Goal: Task Accomplishment & Management: Manage account settings

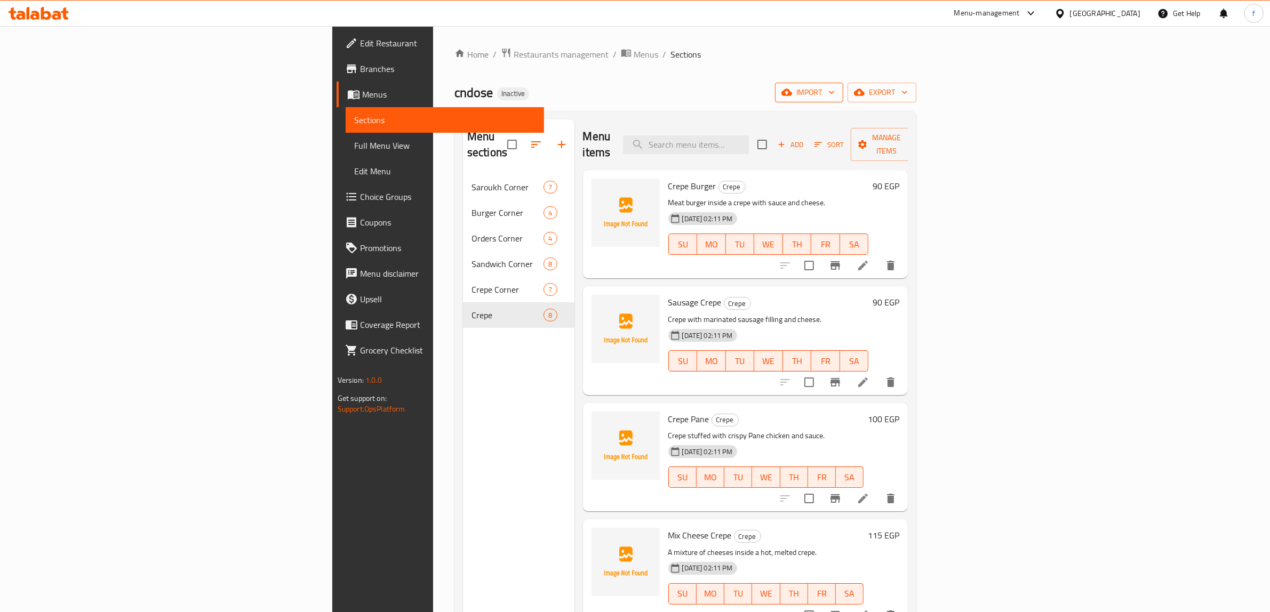
click at [834, 88] on span "import" at bounding box center [808, 92] width 51 height 13
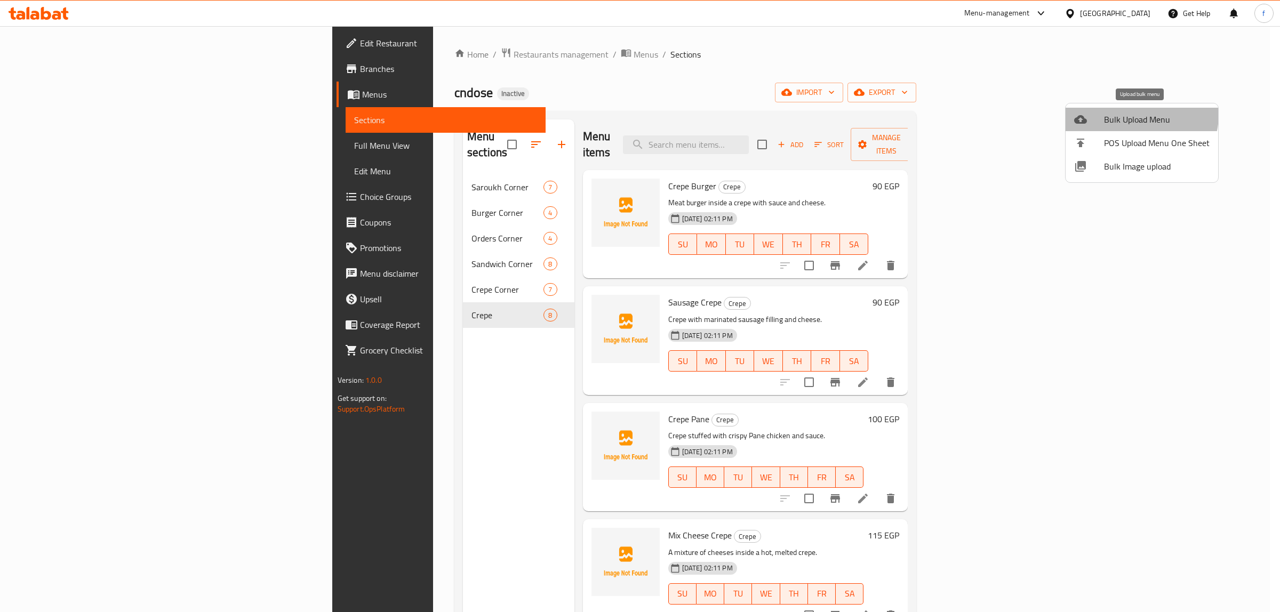
click at [1136, 115] on span "Bulk Upload Menu" at bounding box center [1157, 119] width 106 height 13
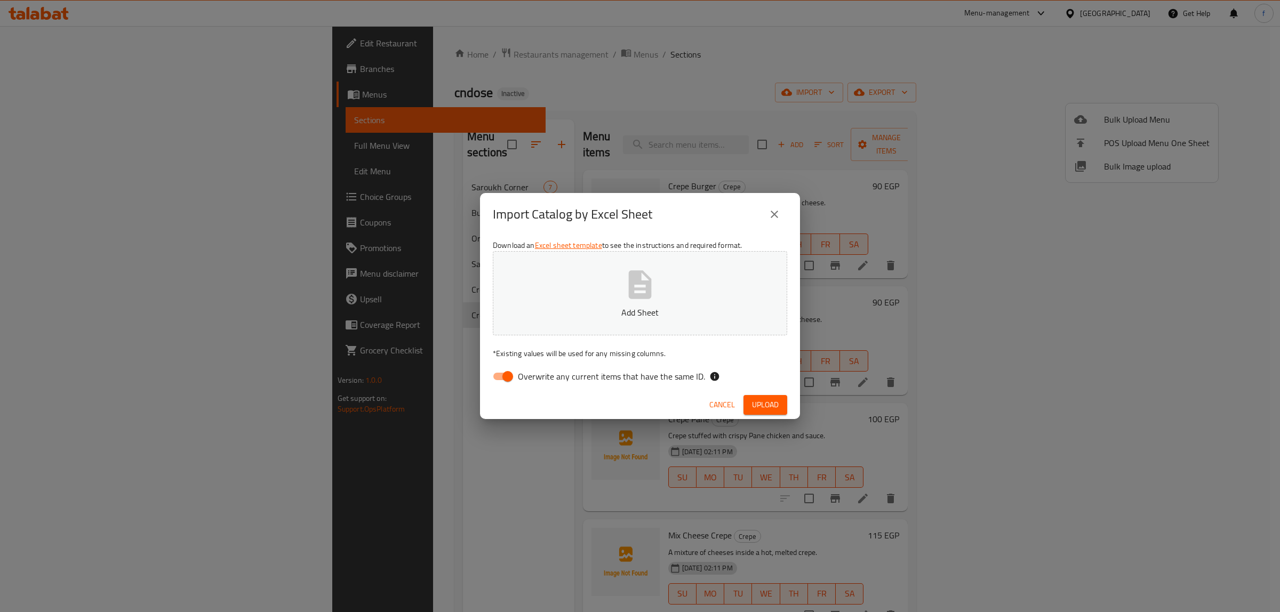
click at [556, 377] on span "Overwrite any current items that have the same ID." at bounding box center [611, 376] width 187 height 13
click at [538, 377] on input "Overwrite any current items that have the same ID." at bounding box center [507, 376] width 61 height 20
checkbox input "false"
click at [645, 296] on icon "button" at bounding box center [640, 284] width 23 height 28
click at [770, 405] on span "Upload" at bounding box center [765, 404] width 27 height 13
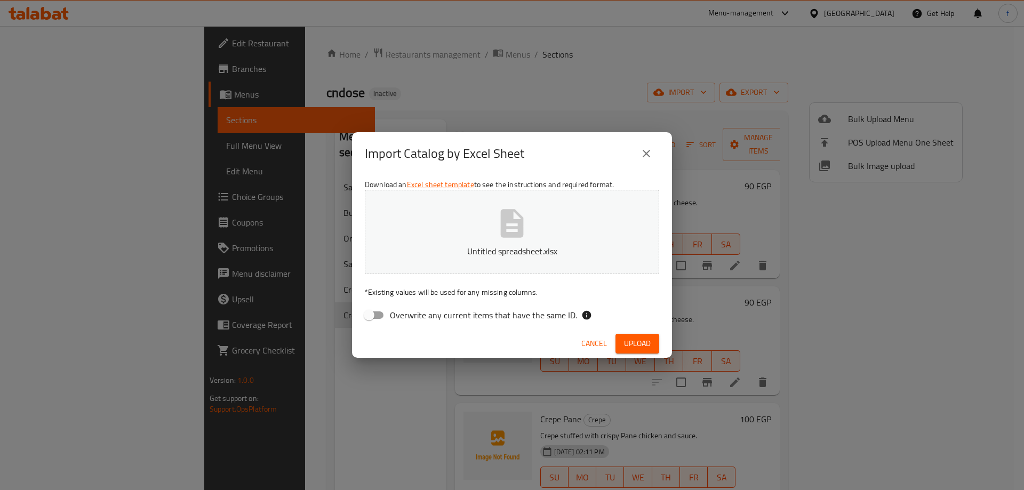
click at [639, 339] on span "Upload" at bounding box center [637, 343] width 27 height 13
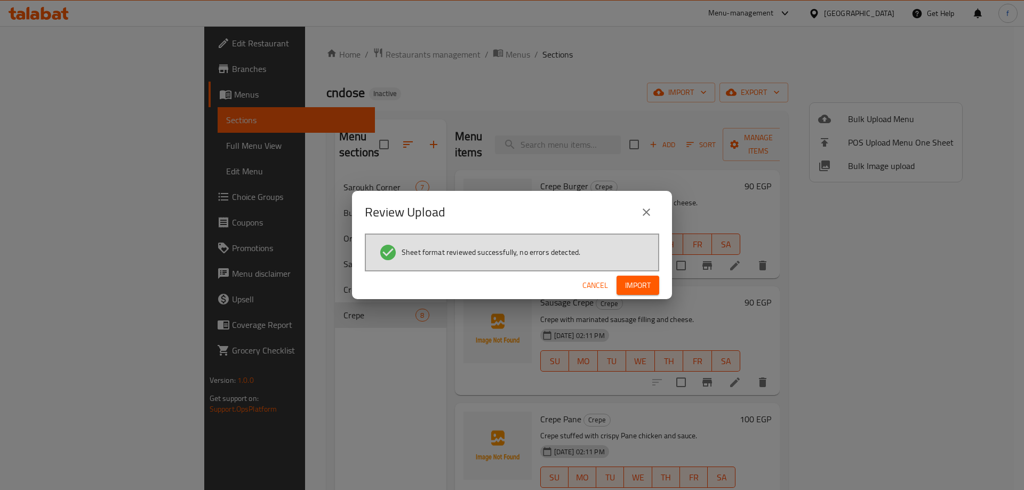
click at [639, 283] on span "Import" at bounding box center [638, 285] width 26 height 13
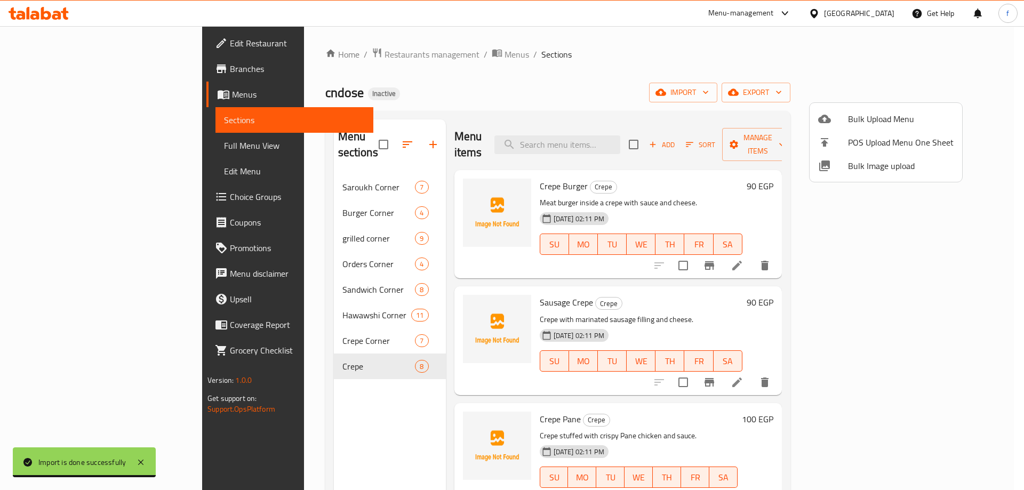
click at [261, 301] on div at bounding box center [512, 245] width 1024 height 490
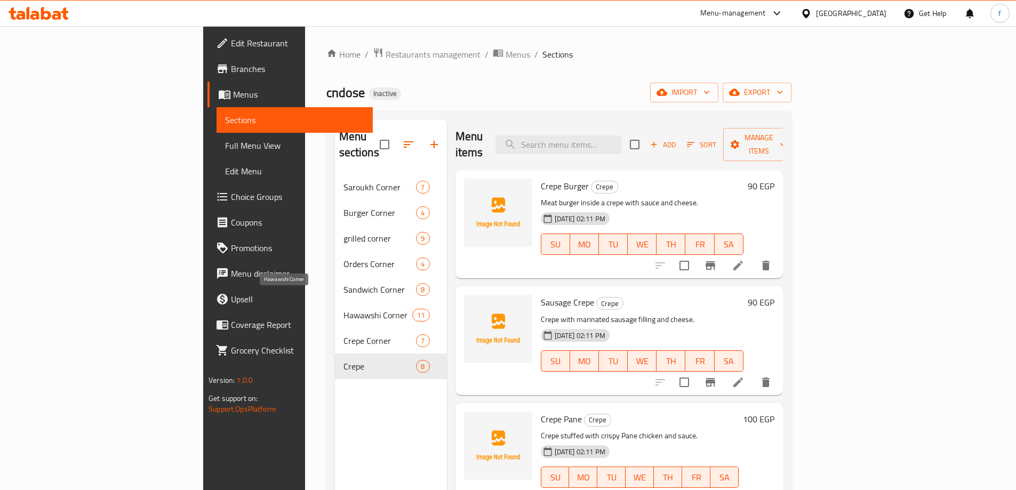
click at [343, 309] on span "Hawawshi Corner" at bounding box center [377, 315] width 69 height 13
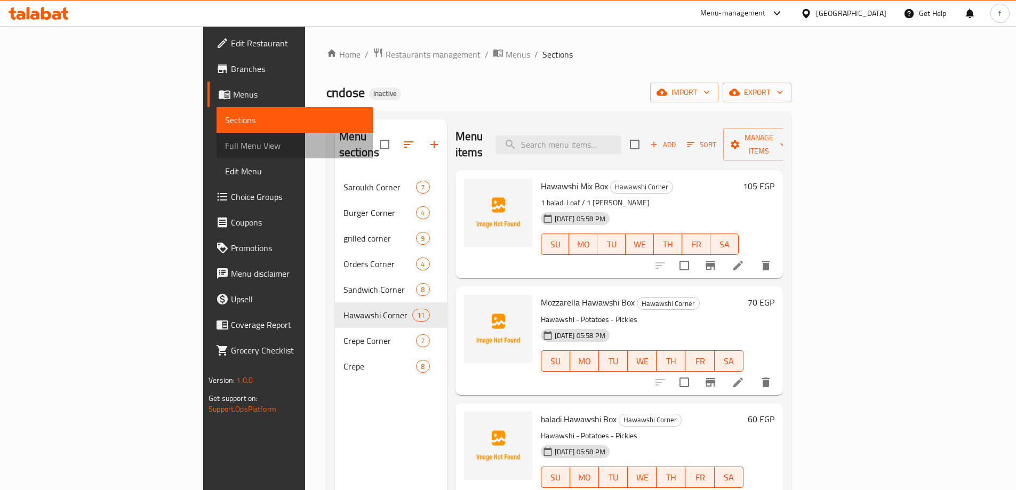
click at [225, 141] on span "Full Menu View" at bounding box center [294, 145] width 139 height 13
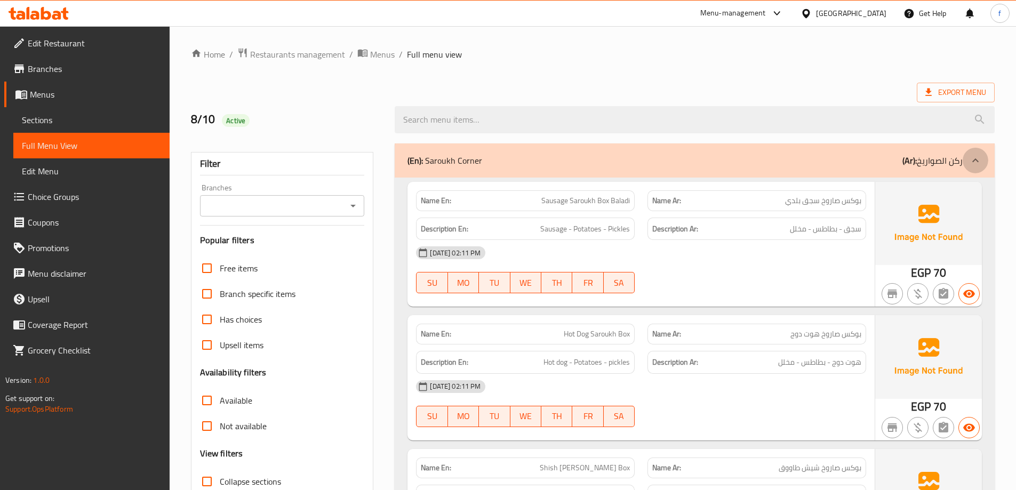
click at [977, 155] on icon at bounding box center [975, 160] width 13 height 13
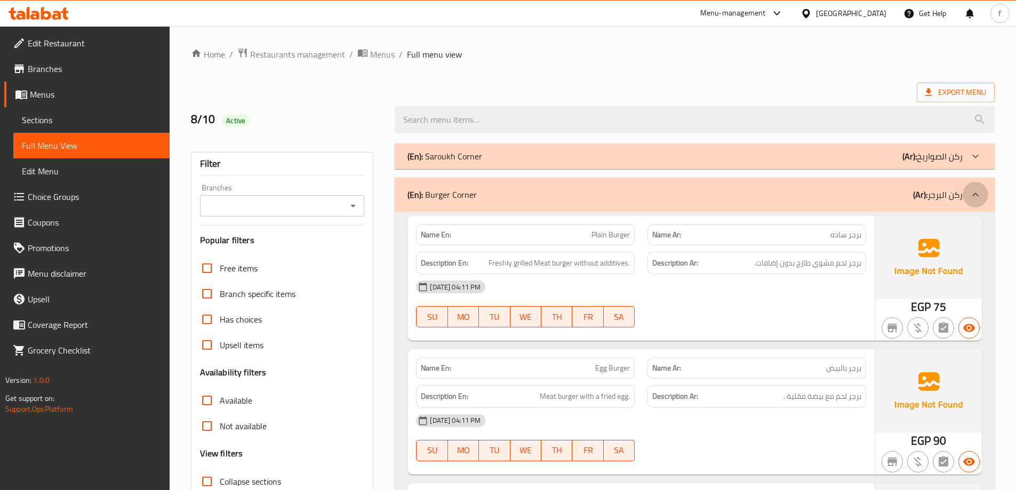
click at [972, 197] on icon at bounding box center [975, 194] width 13 height 13
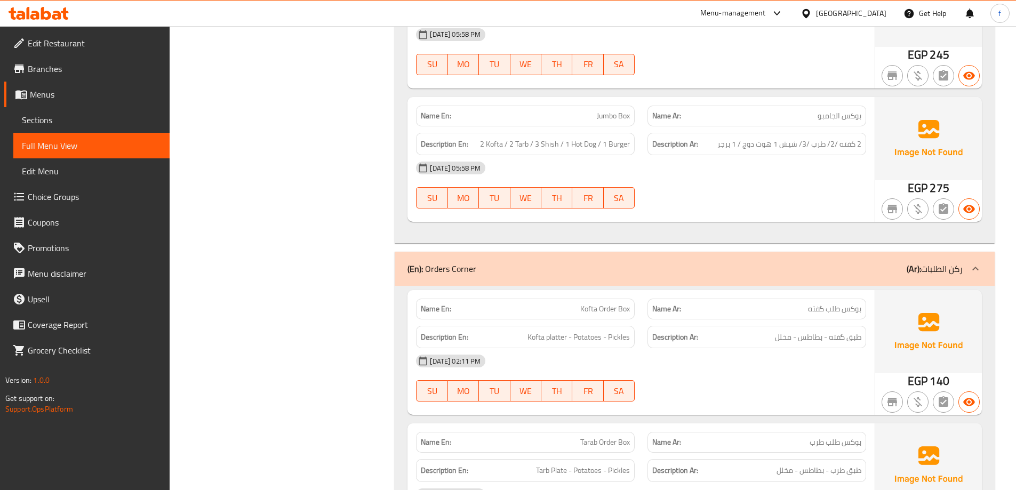
scroll to position [1333, 0]
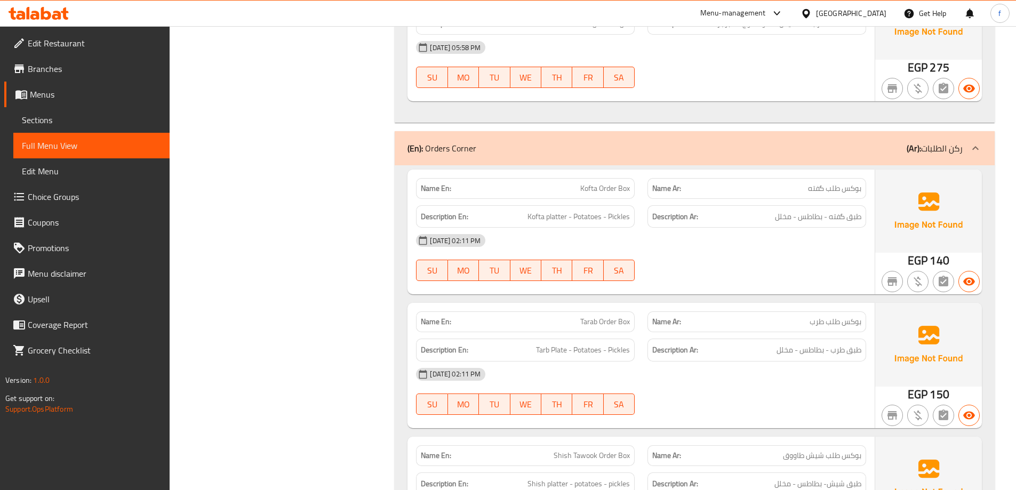
click at [974, 144] on icon at bounding box center [975, 148] width 13 height 13
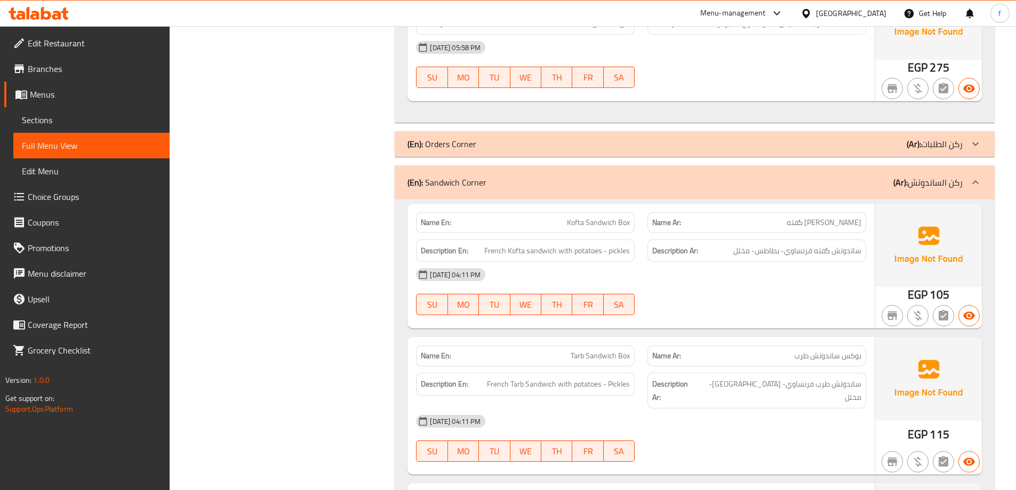
click at [977, 177] on icon at bounding box center [975, 182] width 13 height 13
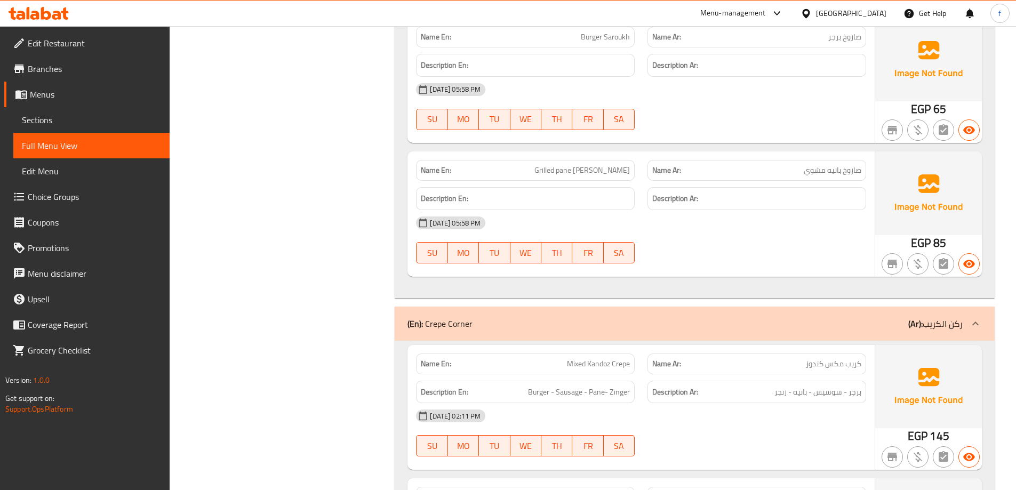
scroll to position [2879, 0]
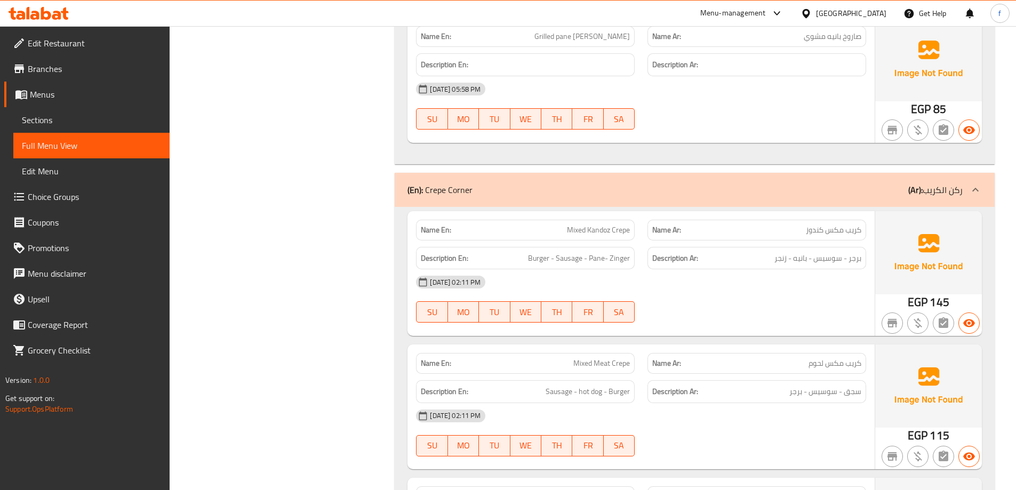
click at [976, 189] on icon at bounding box center [975, 190] width 6 height 4
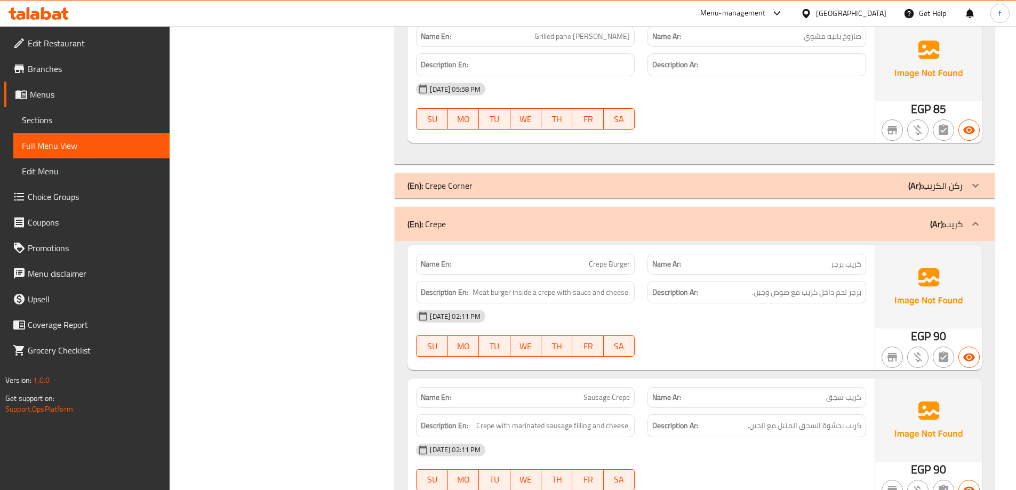
click at [977, 224] on icon at bounding box center [975, 224] width 6 height 4
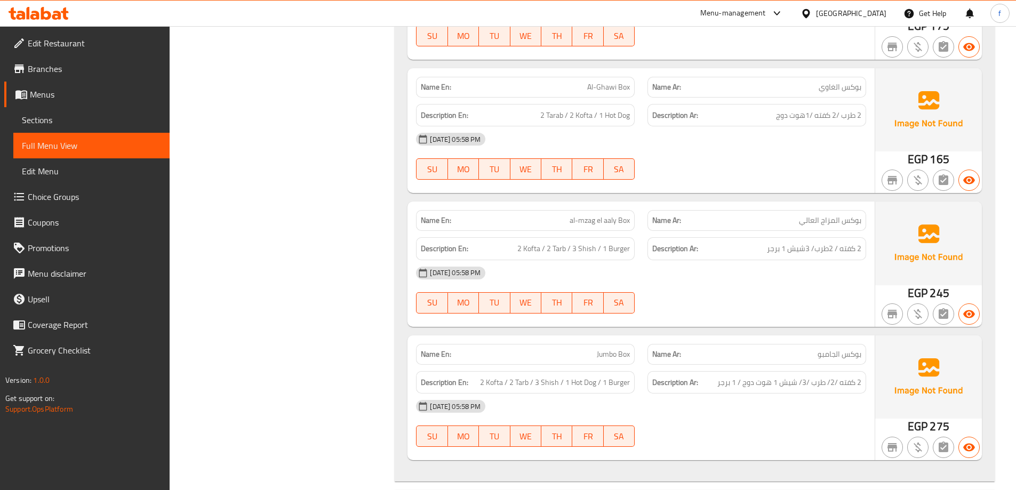
scroll to position [960, 0]
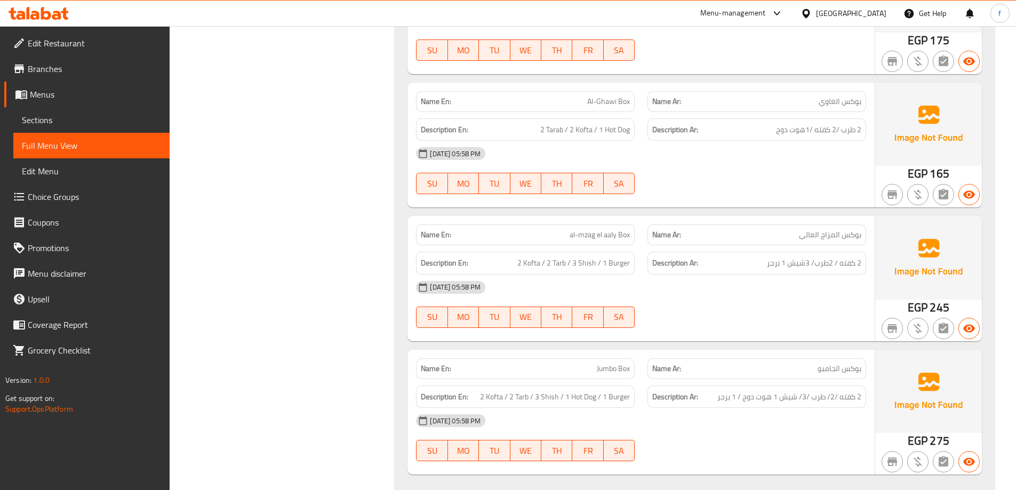
click at [594, 239] on span "al-mzag el aaly Box" at bounding box center [599, 234] width 60 height 11
copy span "al-mzag el aaly Box"
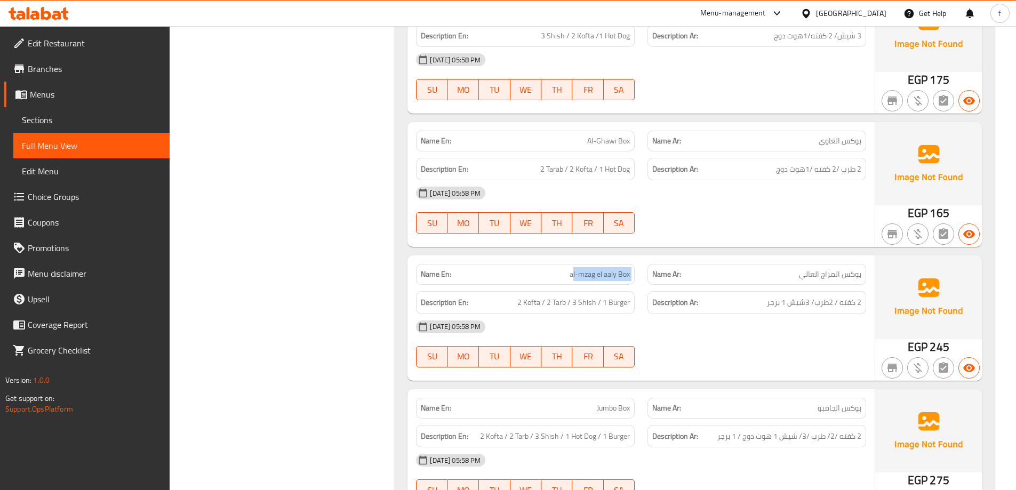
scroll to position [906, 0]
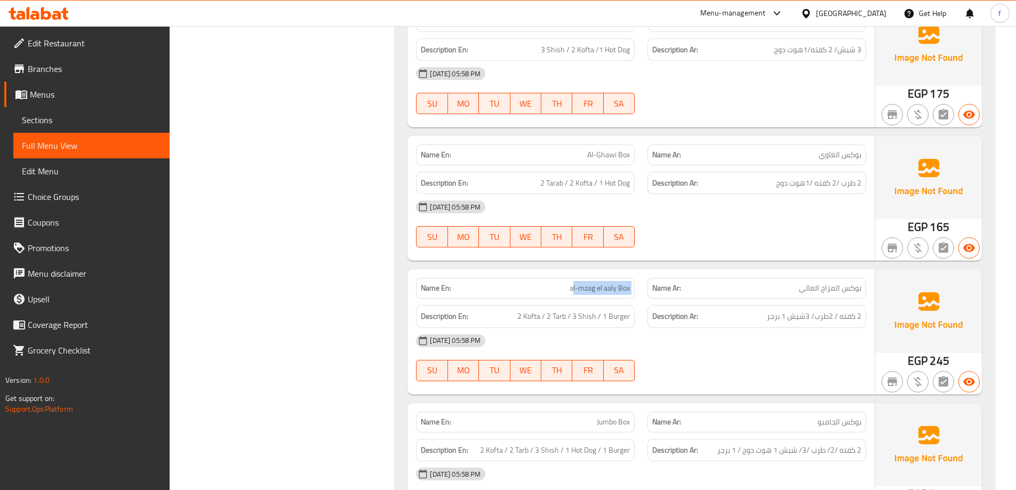
click at [59, 123] on span "Sections" at bounding box center [91, 120] width 139 height 13
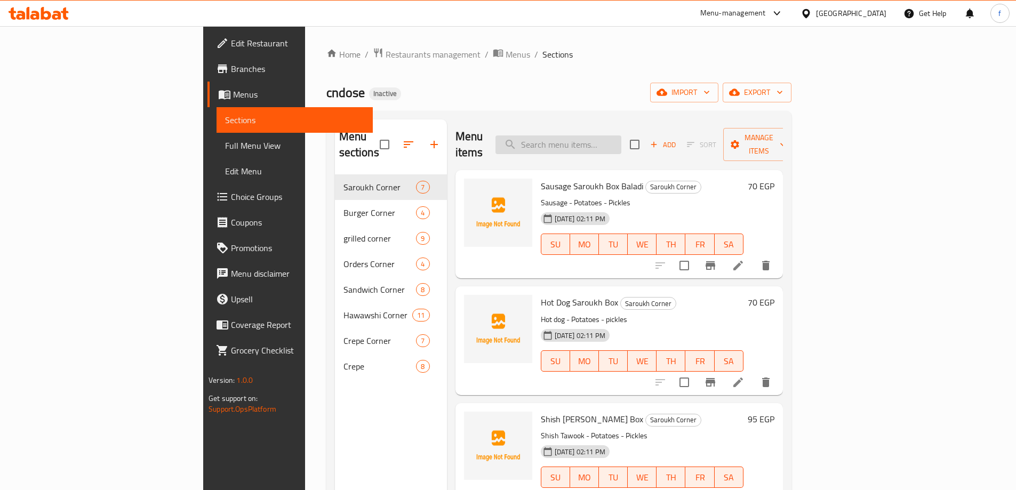
click at [621, 138] on input "search" at bounding box center [558, 144] width 126 height 19
paste input "al-mzag el aaly Box"
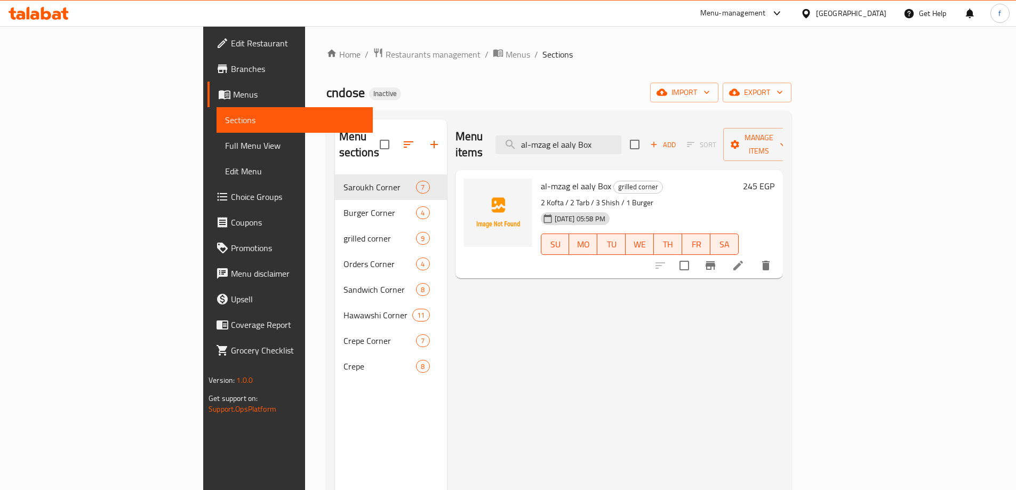
type input "al-mzag el aaly Box"
click at [743, 261] on icon at bounding box center [738, 266] width 10 height 10
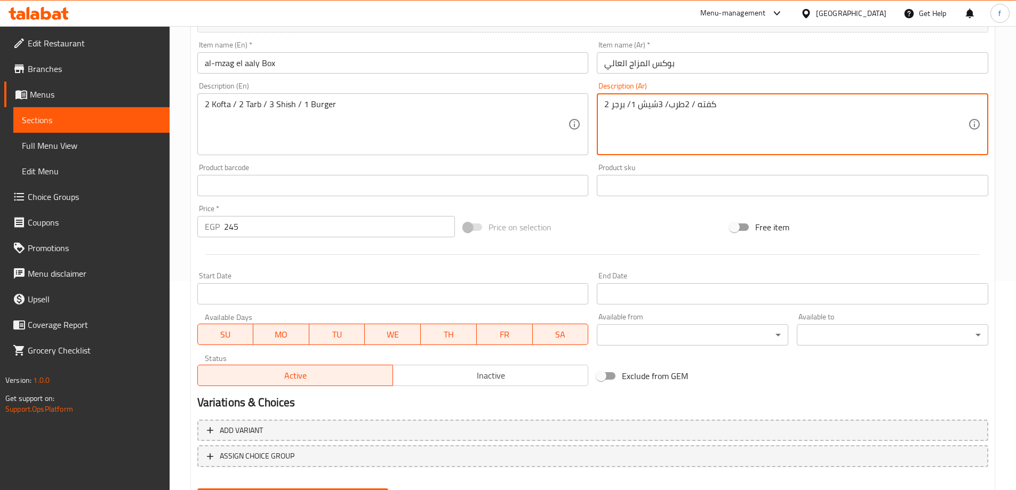
scroll to position [263, 0]
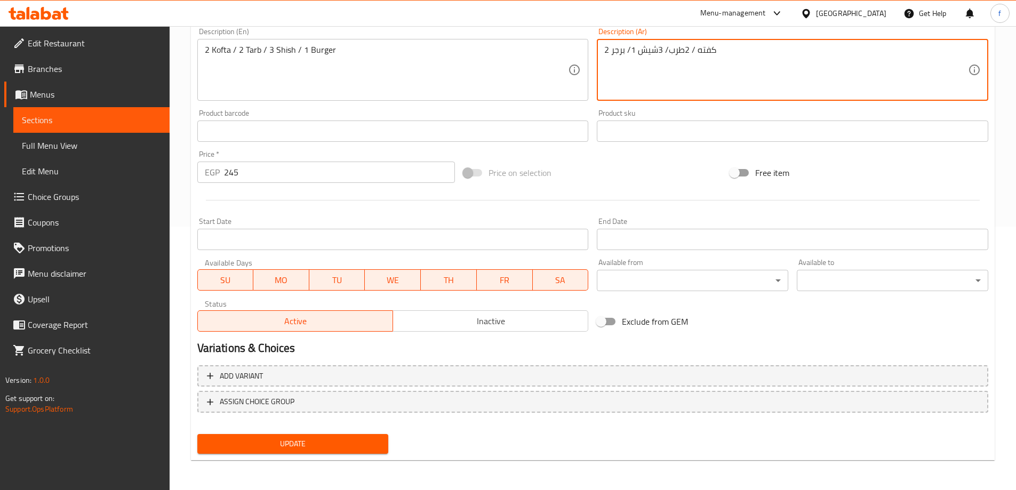
type textarea "2 كفته / 2طرب/ 3شيش 1/ برجر"
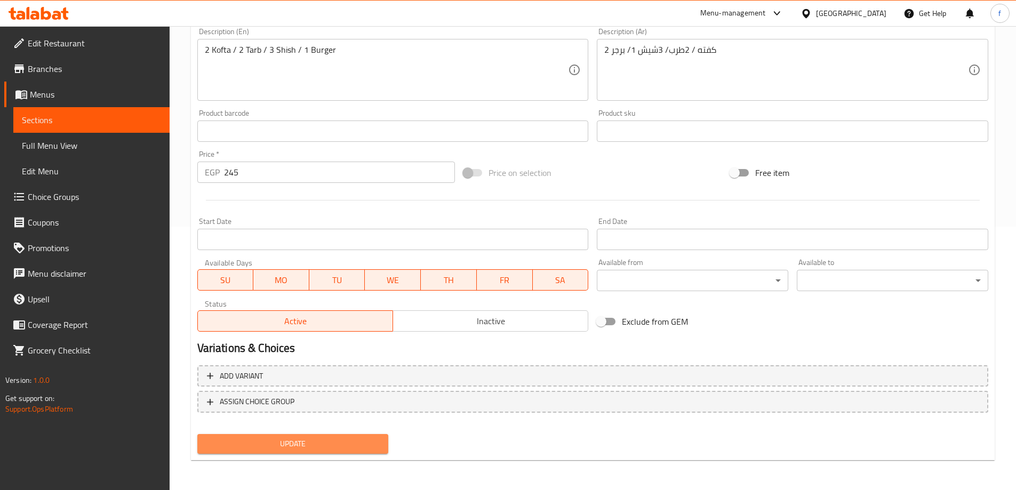
click at [355, 445] on span "Update" at bounding box center [293, 443] width 174 height 13
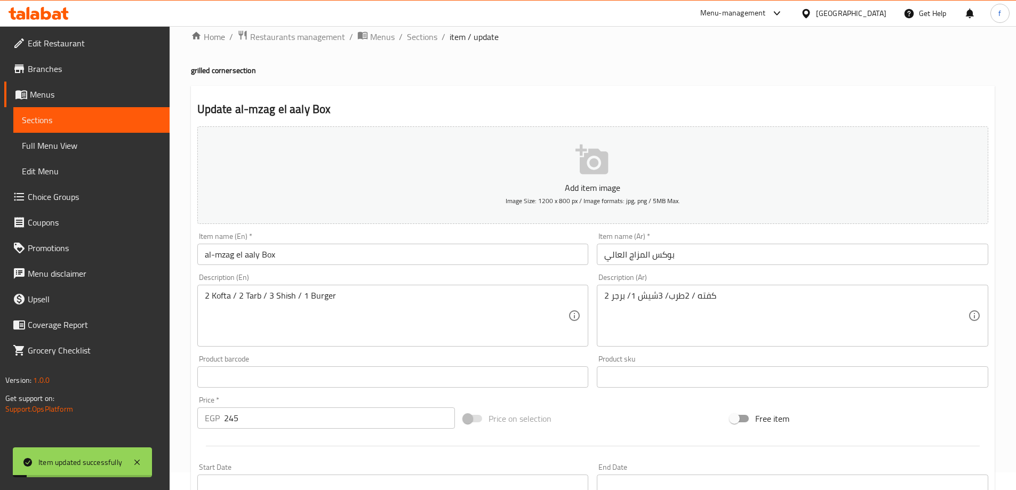
scroll to position [0, 0]
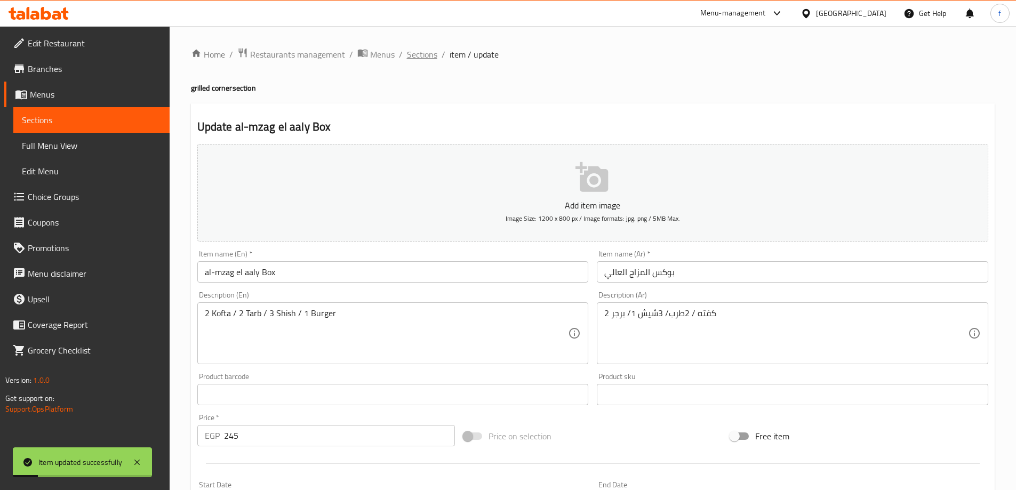
click at [429, 53] on span "Sections" at bounding box center [422, 54] width 30 height 13
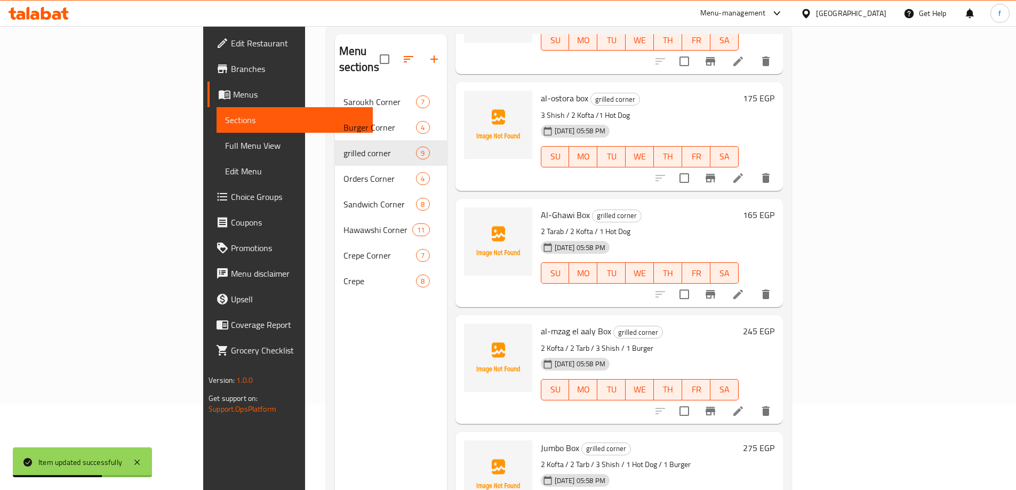
scroll to position [149, 0]
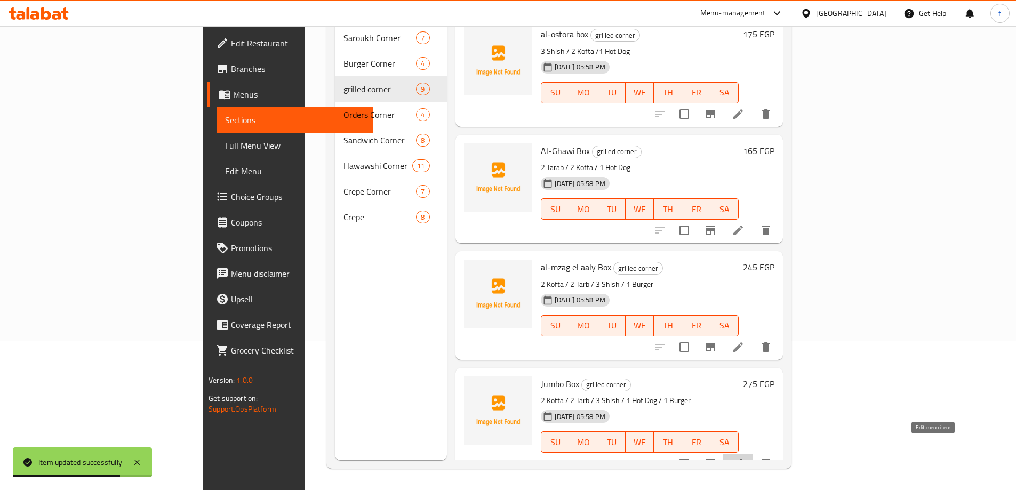
click at [744, 457] on icon at bounding box center [738, 463] width 13 height 13
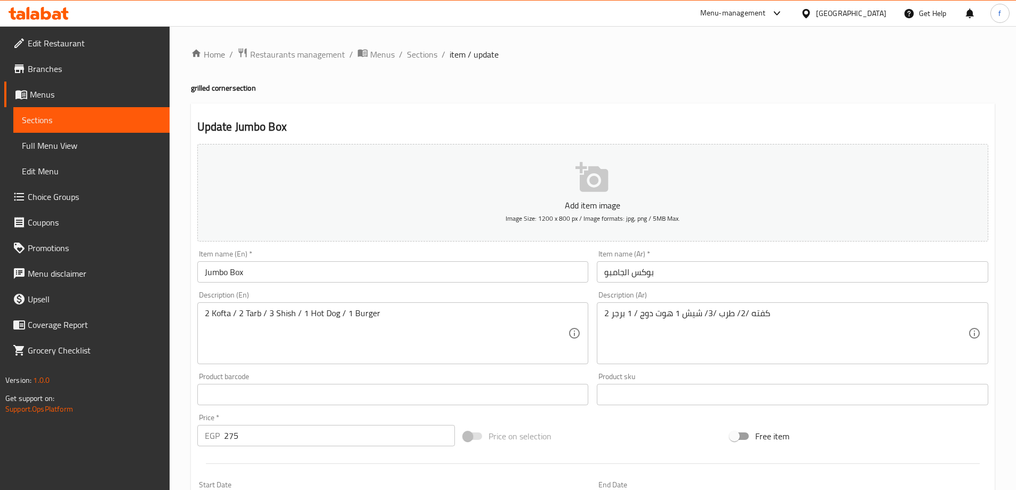
click at [83, 147] on span "Full Menu View" at bounding box center [91, 145] width 139 height 13
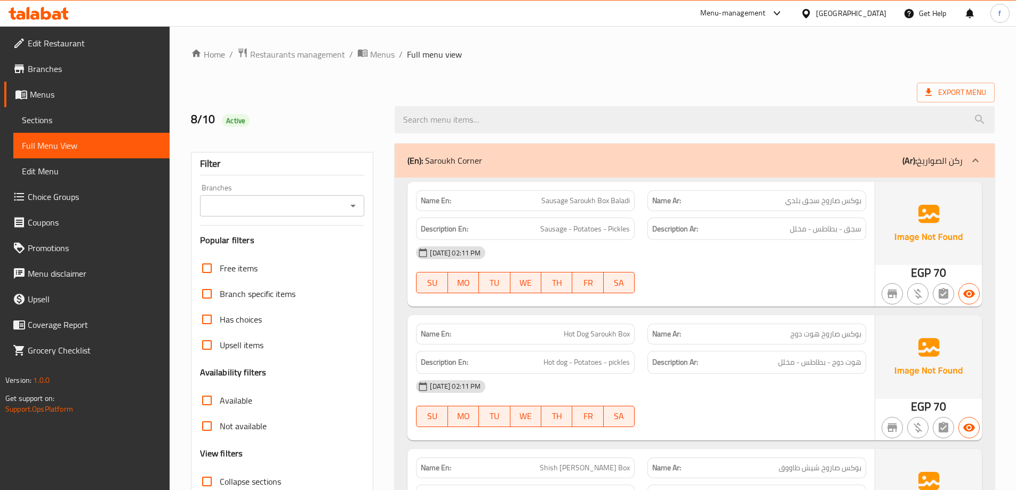
click at [976, 161] on icon at bounding box center [975, 160] width 13 height 13
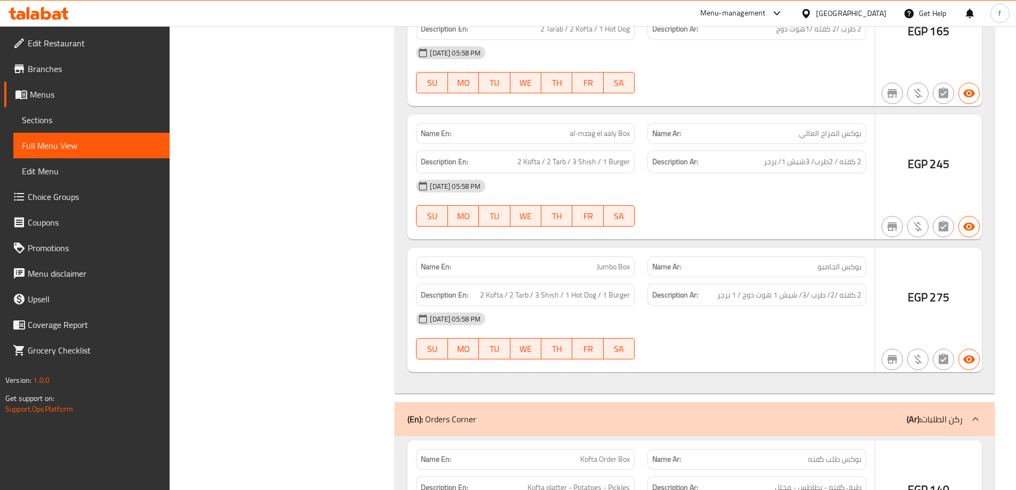
scroll to position [1653, 0]
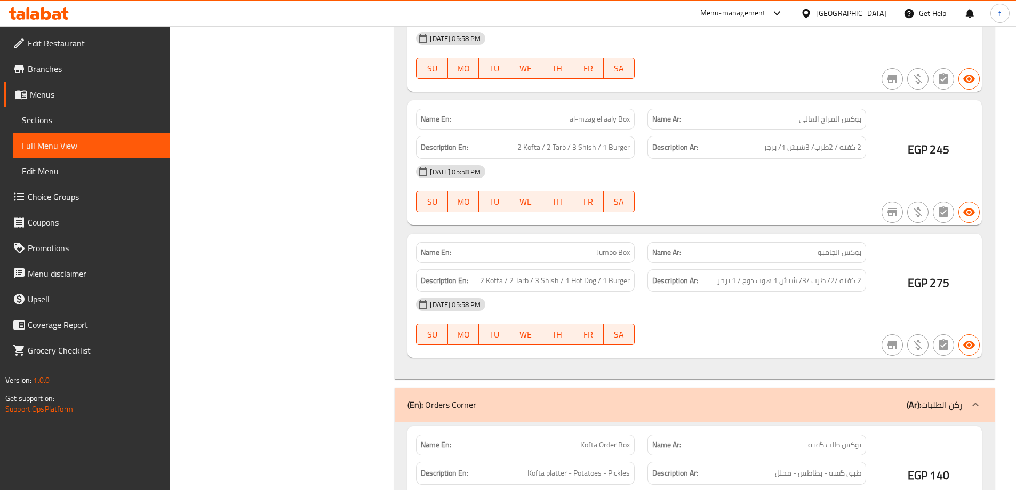
click at [979, 407] on icon at bounding box center [975, 404] width 13 height 13
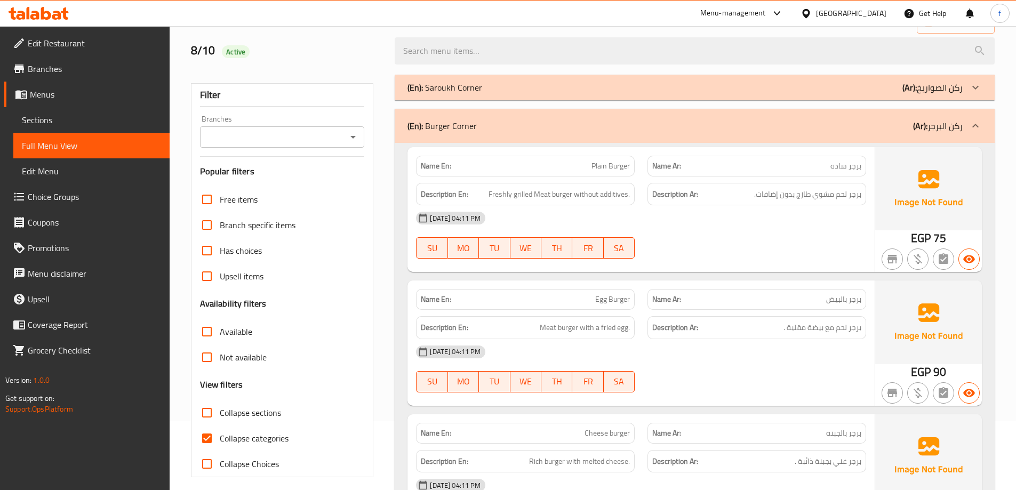
scroll to position [0, 0]
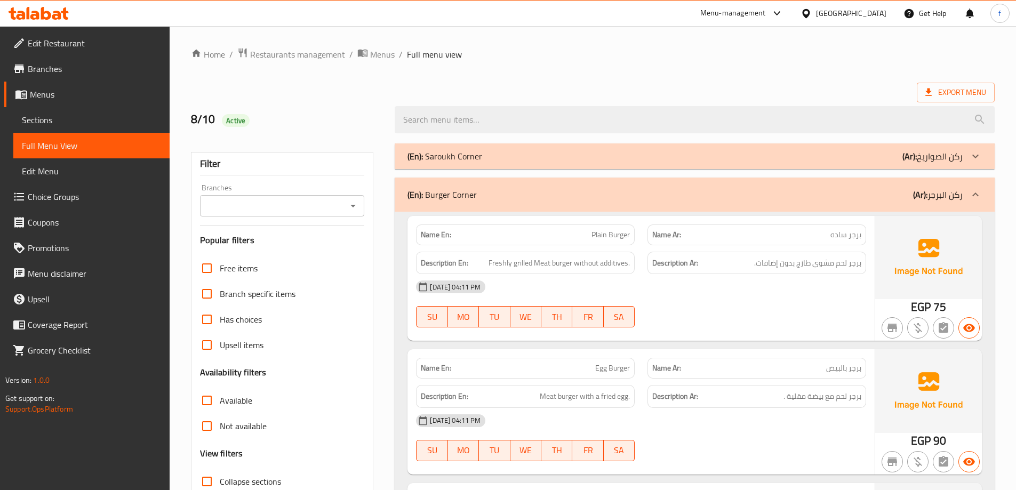
click at [981, 191] on icon at bounding box center [975, 194] width 13 height 13
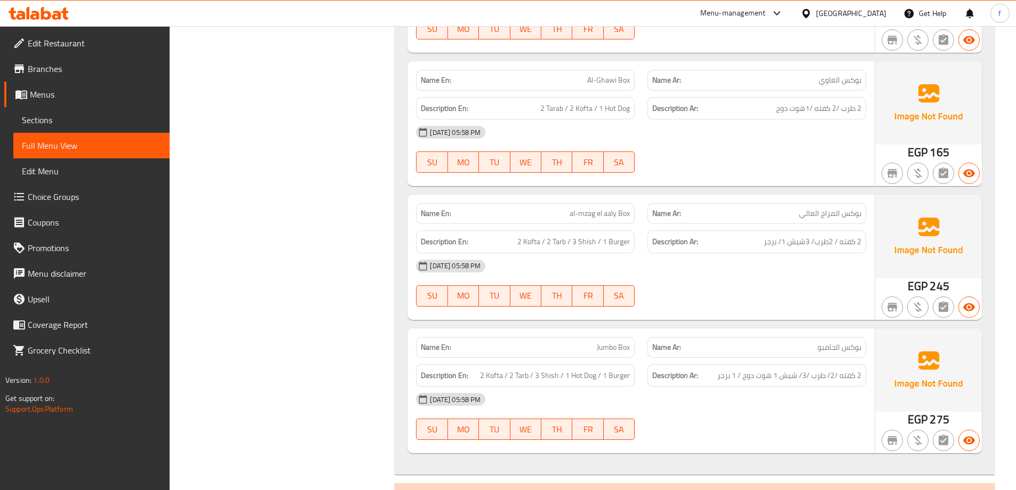
scroll to position [1013, 0]
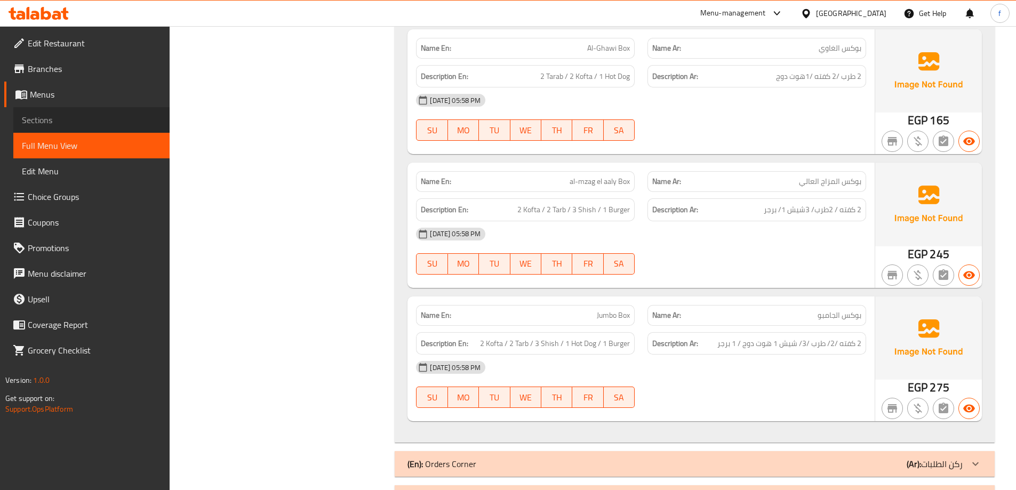
click at [82, 117] on span "Sections" at bounding box center [91, 120] width 139 height 13
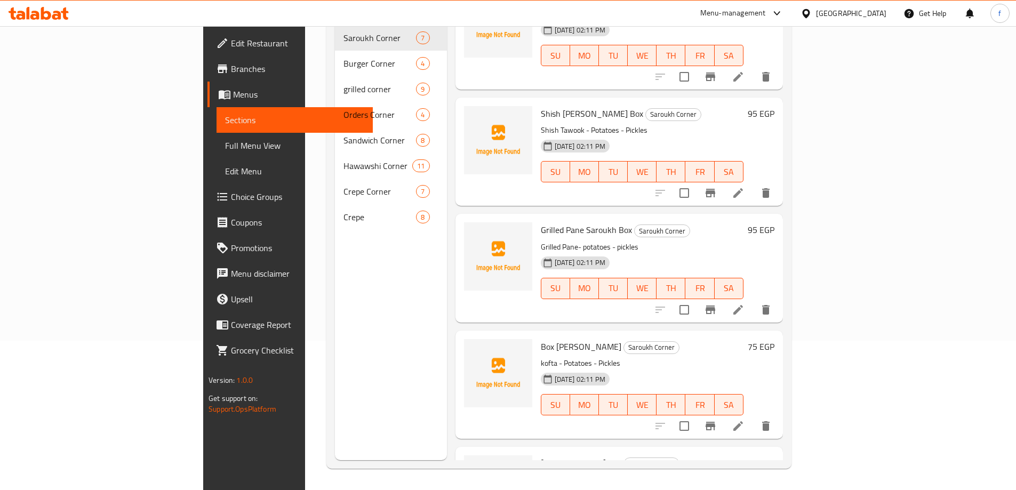
scroll to position [53, 0]
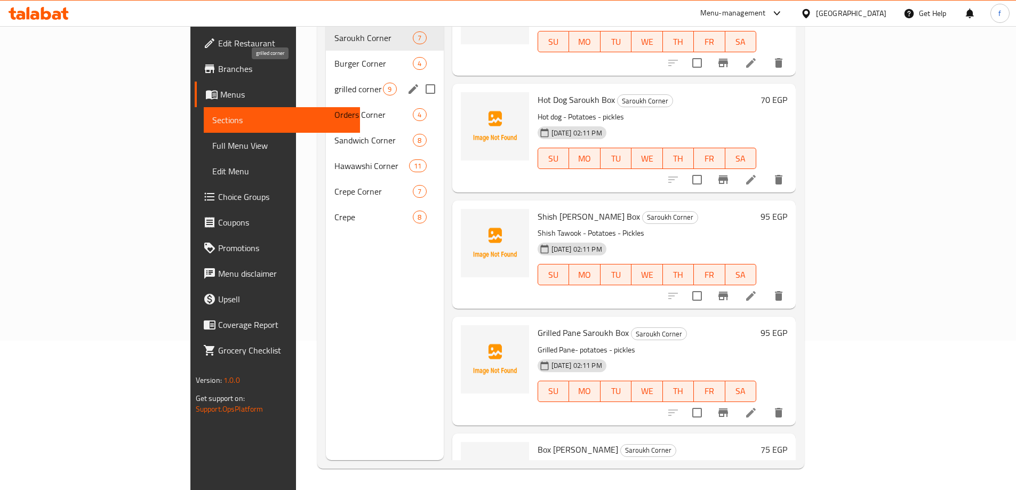
click at [334, 83] on span "grilled corner" at bounding box center [358, 89] width 49 height 13
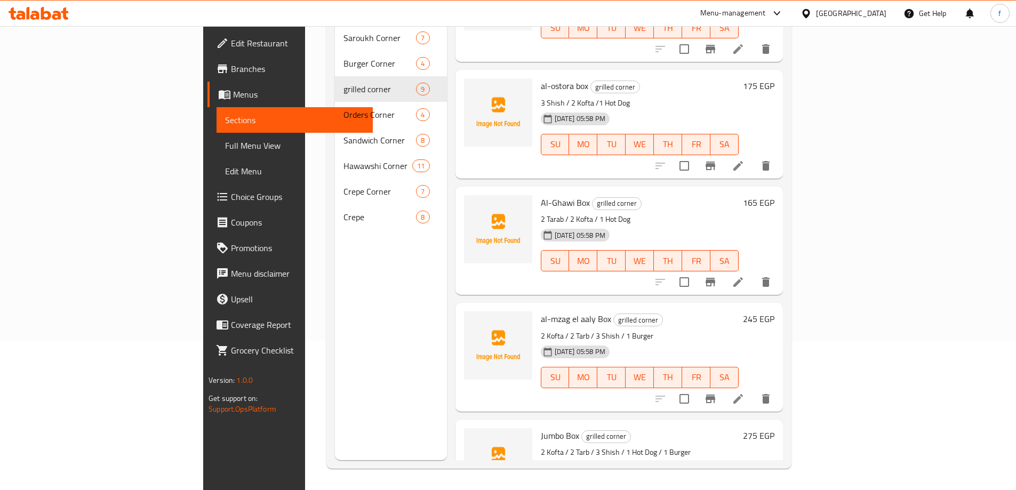
scroll to position [585, 0]
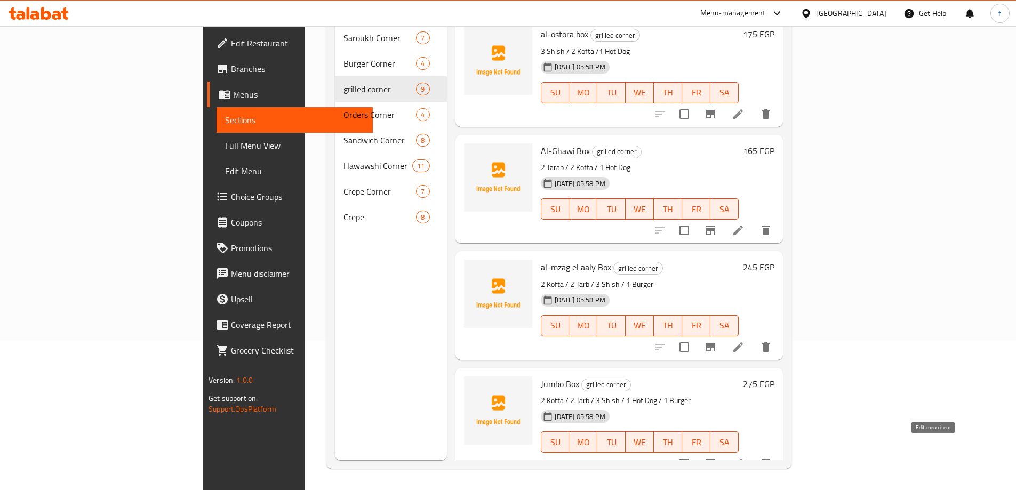
click at [744, 457] on icon at bounding box center [738, 463] width 13 height 13
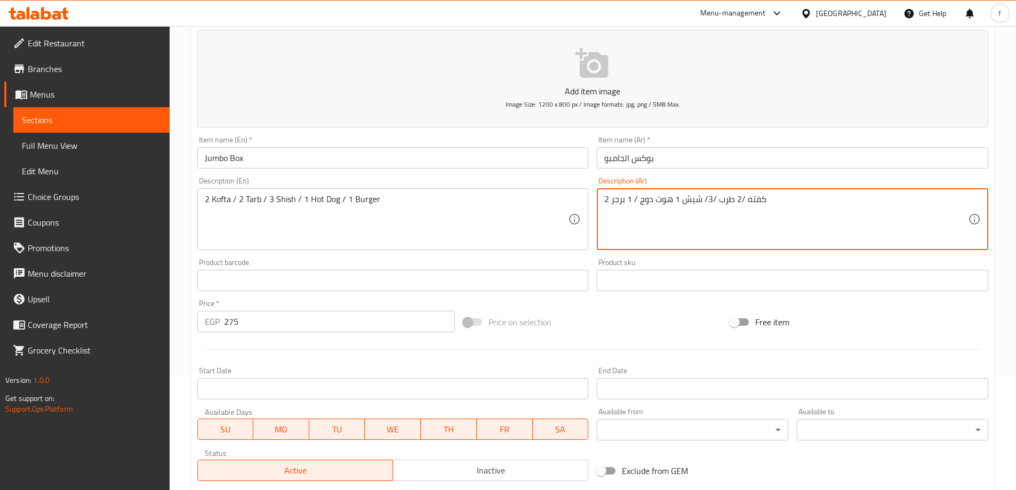
scroll to position [263, 0]
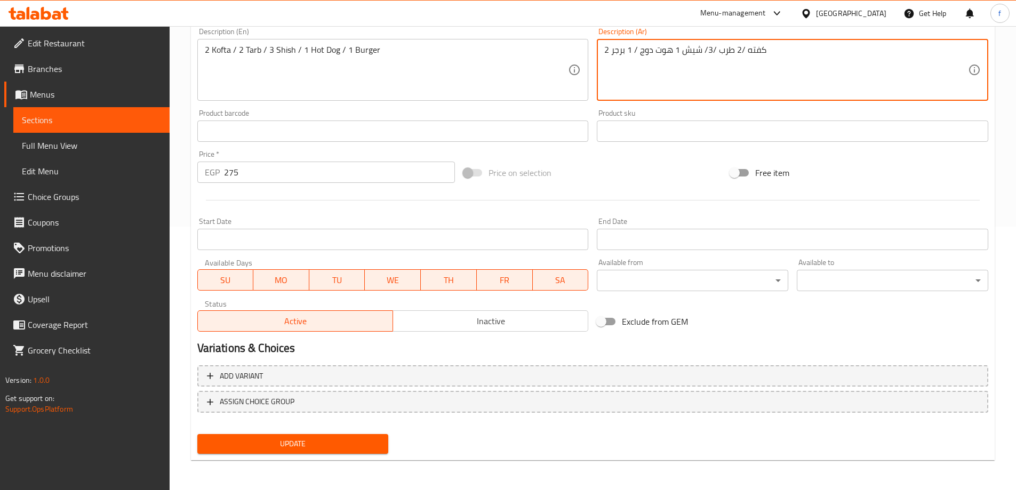
type textarea "2 كفته /2 طرب /3/ شيش 1 هوت دوج / 1 برجر"
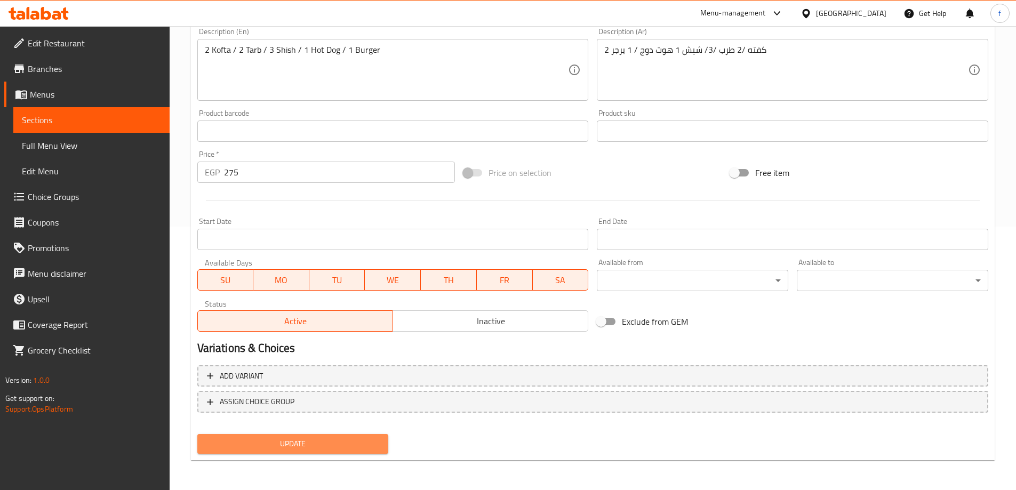
click at [376, 437] on button "Update" at bounding box center [292, 444] width 191 height 20
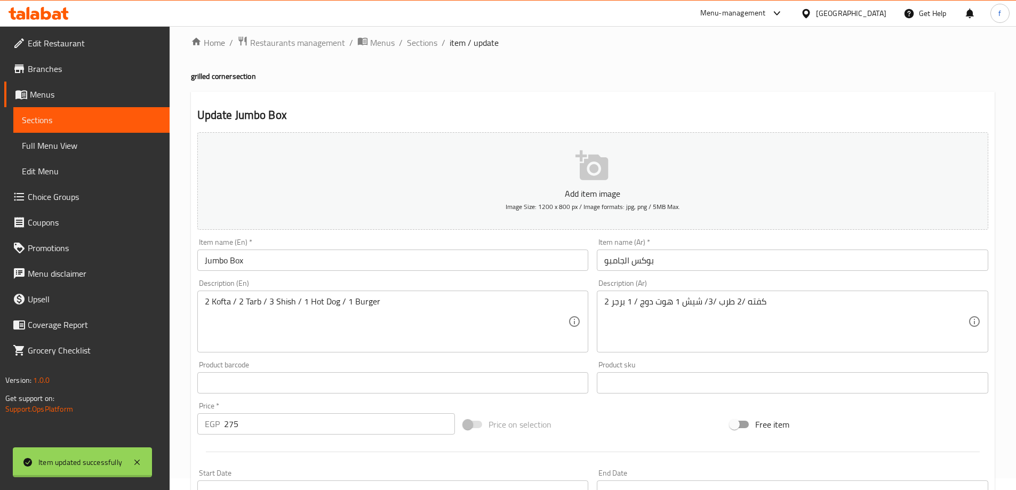
scroll to position [0, 0]
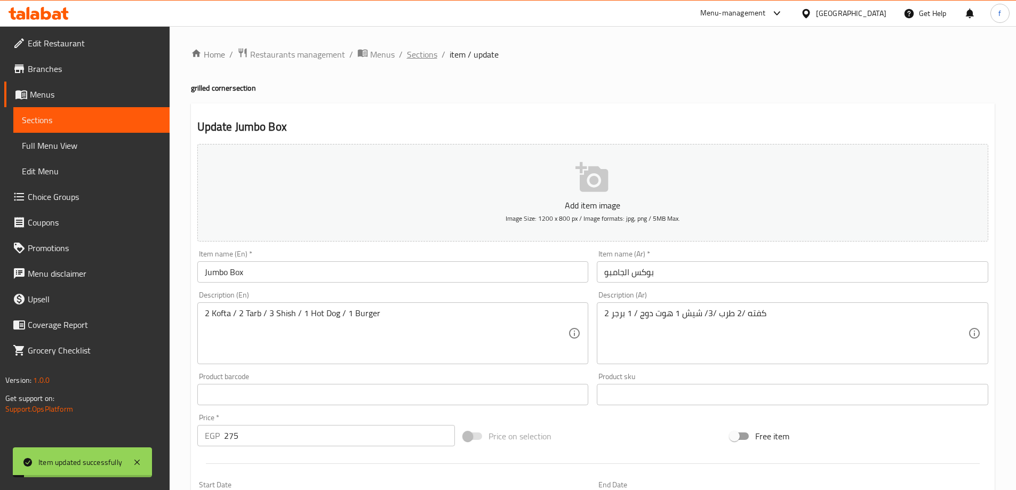
click at [419, 50] on span "Sections" at bounding box center [422, 54] width 30 height 13
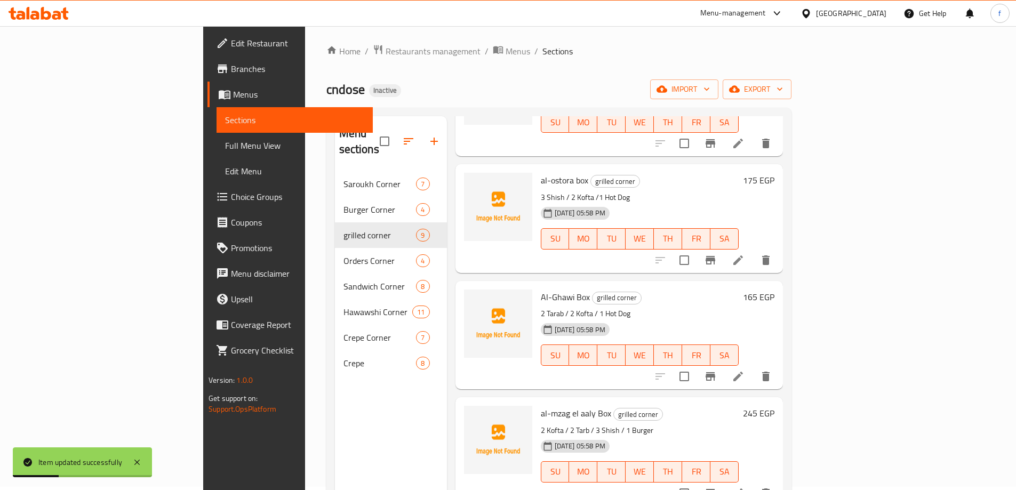
scroll to position [149, 0]
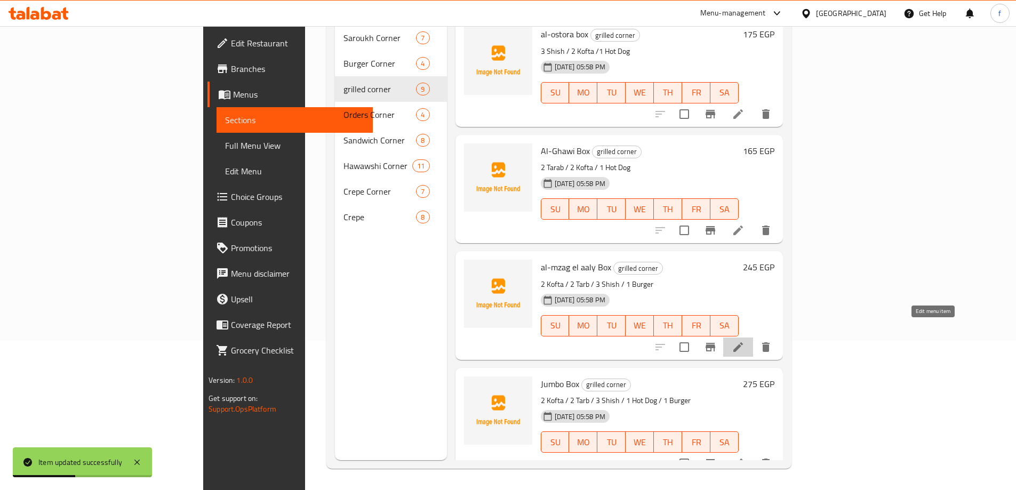
click at [744, 341] on icon at bounding box center [738, 347] width 13 height 13
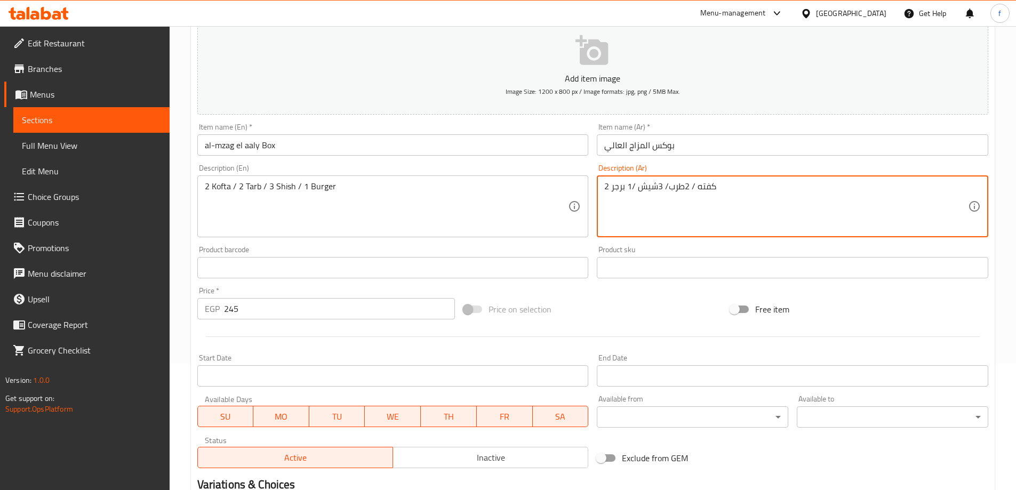
scroll to position [263, 0]
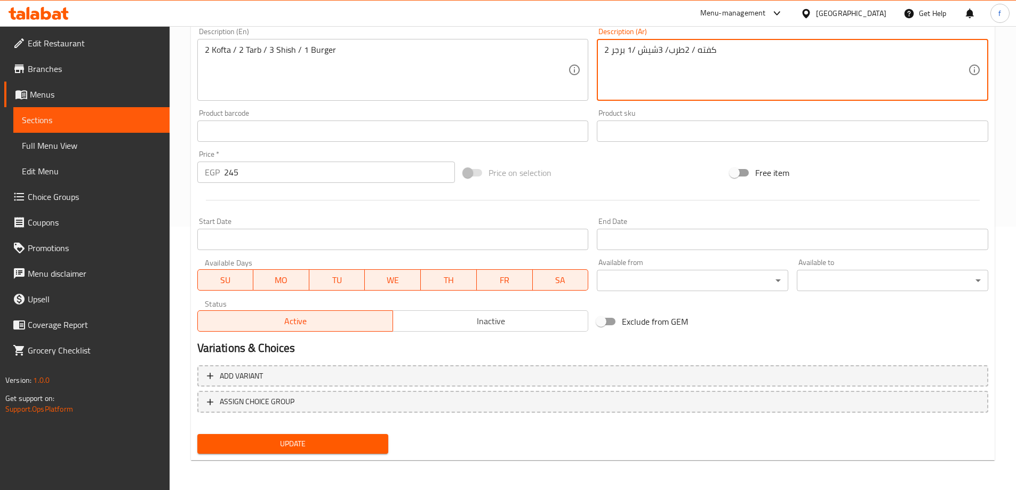
type textarea "2 كفته / 2طرب/ 3شيش /1 برجر"
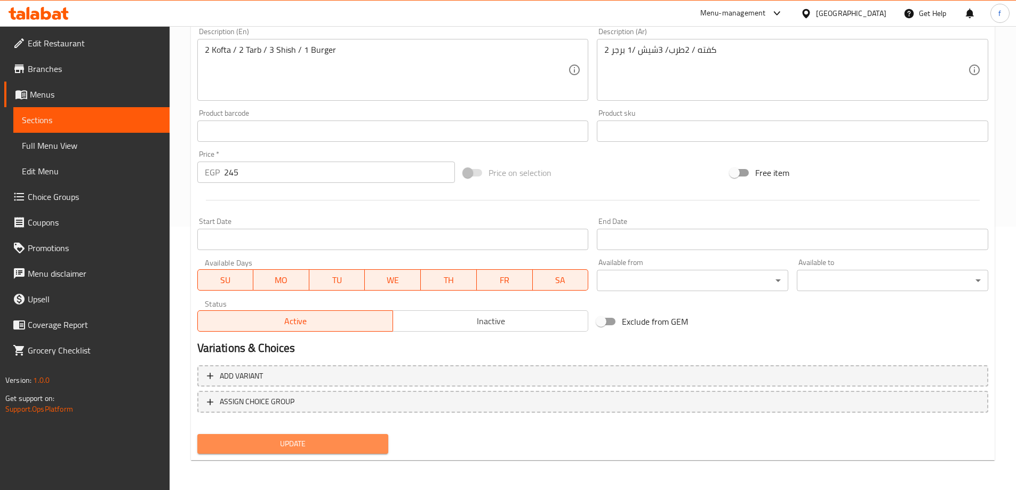
click at [294, 443] on span "Update" at bounding box center [293, 443] width 174 height 13
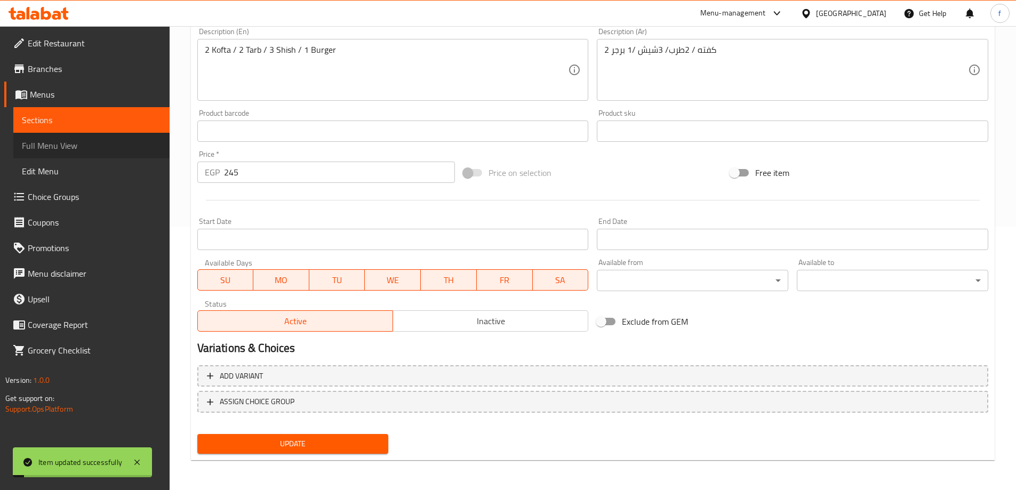
click at [85, 141] on span "Full Menu View" at bounding box center [91, 145] width 139 height 13
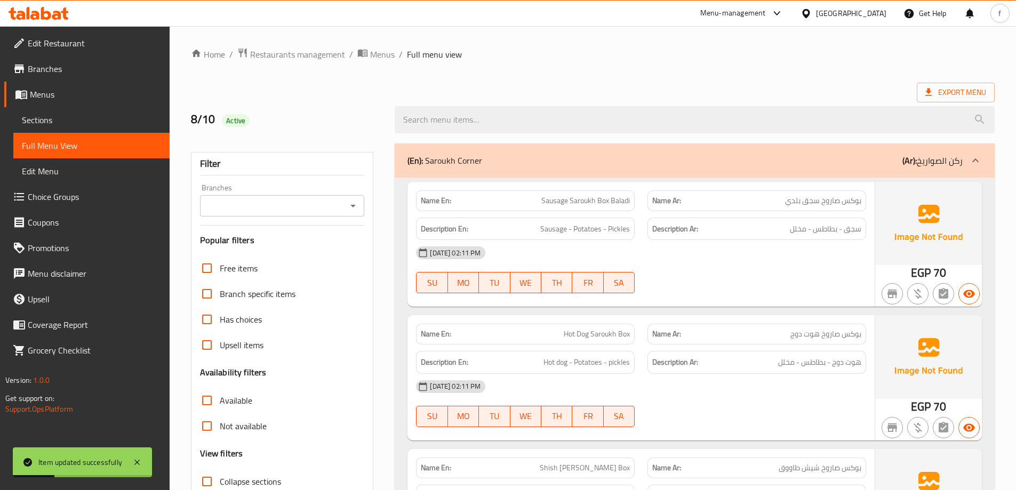
click at [975, 162] on icon at bounding box center [975, 160] width 13 height 13
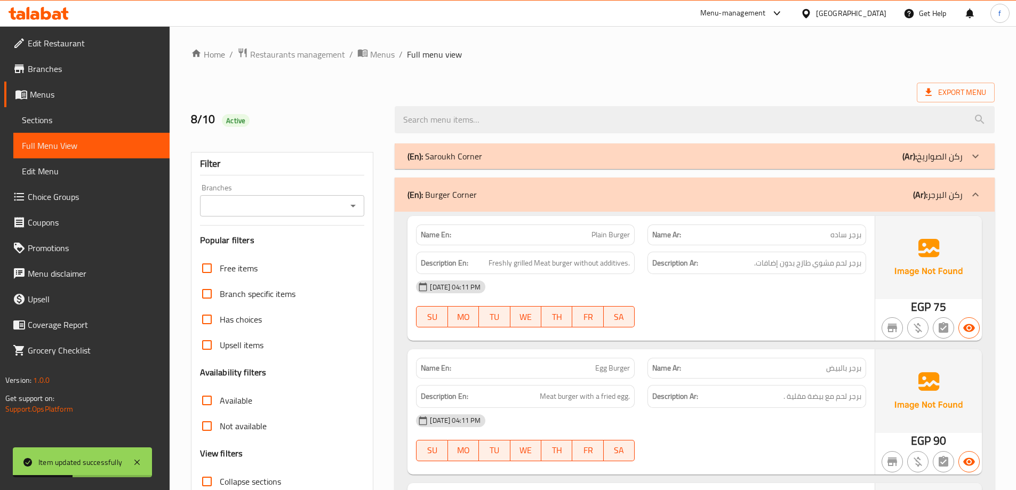
click at [980, 190] on icon at bounding box center [975, 194] width 13 height 13
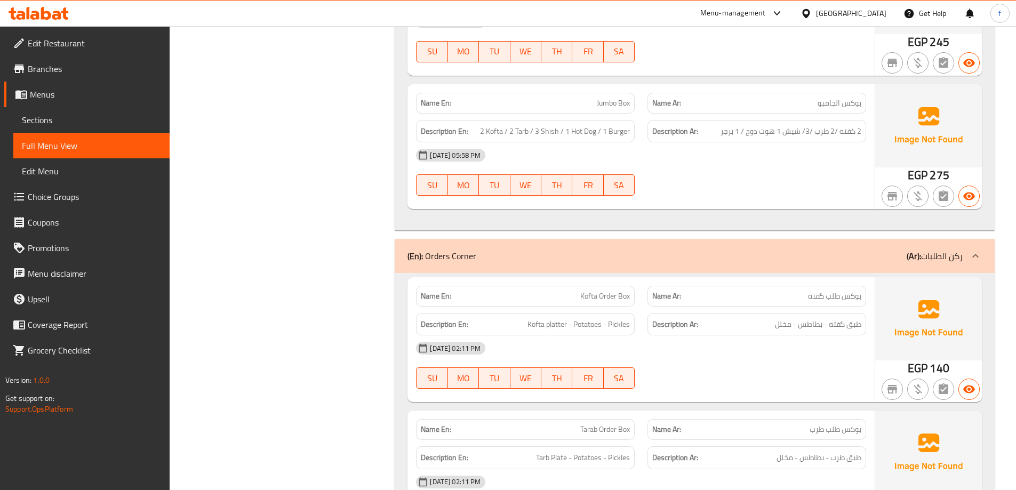
scroll to position [1226, 0]
click at [976, 253] on icon at bounding box center [975, 254] width 13 height 13
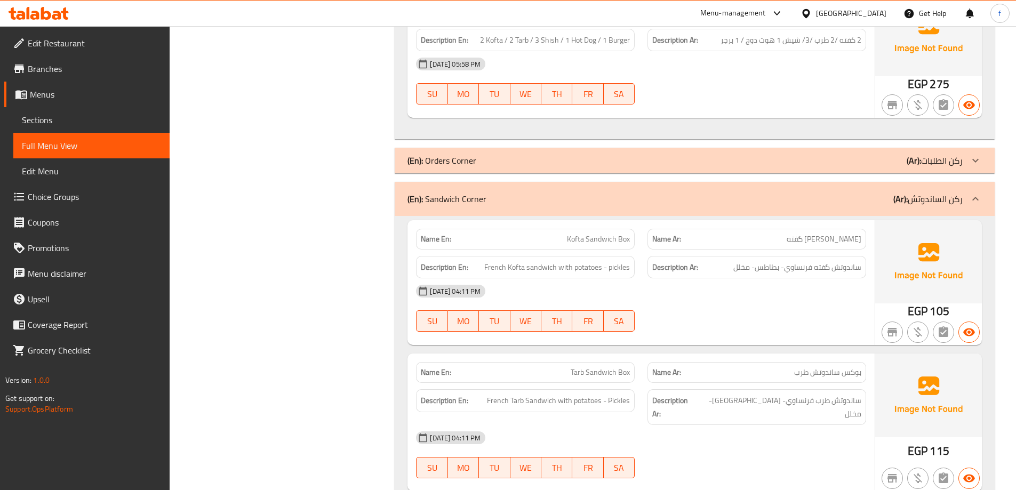
scroll to position [1333, 0]
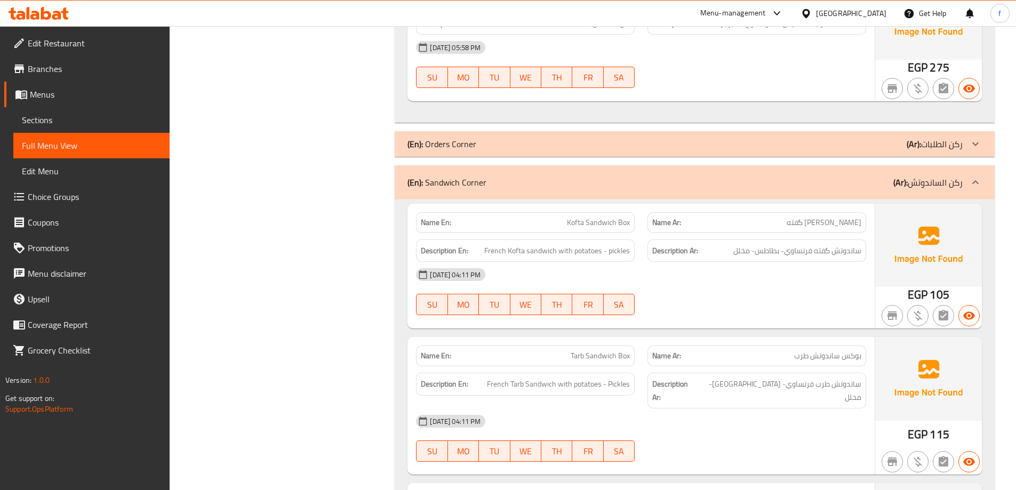
click at [973, 182] on icon at bounding box center [975, 182] width 13 height 13
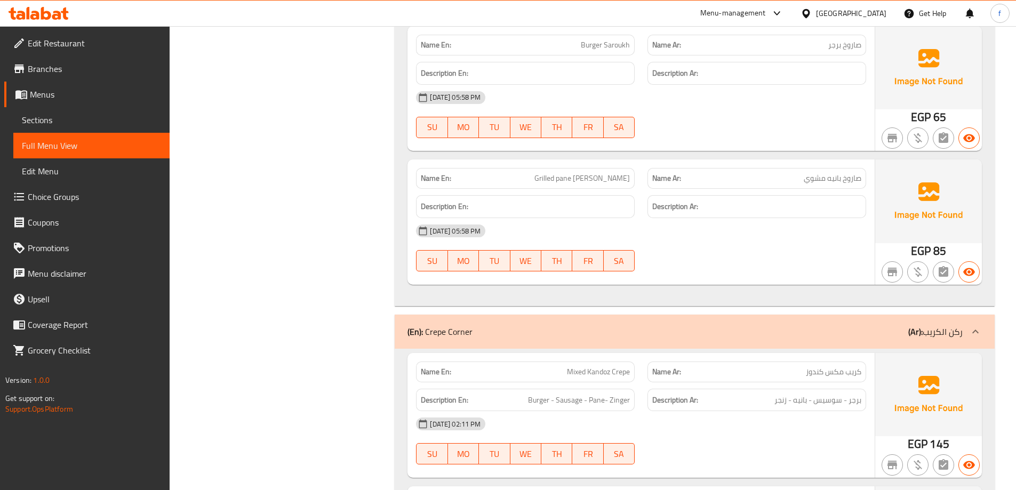
scroll to position [2719, 0]
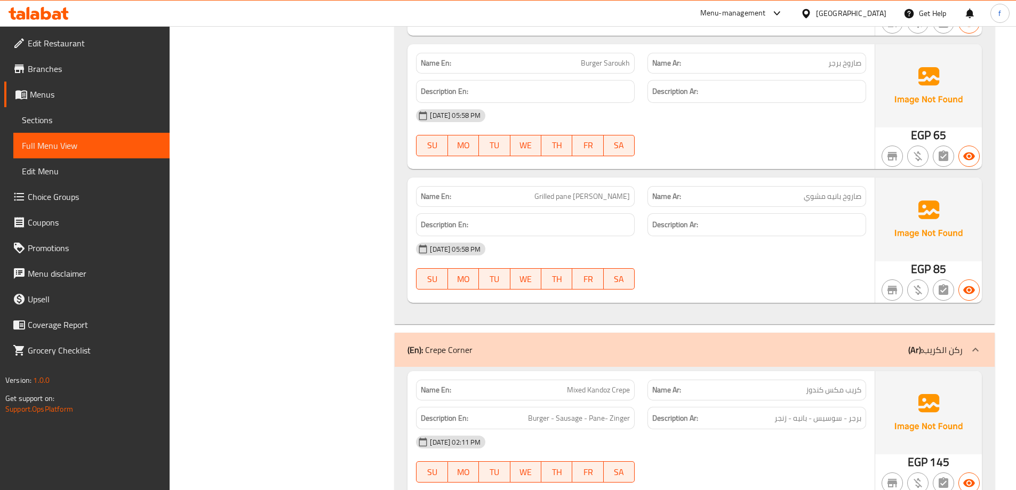
click at [970, 348] on icon at bounding box center [975, 349] width 13 height 13
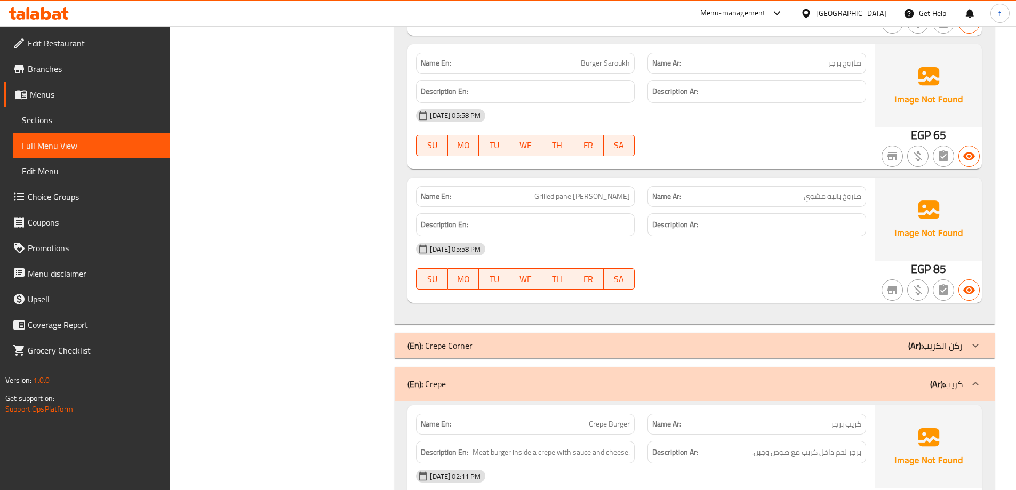
click at [979, 375] on div at bounding box center [975, 384] width 26 height 26
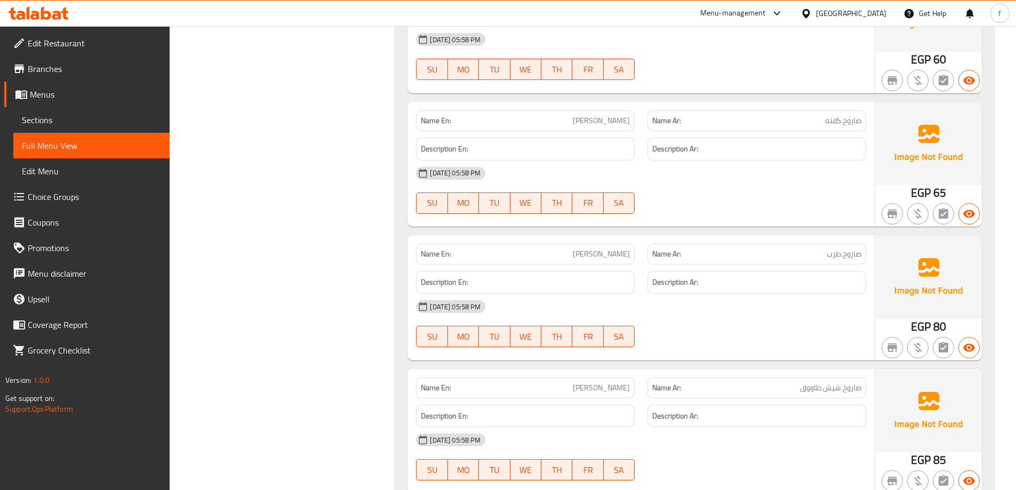
click at [52, 113] on link "Sections" at bounding box center [91, 120] width 156 height 26
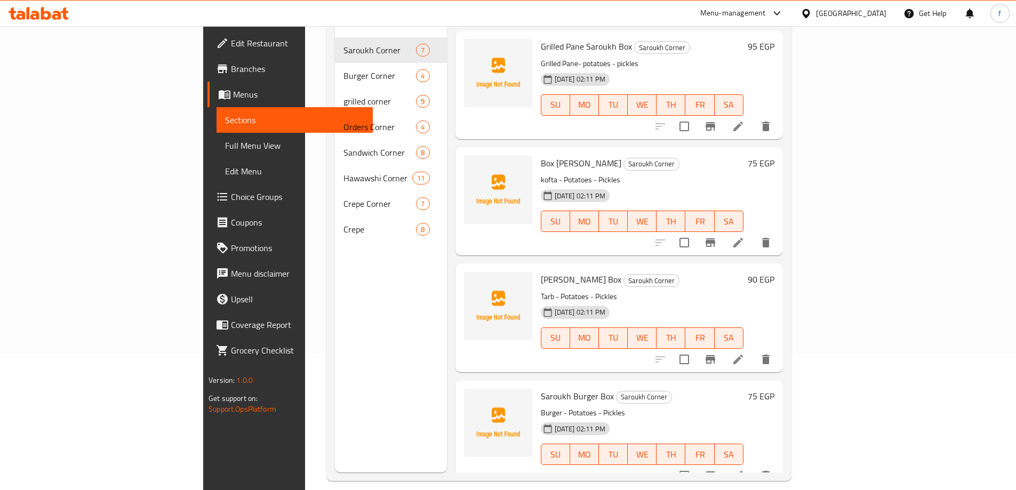
scroll to position [149, 0]
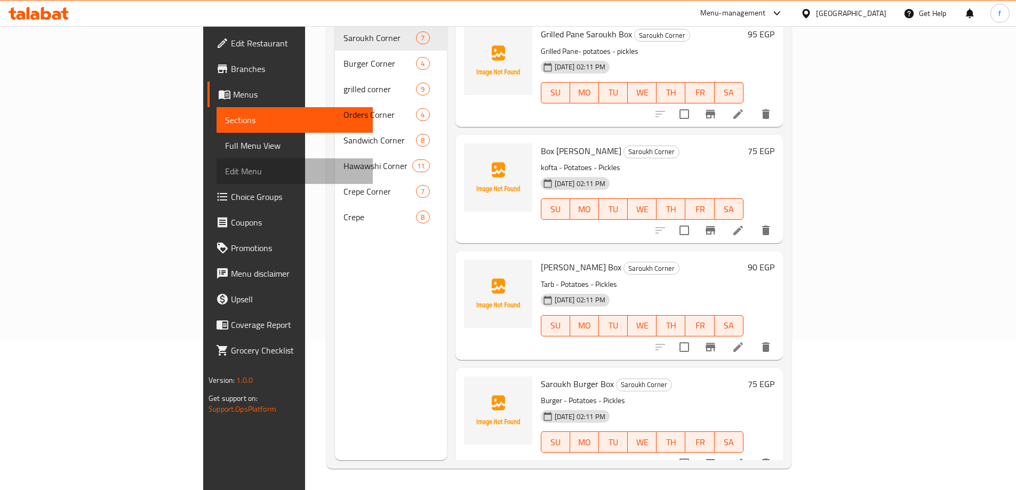
click at [225, 173] on span "Edit Menu" at bounding box center [294, 171] width 139 height 13
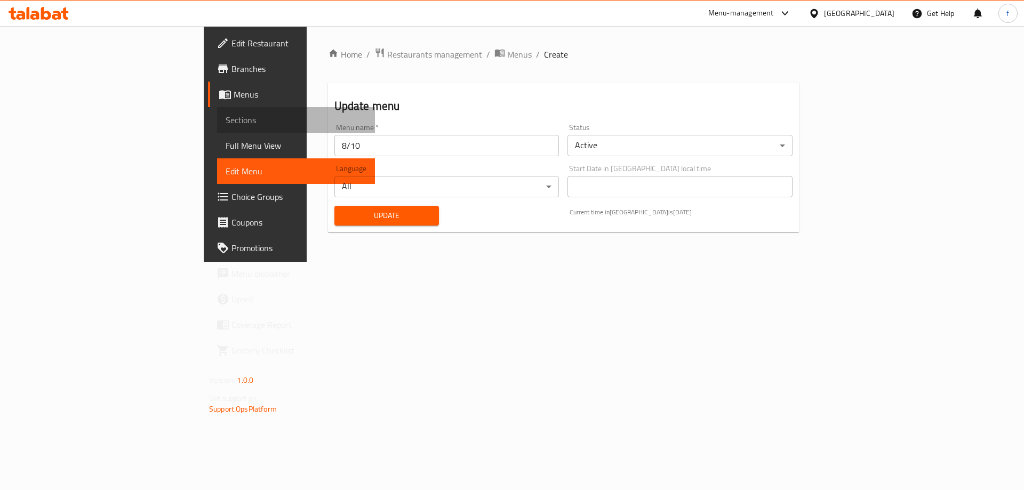
click at [217, 113] on link "Sections" at bounding box center [296, 120] width 158 height 26
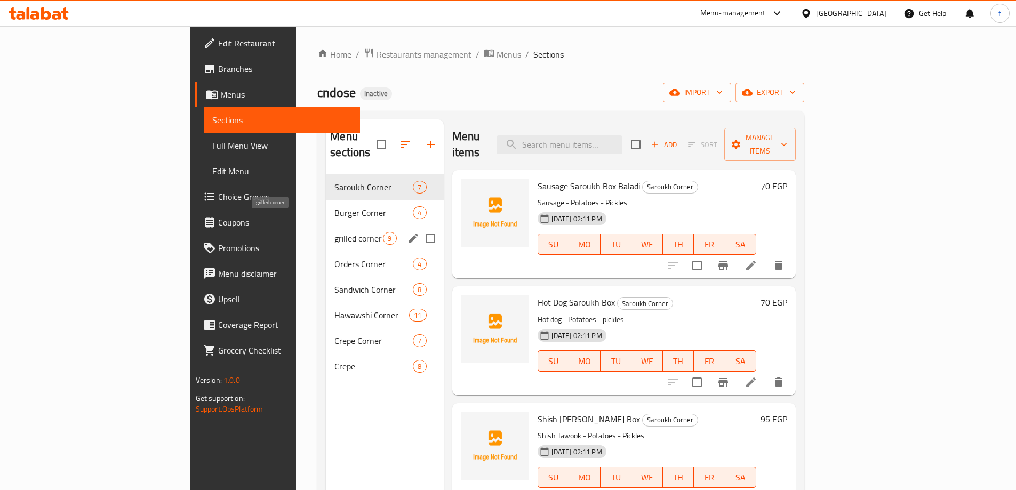
click at [334, 232] on span "grilled corner" at bounding box center [358, 238] width 49 height 13
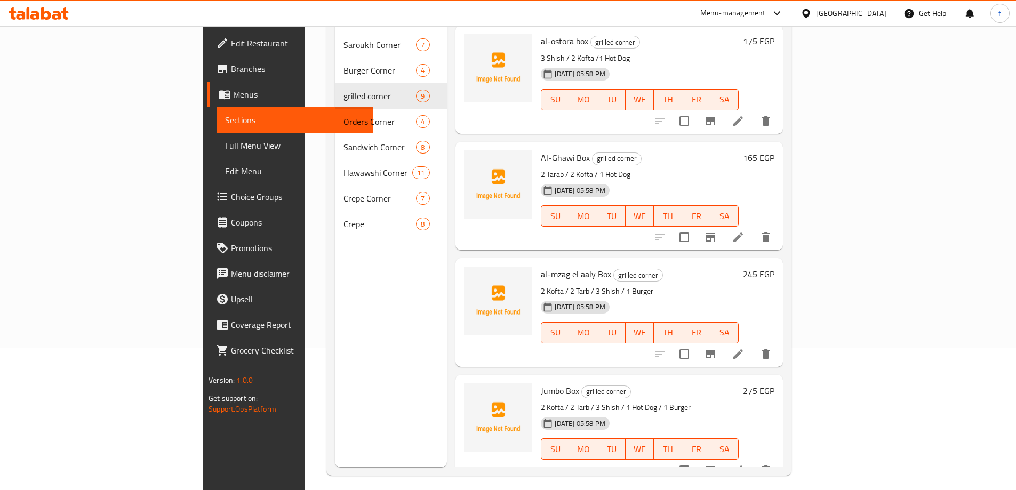
scroll to position [149, 0]
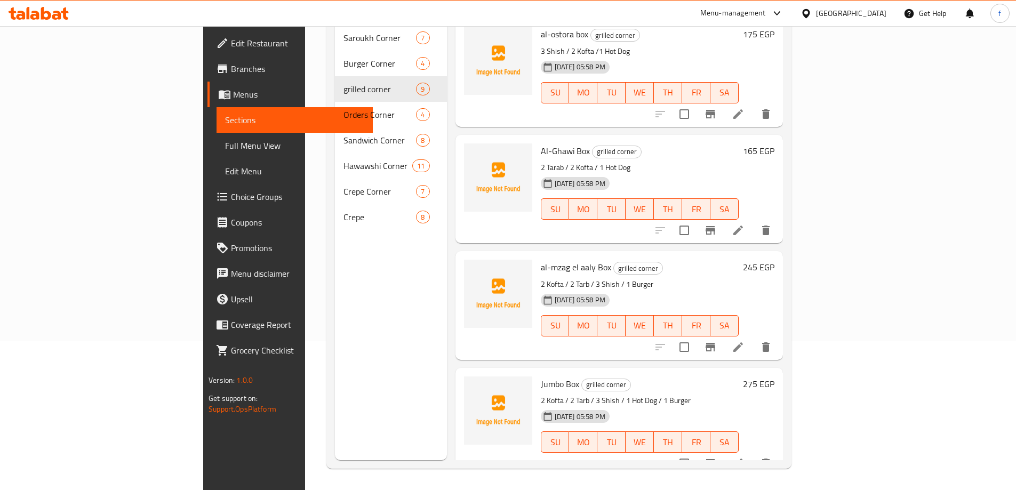
click at [743, 459] on icon at bounding box center [738, 464] width 10 height 10
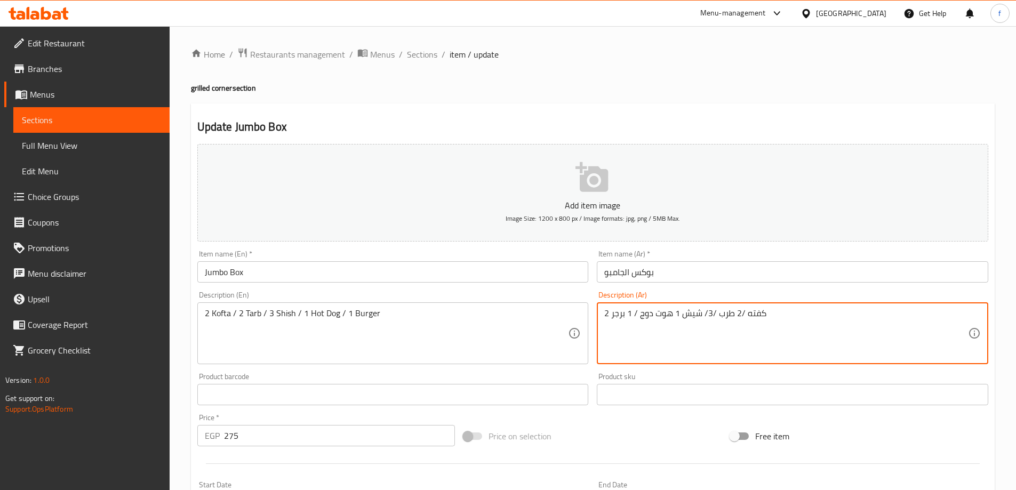
click at [704, 312] on textarea "2 كفته /2 طرب /3/ شيش 1 هوت دوج / 1 برجر" at bounding box center [786, 333] width 364 height 51
click at [705, 314] on textarea "2 كفته /2 طرب /3/ شيش 1 هوت دوج / 1 برجر" at bounding box center [786, 333] width 364 height 51
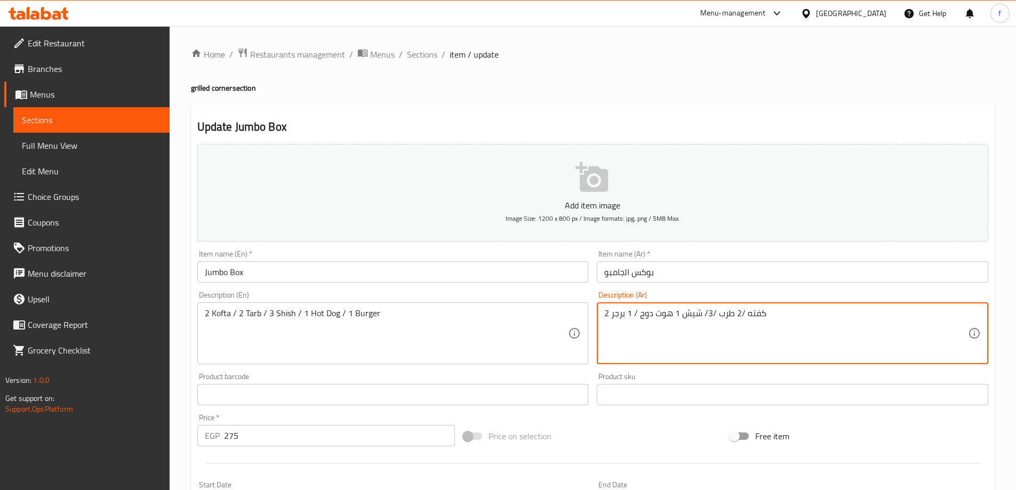
click at [704, 312] on textarea "2 كفته /2 طرب /3/ شيش 1 هوت دوج / 1 برجر" at bounding box center [786, 333] width 364 height 51
click at [705, 313] on textarea "2 كفته /2 طرب /3/ شيش 1 هوت دوج / 1 برجر" at bounding box center [786, 333] width 364 height 51
click at [701, 333] on textarea "2 كفته /2 طرب /3/ شيش 1 هوت دوج / 1 برجر" at bounding box center [786, 333] width 364 height 51
click at [706, 311] on textarea "2 كفته /2 طرب /3/ شيش 1 هوت دوج / 1 برجر" at bounding box center [786, 333] width 364 height 51
click at [704, 312] on textarea "2 كفته /2 طرب /3/ شيش 1 هوت دوج / 1 برجر" at bounding box center [786, 333] width 364 height 51
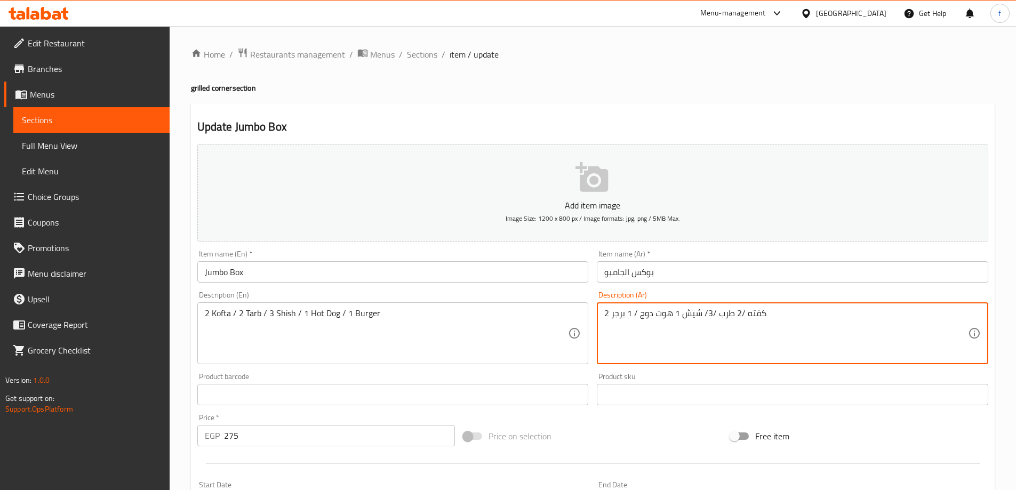
click at [712, 314] on textarea "2 كفته /2 طرب /3/ شيش 1 هوت دوج / 1 برجر" at bounding box center [786, 333] width 364 height 51
click at [713, 316] on textarea "2 كفته /2 طرب /3/ شيش 1 هوت دوج / 1 برجر" at bounding box center [786, 333] width 364 height 51
type textarea "2 كفته /2 طرf/3/ شيش 1 هوت دوج / 1 برجر"
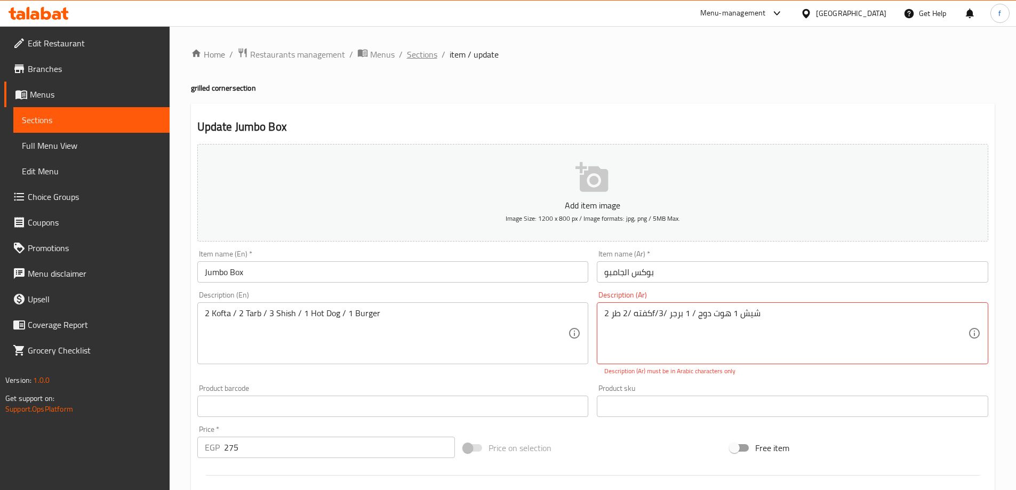
click at [426, 57] on span "Sections" at bounding box center [422, 54] width 30 height 13
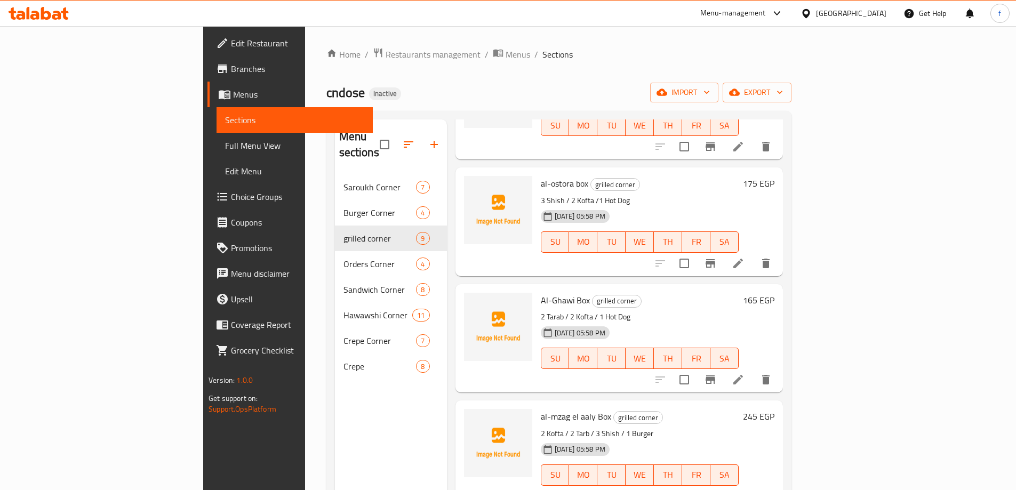
scroll to position [149, 0]
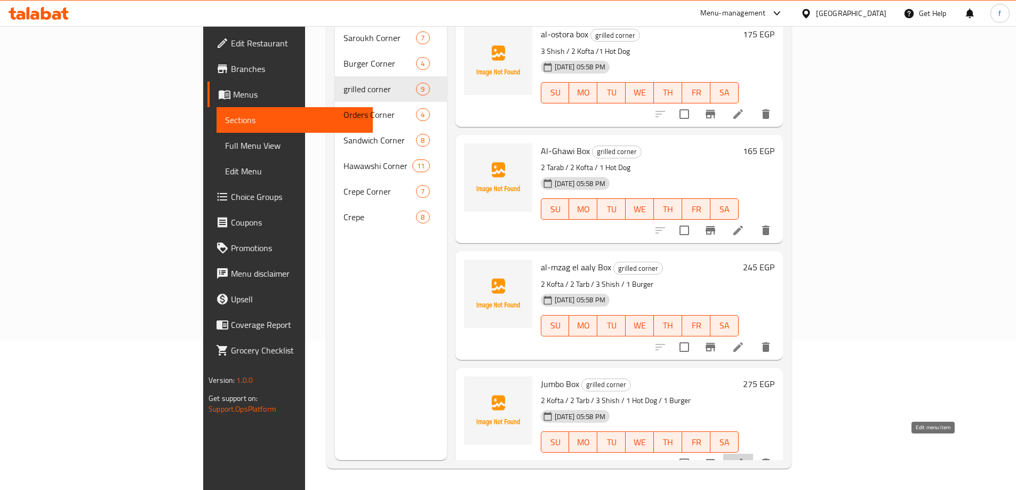
click at [743, 459] on icon at bounding box center [738, 464] width 10 height 10
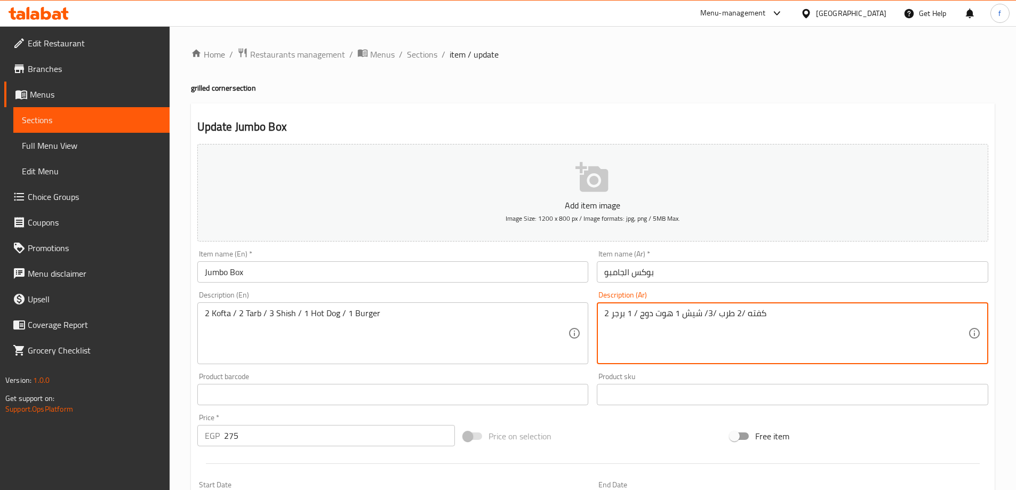
click at [705, 317] on textarea "2 كفته /2 طرب /3/ شيش 1 هوت دوج / 1 برجر" at bounding box center [786, 333] width 364 height 51
click at [702, 314] on textarea "2 كفته /2 طرب /3/ شيش 1 هوت دوج / 1 برجر" at bounding box center [786, 333] width 364 height 51
click at [705, 318] on textarea "2 كفته /2 طرب /3/ شيش 1 هوت دوج / 1 برجر" at bounding box center [786, 333] width 364 height 51
click at [703, 312] on textarea "2 كفته /2 طرب /3/ شيش 1 هوت دوج / 1 برجر" at bounding box center [786, 333] width 364 height 51
click at [704, 315] on textarea "2 كفته /2 طرب /3/ شيش 1 هوت دوج / 1 برجر" at bounding box center [786, 333] width 364 height 51
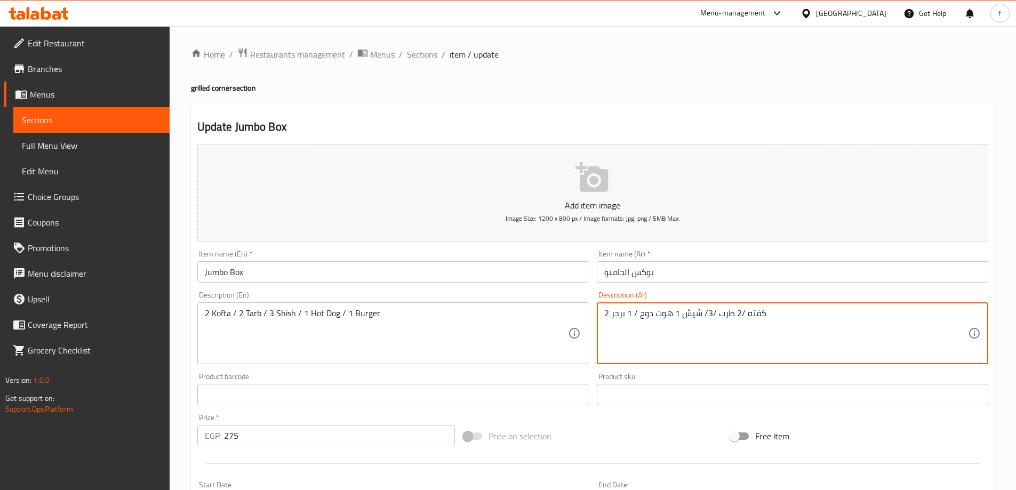
click at [704, 313] on textarea "2 كفته /2 طرب /3/ شيش 1 هوت دوج / 1 برجر" at bounding box center [786, 333] width 364 height 51
click at [733, 341] on textarea "2 كفته /2 طرب /3/ شيش 1 هوت دوج / 1 برجر" at bounding box center [786, 333] width 364 height 51
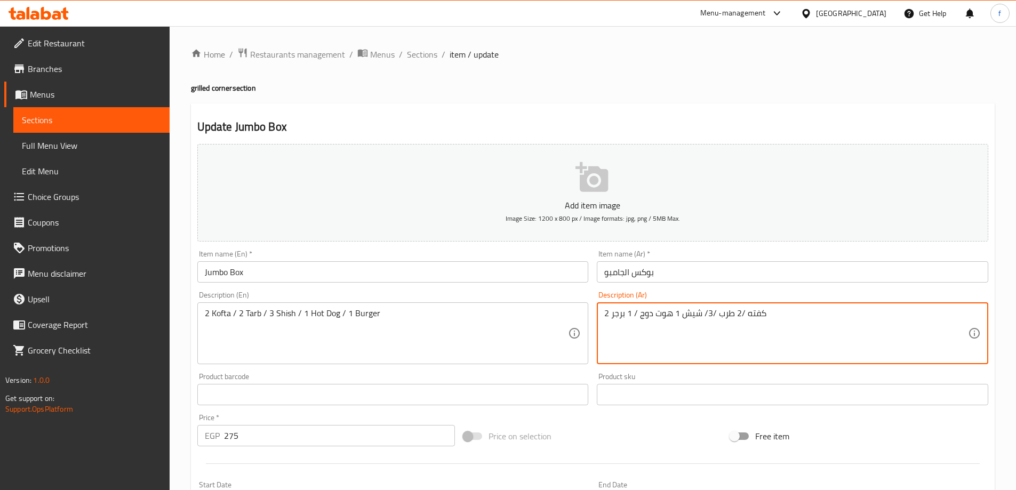
click at [734, 340] on textarea "2 كفته /2 طرب /3/ شيش 1 هوت دوج / 1 برجر" at bounding box center [786, 333] width 364 height 51
click at [778, 311] on textarea "2 كفته /2 طرب /3/ شيش 1 هوت دوج / 1 برجر" at bounding box center [786, 333] width 364 height 51
type textarea "2 كفته /2 طرب /3/ شيش 1 هوت دوج / 12 ك"
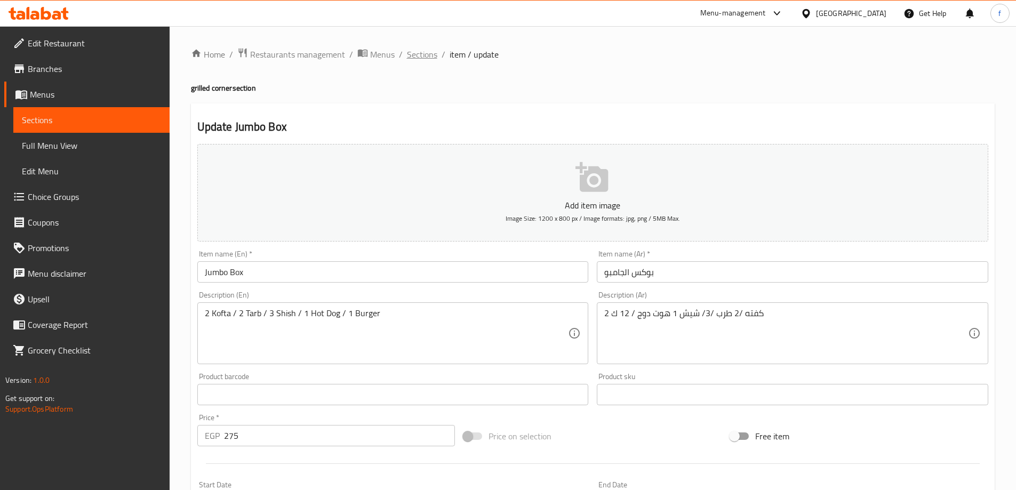
click at [430, 61] on span "Sections" at bounding box center [422, 54] width 30 height 13
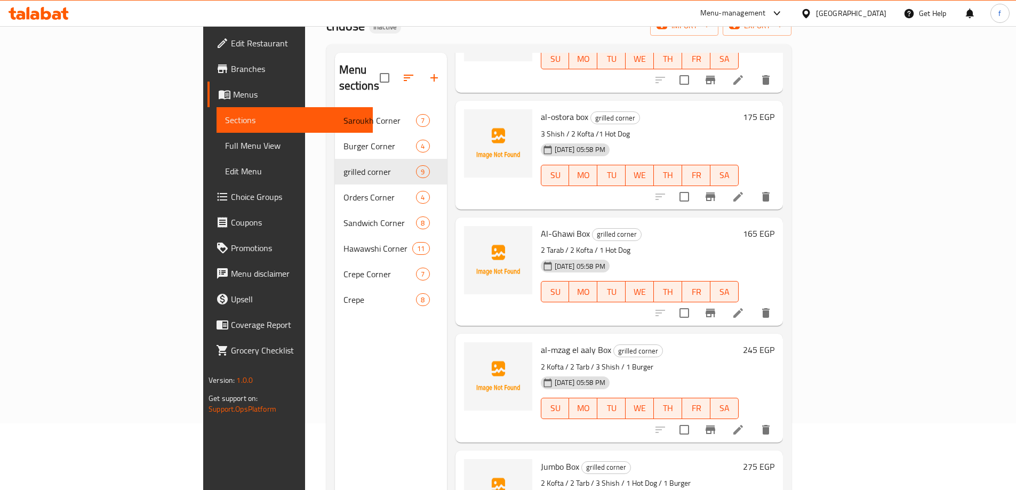
scroll to position [149, 0]
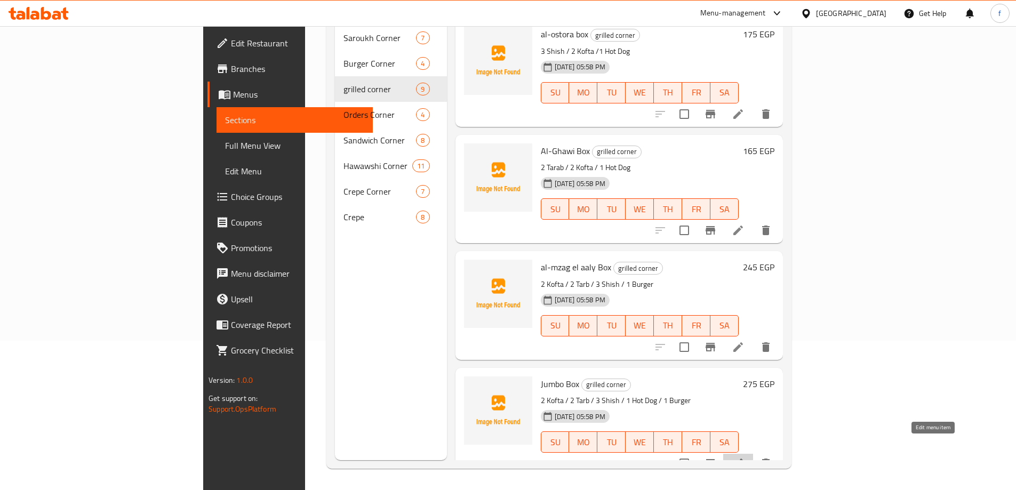
click at [743, 459] on icon at bounding box center [738, 464] width 10 height 10
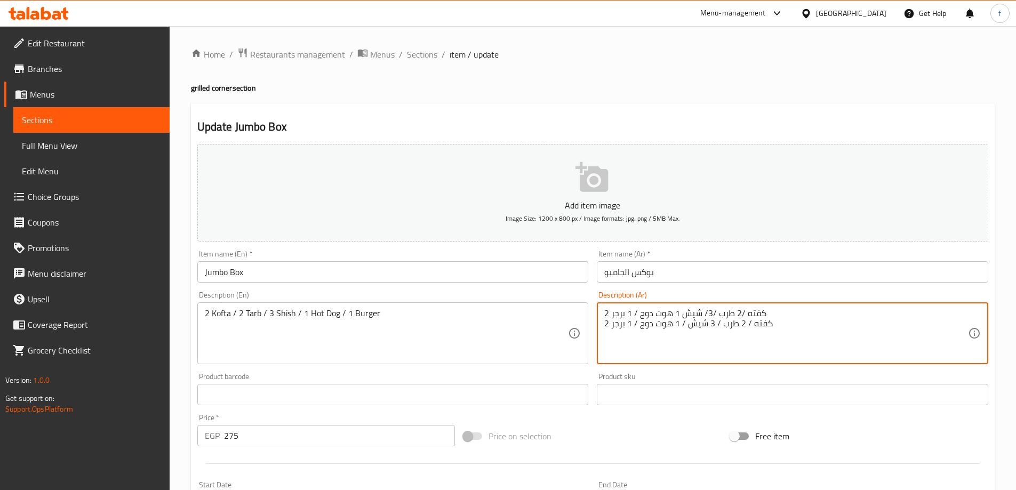
click at [756, 315] on textarea "2 كفته /2 طرب /3/ شيش 1 هوت دوج / 1 برجر 2 كفته / 2 طرب / 3 شيش / 1 هوت دوج / 1…" at bounding box center [786, 333] width 364 height 51
click at [756, 310] on textarea "2 كفته /2 طرب /3/ شيش 1 هوت دوج / 1 برجر 2 كفته / 2 طرب / 3 شيش / 1 هوت دوج / 1…" at bounding box center [786, 333] width 364 height 51
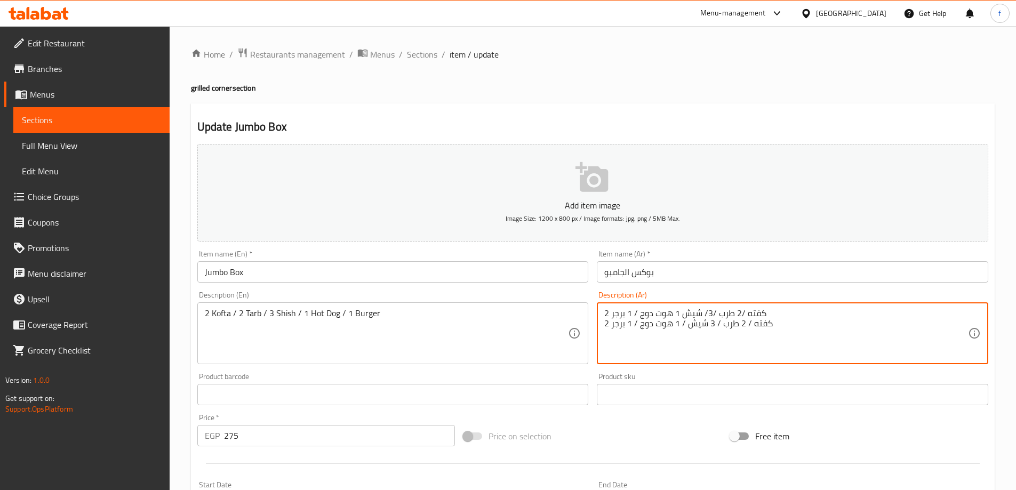
click at [756, 310] on textarea "2 كفته /2 طرب /3/ شيش 1 هوت دوج / 1 برجر 2 كفته / 2 طرب / 3 شيش / 1 هوت دوج / 1…" at bounding box center [786, 333] width 364 height 51
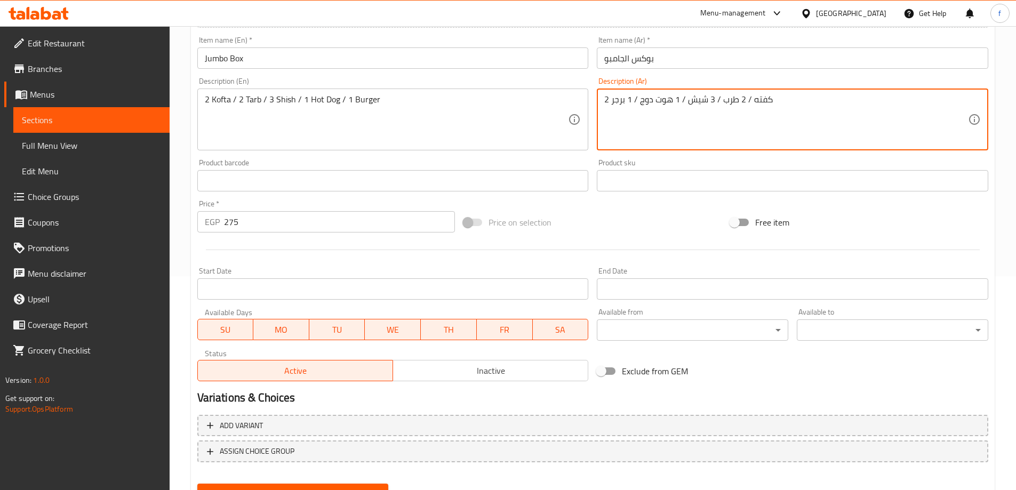
scroll to position [263, 0]
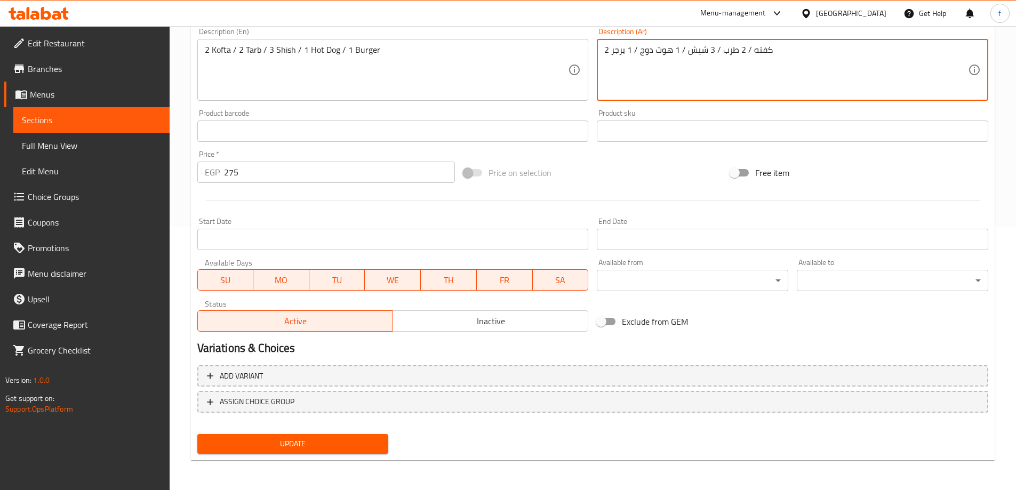
type textarea "2 كفته / 2 طرب / 3 شيش / 1 هوت دوج / 1 برجر"
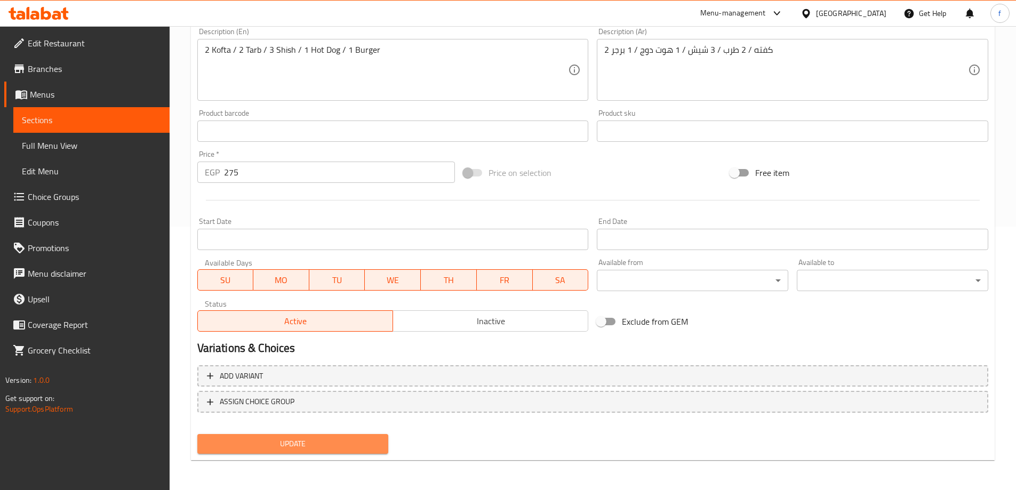
click at [377, 448] on span "Update" at bounding box center [293, 443] width 174 height 13
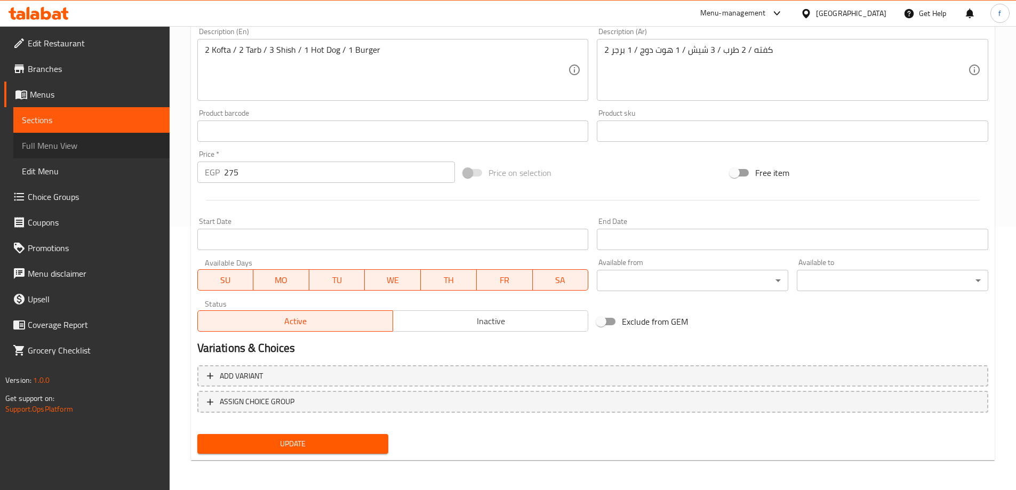
click at [141, 146] on span "Full Menu View" at bounding box center [91, 145] width 139 height 13
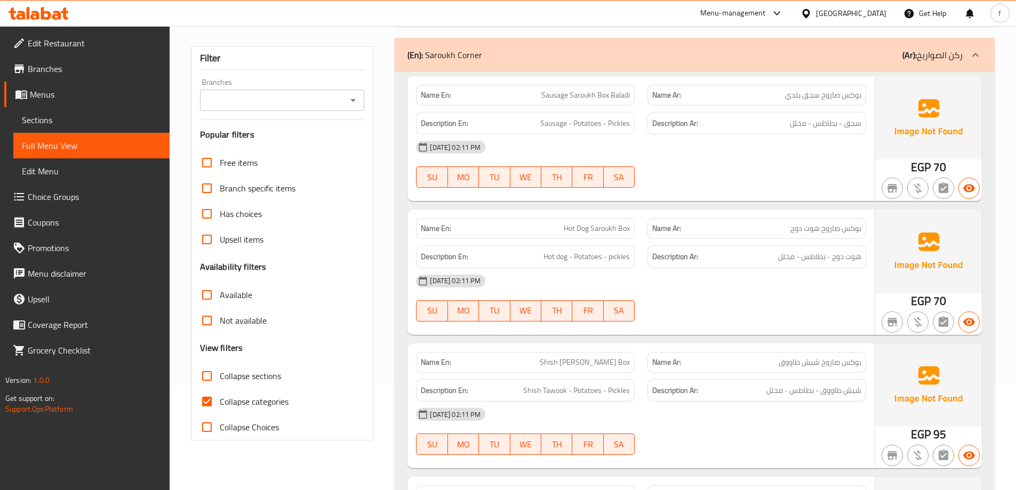
scroll to position [107, 0]
click at [259, 398] on span "Collapse categories" at bounding box center [254, 400] width 69 height 13
click at [220, 398] on input "Collapse categories" at bounding box center [207, 401] width 26 height 26
checkbox input "false"
click at [53, 127] on link "Sections" at bounding box center [91, 120] width 156 height 26
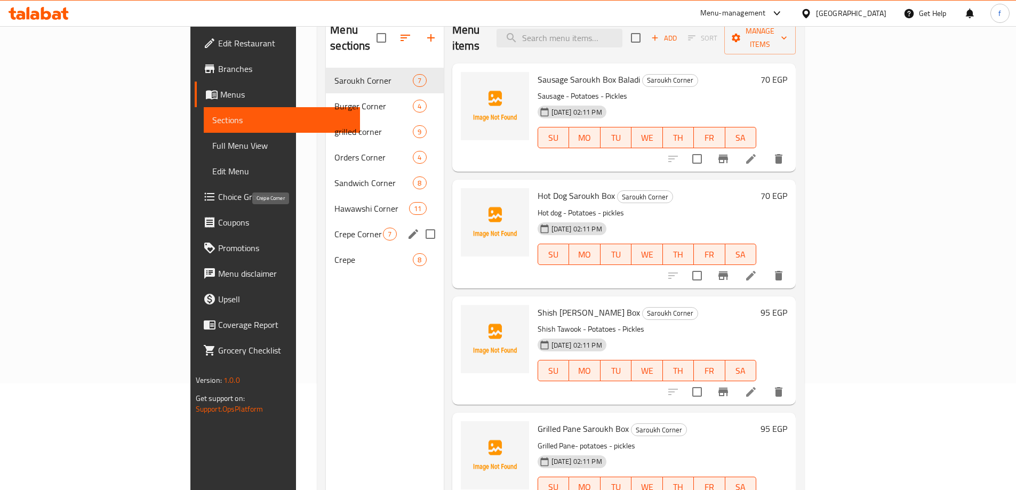
click at [334, 228] on span "Crepe Corner" at bounding box center [358, 234] width 49 height 13
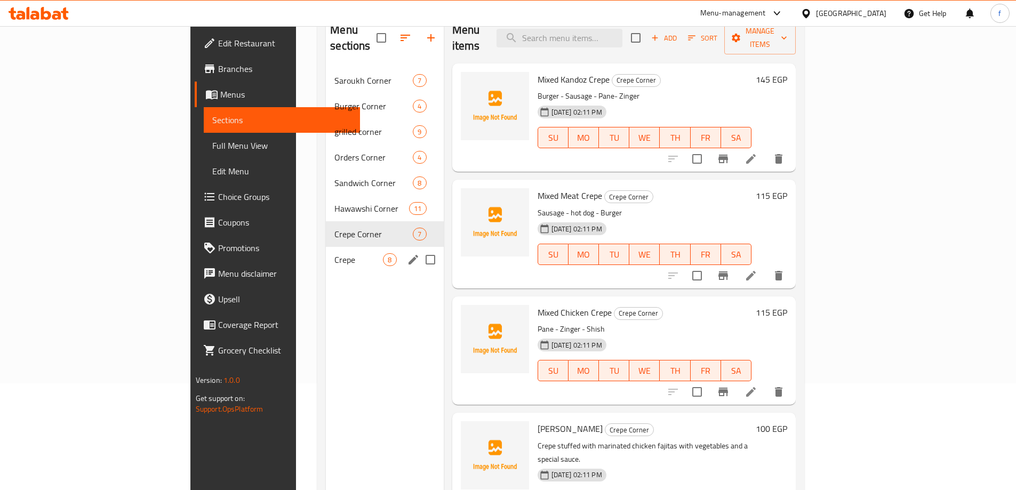
click at [334, 253] on span "Crepe" at bounding box center [358, 259] width 49 height 13
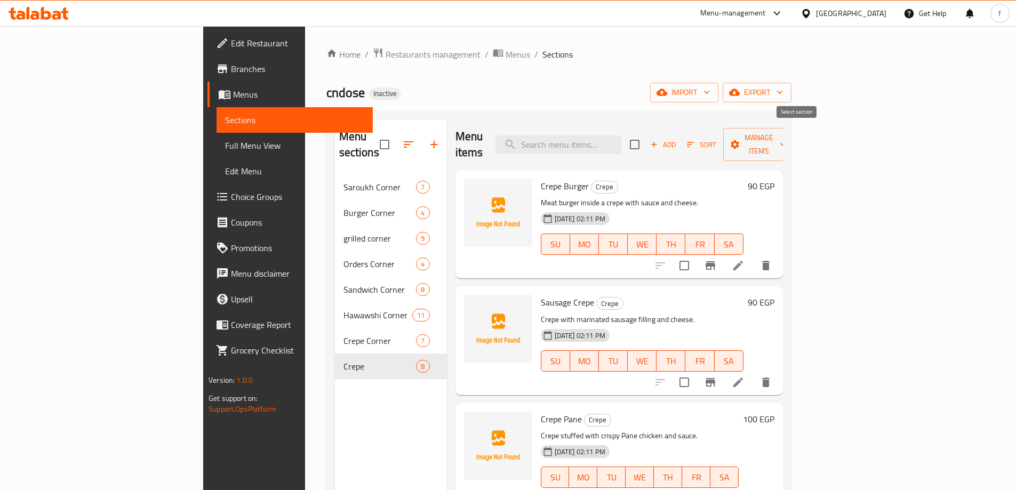
click at [646, 135] on input "checkbox" at bounding box center [634, 144] width 22 height 22
checkbox input "true"
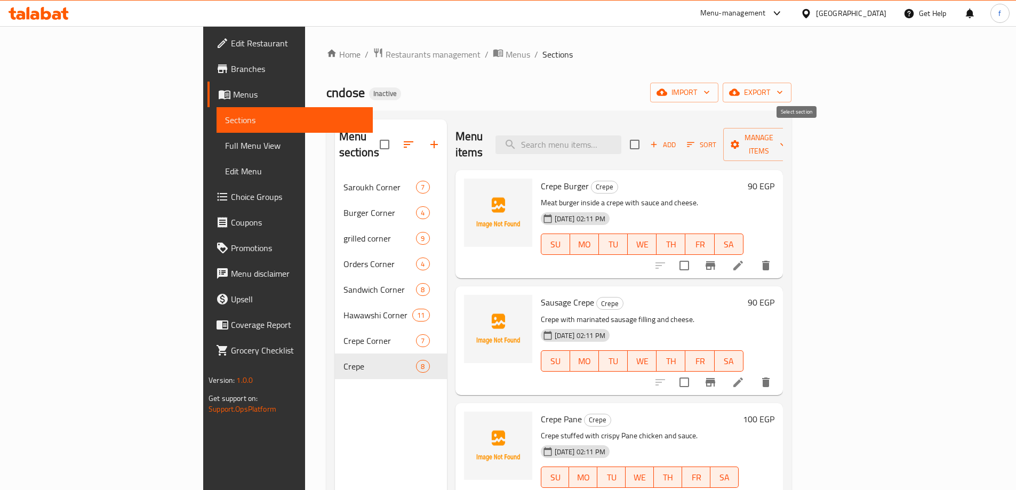
checkbox input "true"
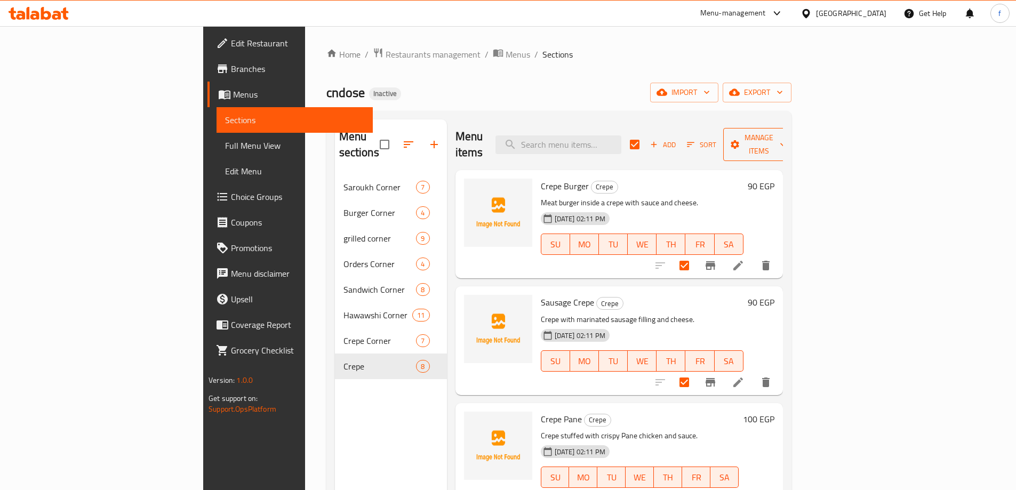
click at [788, 139] on icon "button" at bounding box center [782, 144] width 11 height 11
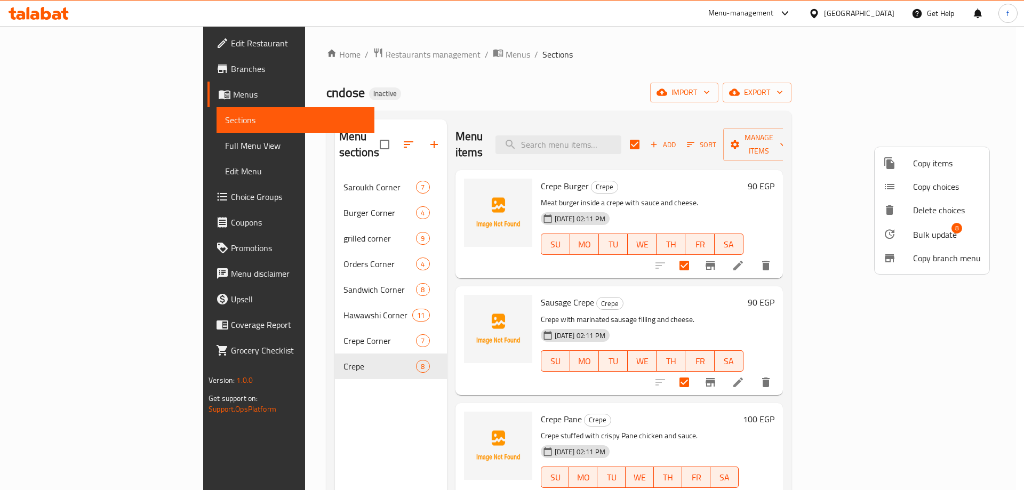
click at [931, 162] on span "Copy items" at bounding box center [947, 163] width 68 height 13
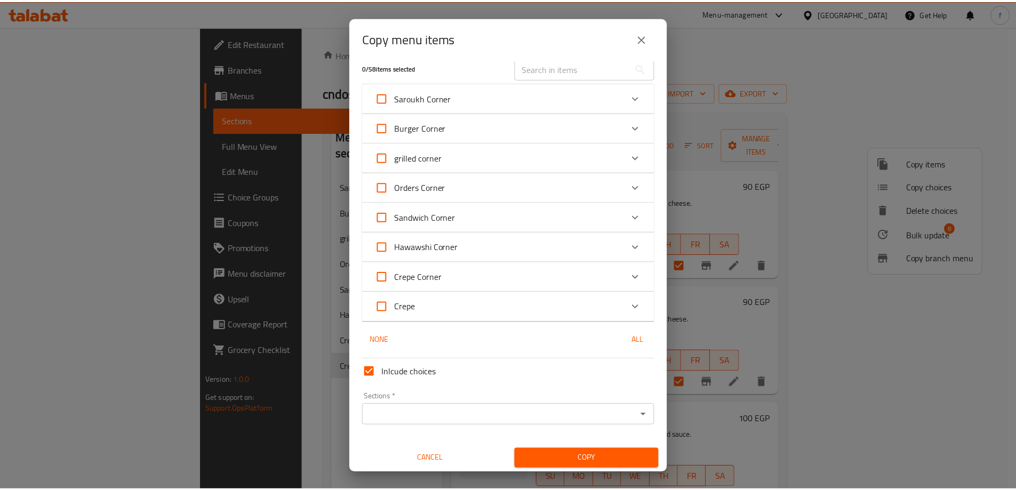
scroll to position [13, 0]
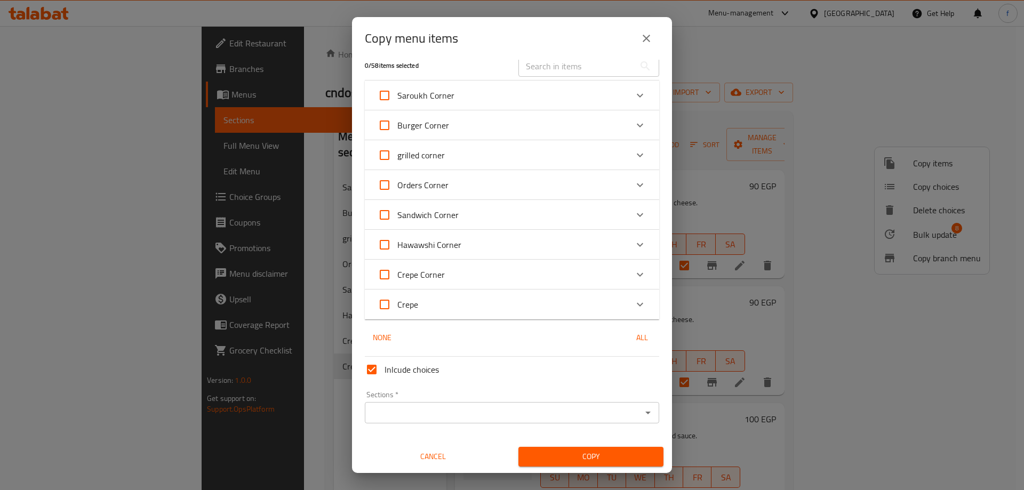
click at [387, 301] on input "Crepe" at bounding box center [385, 305] width 26 height 26
checkbox input "true"
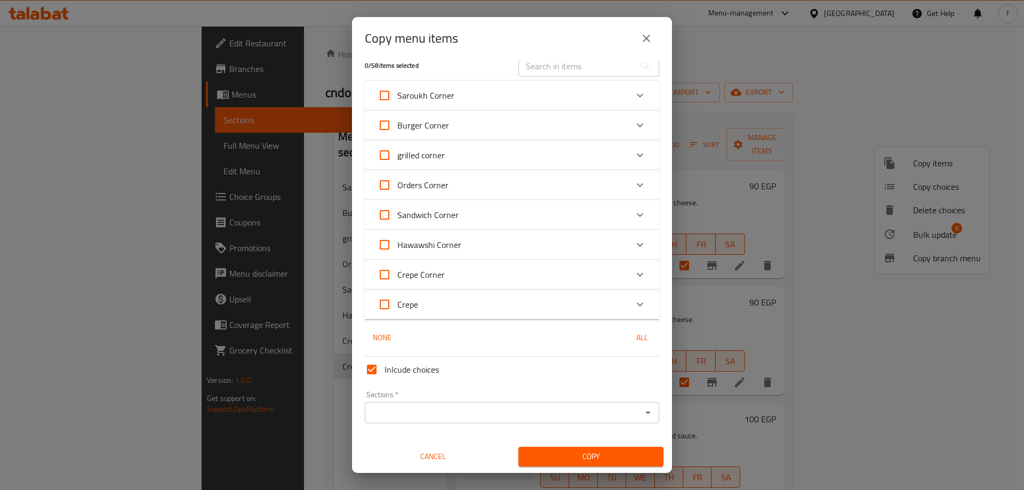
checkbox input "true"
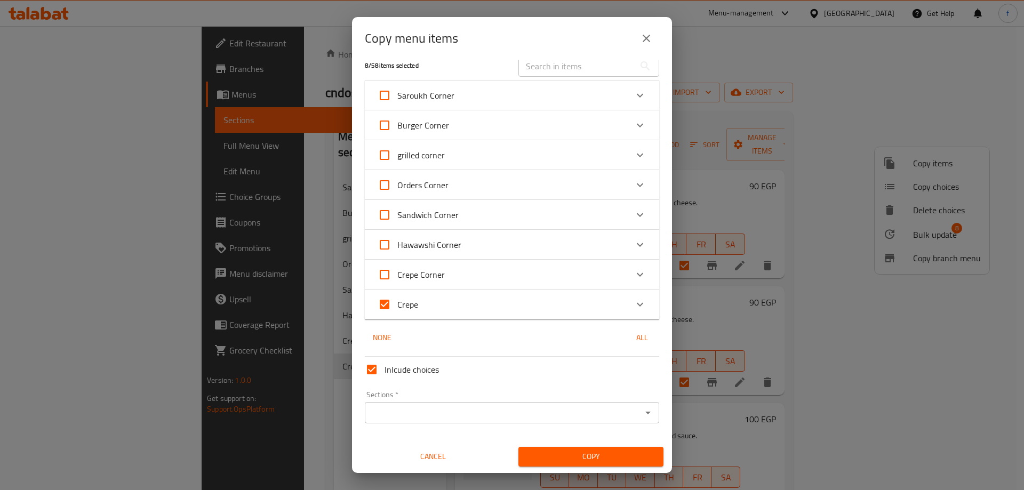
click at [408, 419] on input "Sections   *" at bounding box center [503, 412] width 270 height 15
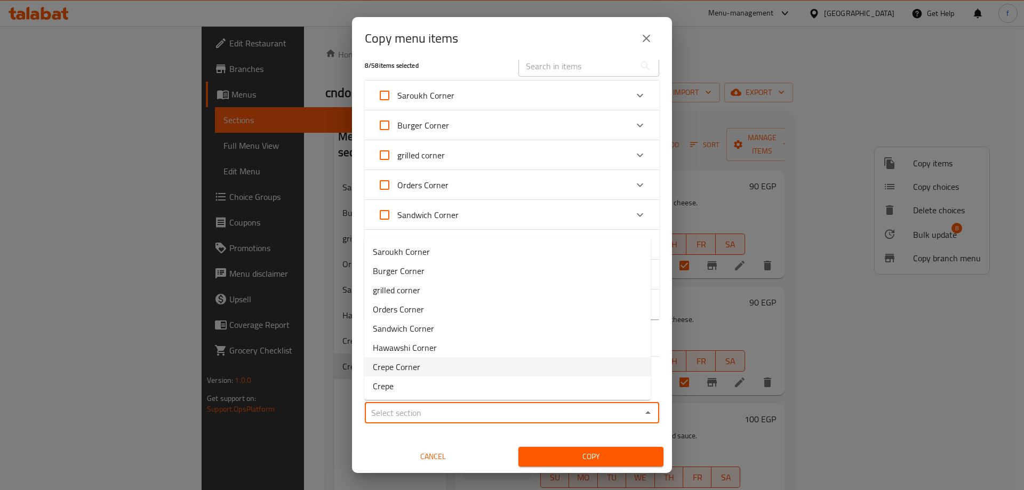
click at [403, 370] on span "Crepe Corner" at bounding box center [396, 366] width 47 height 13
type input "Crepe Corner"
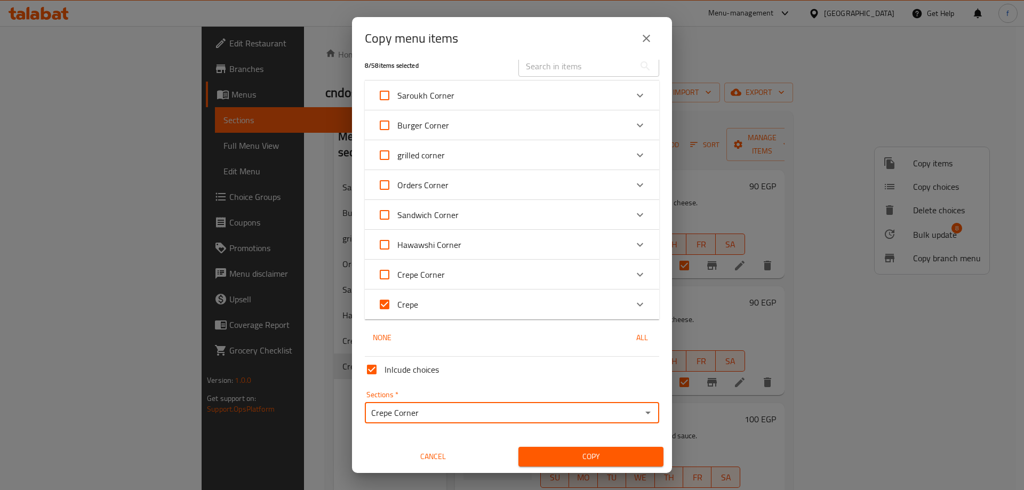
click at [607, 455] on span "Copy" at bounding box center [591, 456] width 128 height 13
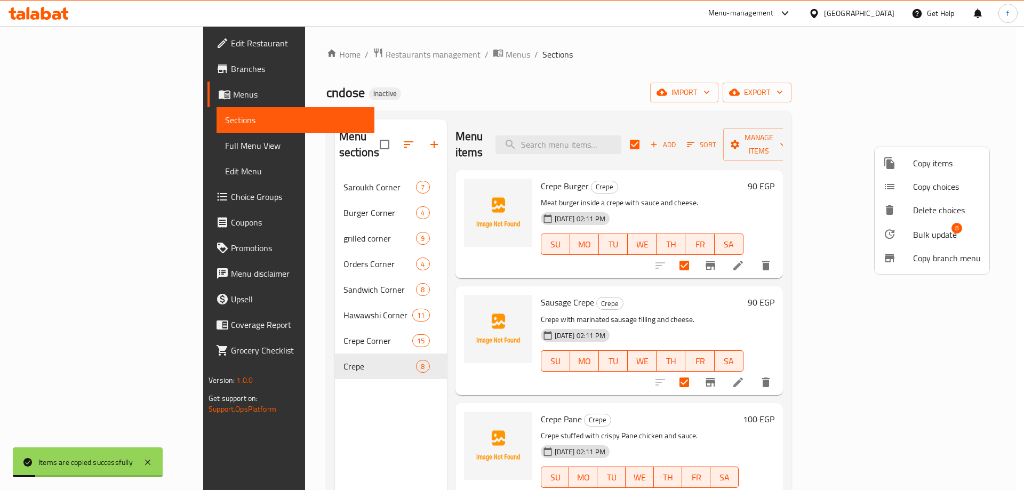
click at [351, 350] on div at bounding box center [512, 245] width 1024 height 490
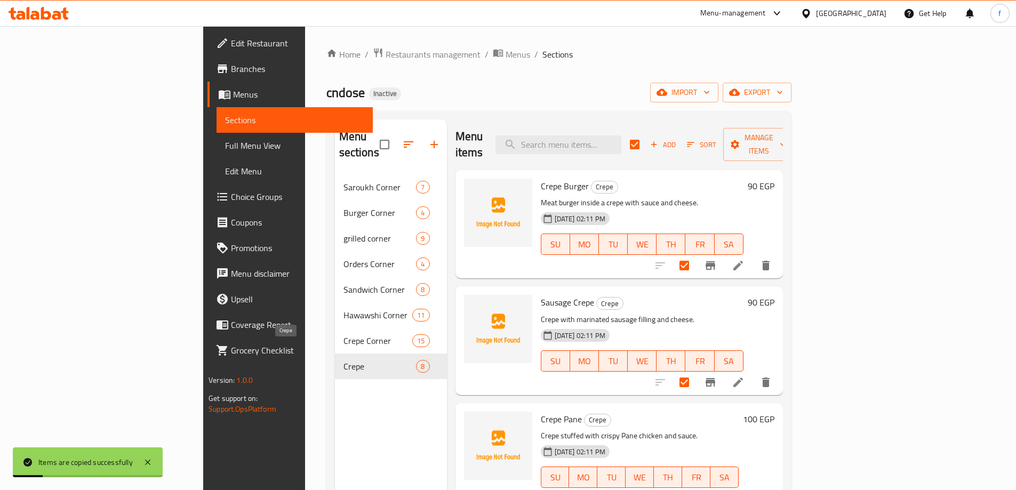
click at [361, 360] on span "Crepe" at bounding box center [379, 366] width 73 height 13
click at [343, 360] on span "Crepe" at bounding box center [379, 366] width 73 height 13
click at [337, 424] on div "Menu sections [GEOGRAPHIC_DATA] 7 Burger Corner 4 grilled corner 9 Orders Corne…" at bounding box center [391, 364] width 112 height 490
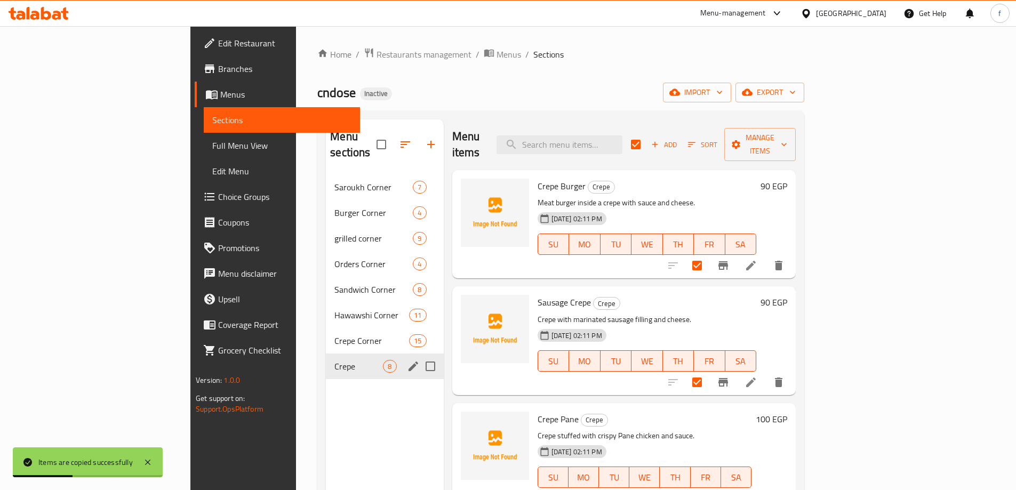
click at [419, 355] on input "Menu sections" at bounding box center [430, 366] width 22 height 22
checkbox input "true"
click at [386, 136] on button "button" at bounding box center [399, 145] width 26 height 26
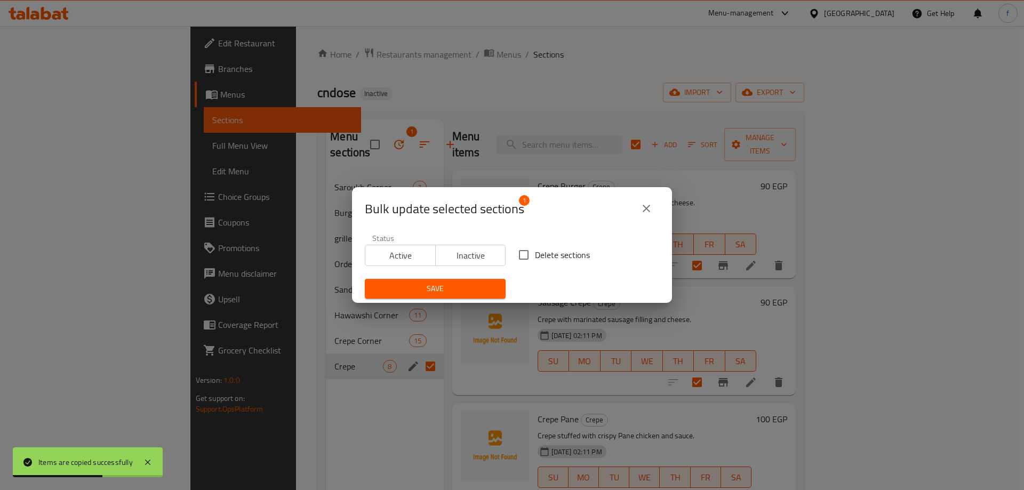
click at [541, 253] on span "Delete sections" at bounding box center [562, 254] width 55 height 13
click at [535, 253] on input "Delete sections" at bounding box center [523, 255] width 22 height 22
checkbox input "true"
click at [467, 292] on span "Save" at bounding box center [435, 288] width 124 height 13
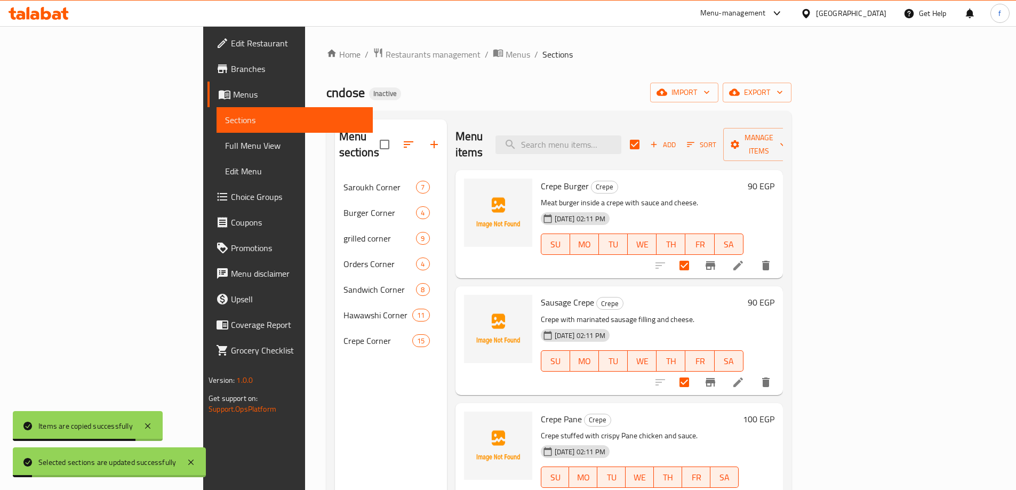
click at [343, 334] on span "Crepe Corner" at bounding box center [377, 340] width 69 height 13
checkbox input "false"
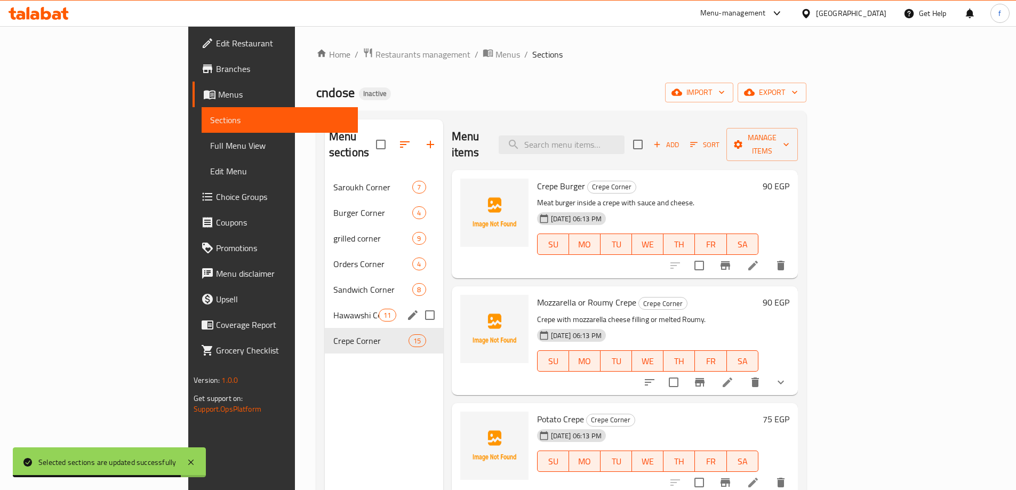
click at [325, 302] on div "Hawawshi Corner 11" at bounding box center [384, 315] width 118 height 26
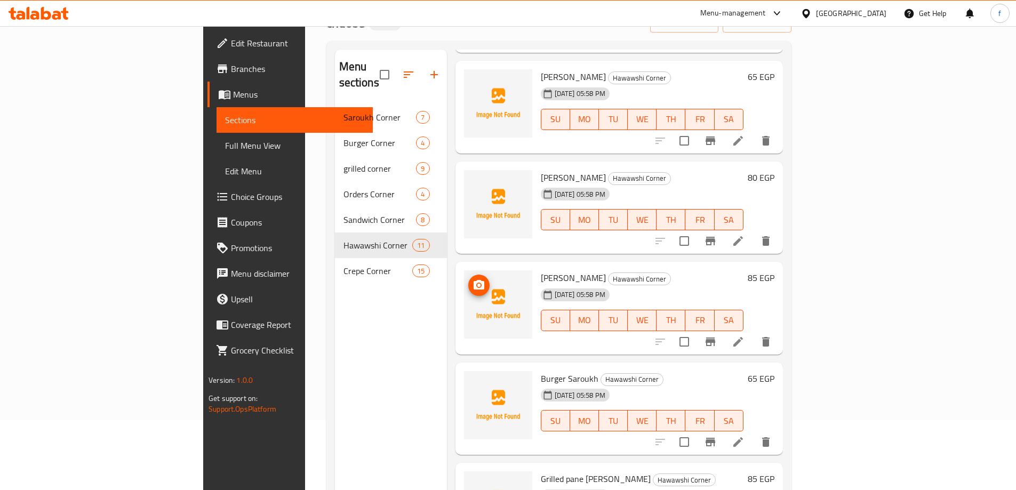
scroll to position [149, 0]
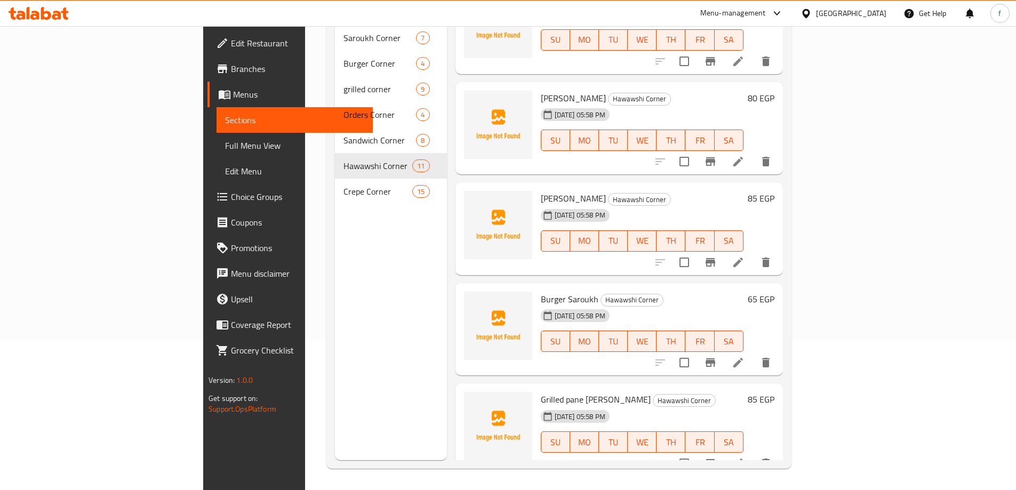
click at [695, 452] on input "checkbox" at bounding box center [684, 463] width 22 height 22
checkbox input "true"
click at [695, 351] on input "checkbox" at bounding box center [684, 362] width 22 height 22
checkbox input "true"
click at [695, 251] on input "checkbox" at bounding box center [684, 262] width 22 height 22
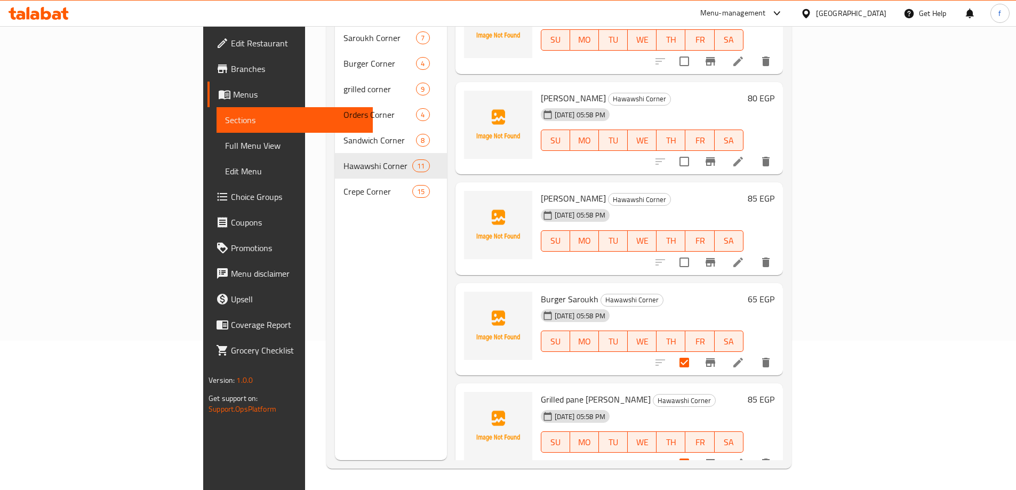
checkbox input "true"
click at [695, 150] on input "checkbox" at bounding box center [684, 161] width 22 height 22
checkbox input "true"
checkbox input "false"
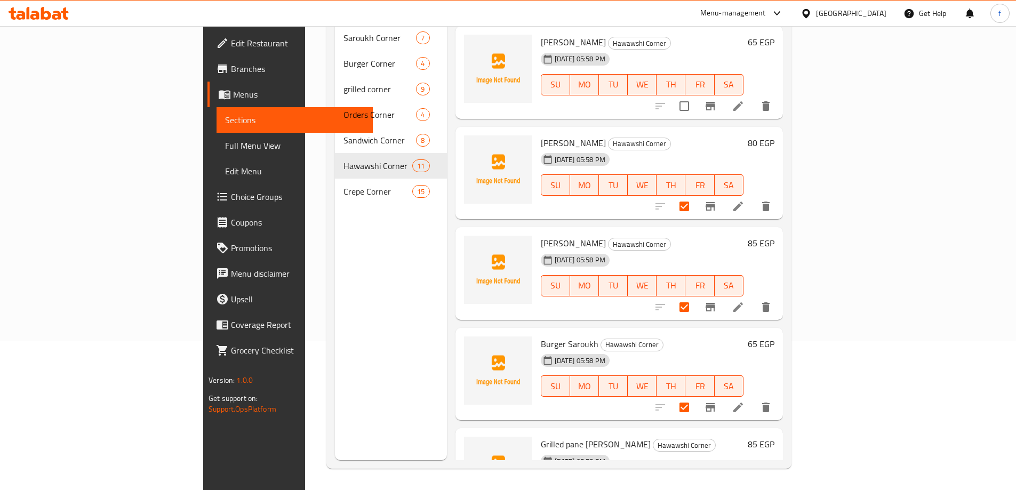
scroll to position [600, 0]
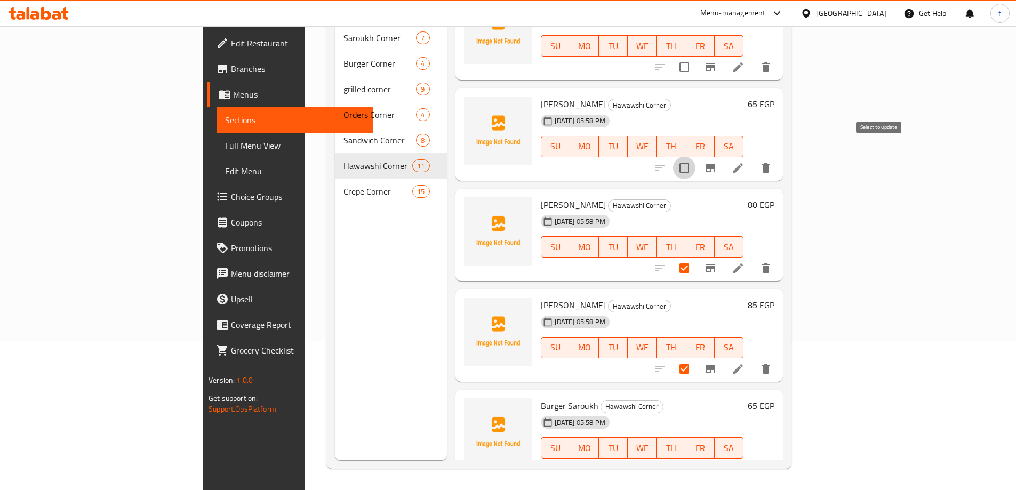
click at [695, 157] on input "checkbox" at bounding box center [684, 168] width 22 height 22
checkbox input "true"
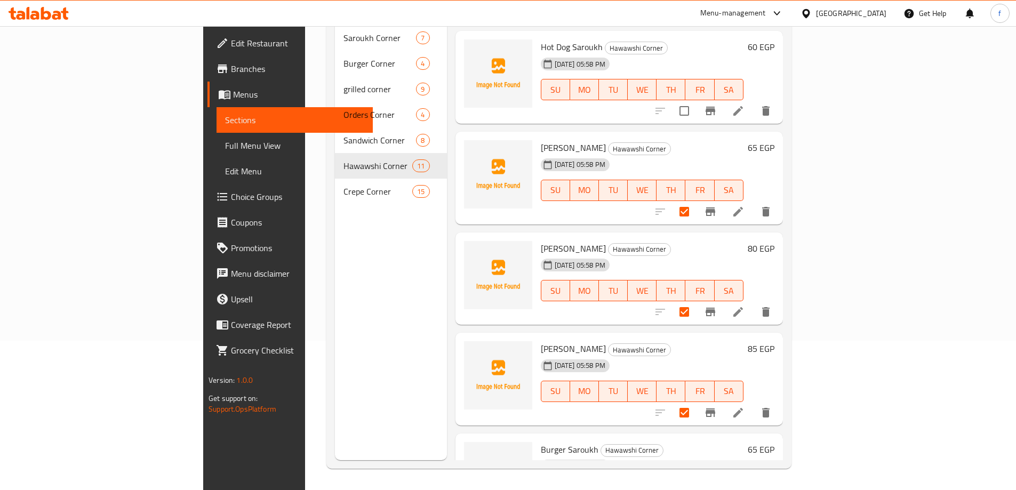
scroll to position [493, 0]
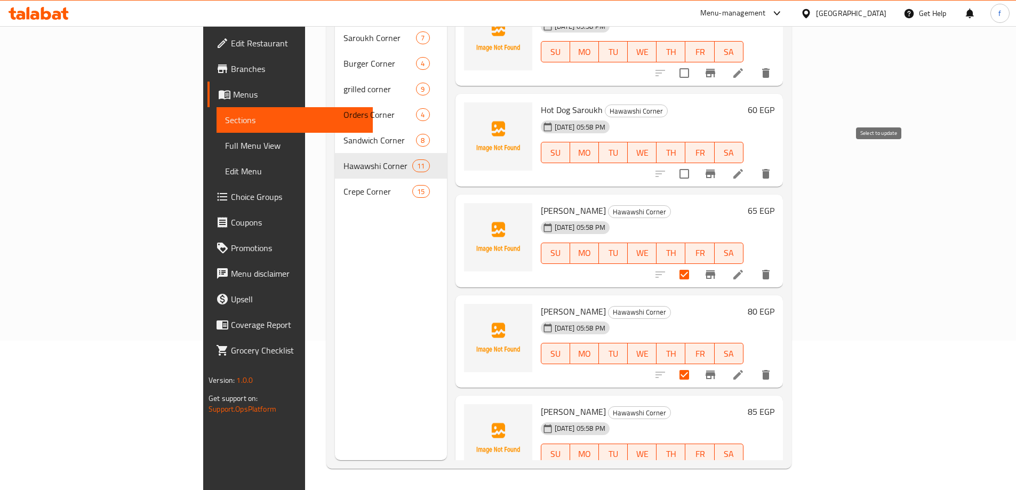
click at [695, 163] on input "checkbox" at bounding box center [684, 174] width 22 height 22
checkbox input "true"
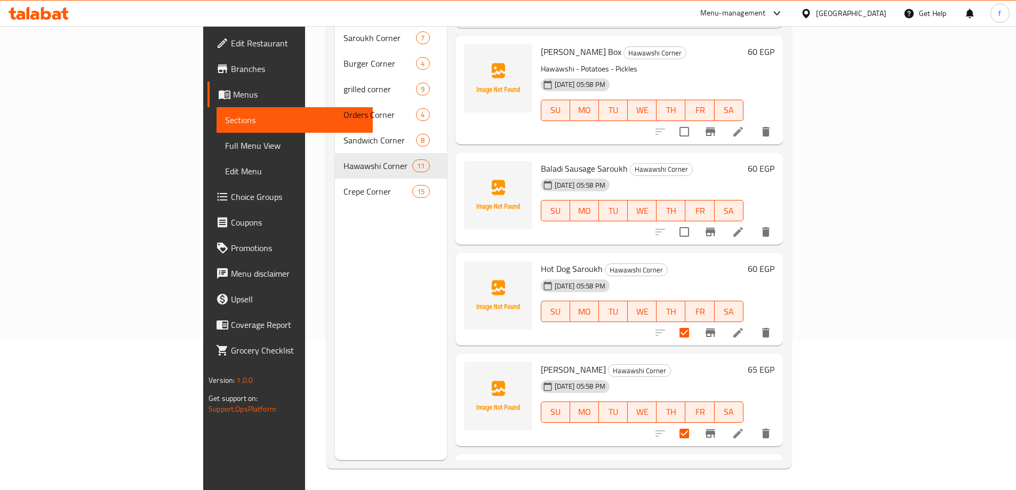
scroll to position [333, 0]
click at [695, 222] on input "checkbox" at bounding box center [684, 233] width 22 height 22
checkbox input "true"
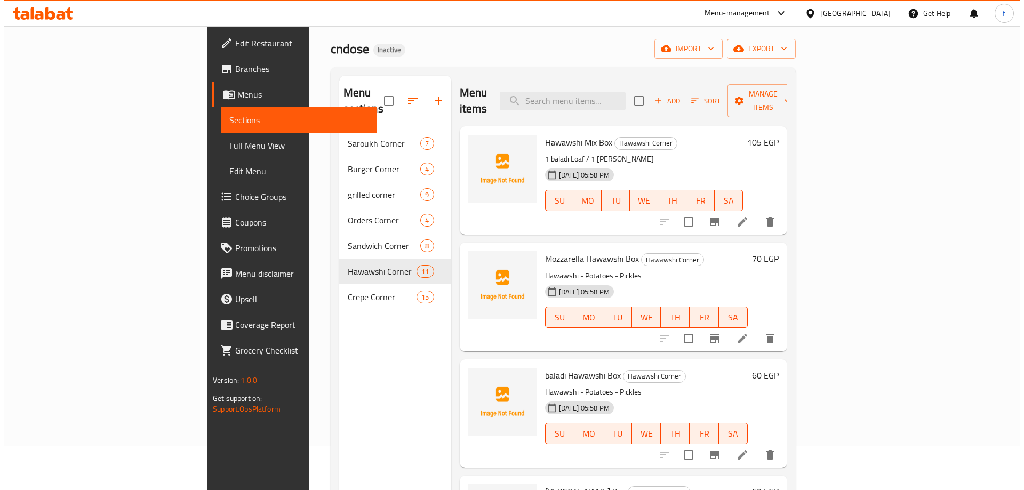
scroll to position [43, 0]
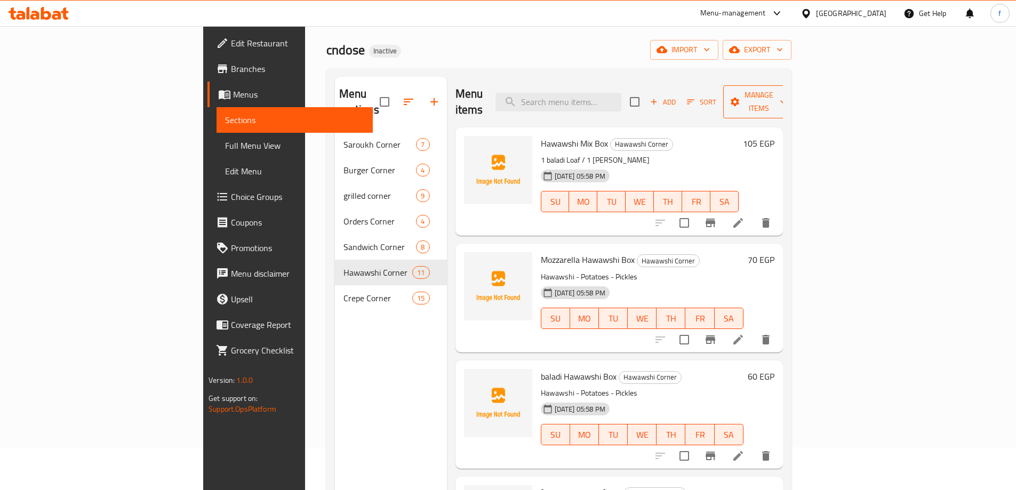
click at [786, 96] on span "Manage items" at bounding box center [759, 102] width 54 height 27
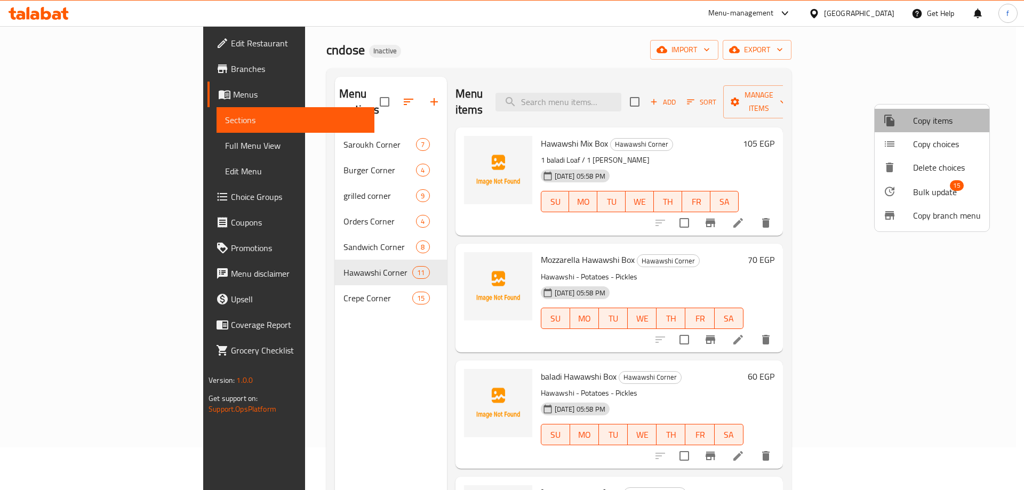
click at [942, 120] on span "Copy items" at bounding box center [947, 120] width 68 height 13
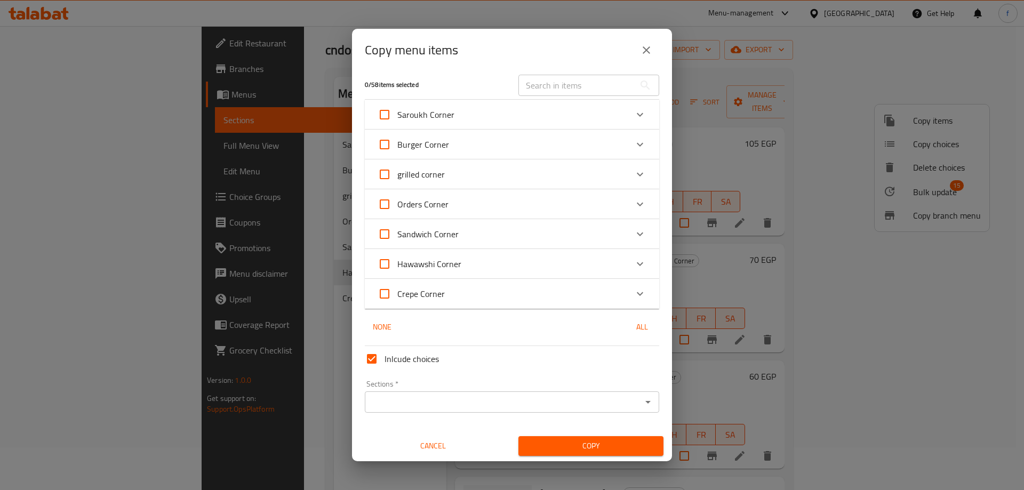
scroll to position [6, 0]
click at [633, 266] on icon "Expand" at bounding box center [639, 262] width 13 height 13
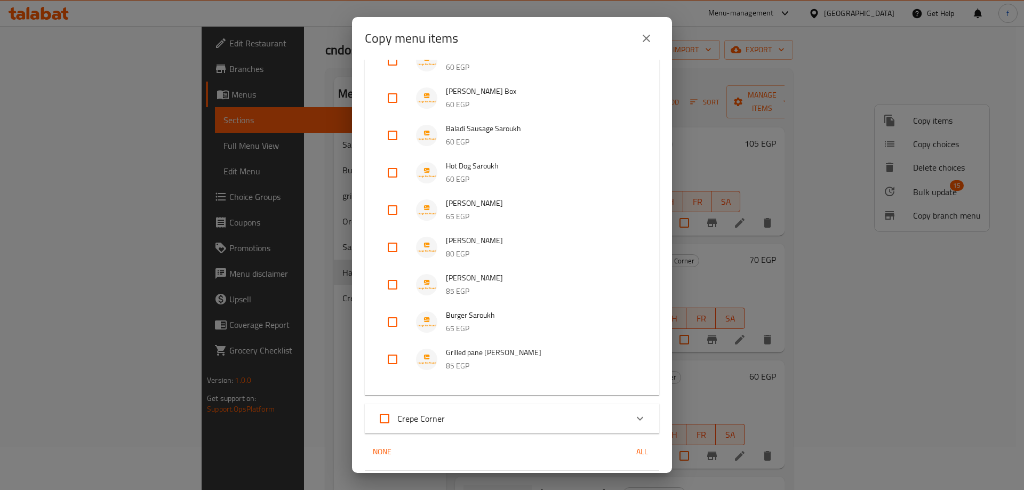
scroll to position [166, 0]
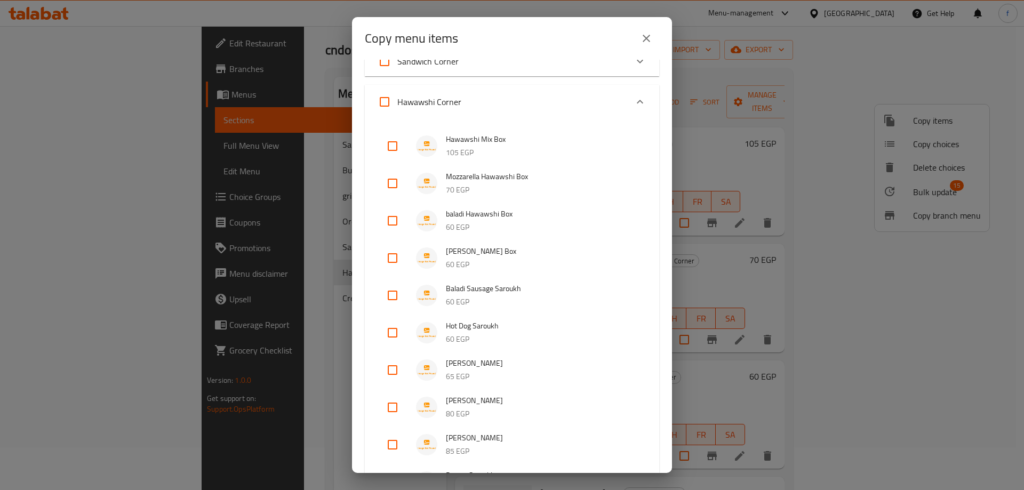
click at [395, 291] on input "checkbox" at bounding box center [393, 296] width 26 height 26
checkbox input "true"
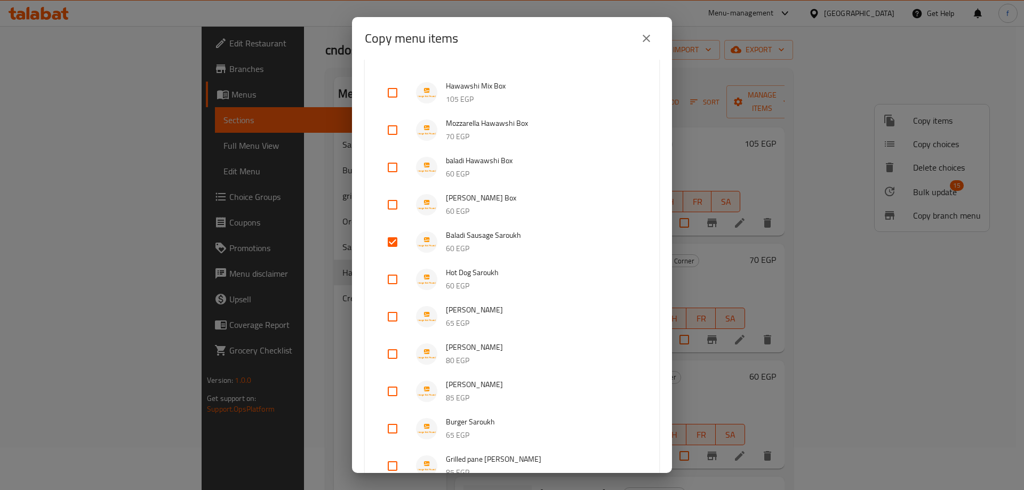
click at [395, 284] on input "checkbox" at bounding box center [393, 280] width 26 height 26
checkbox input "true"
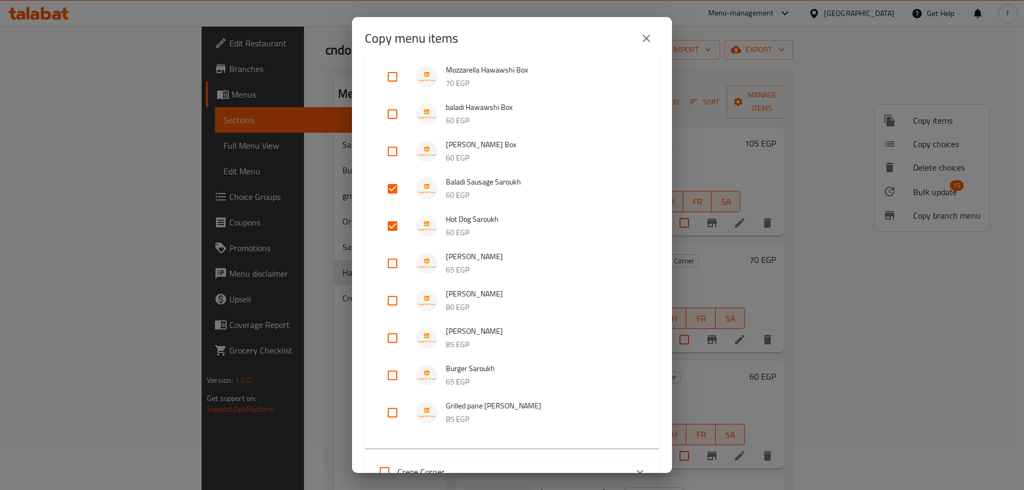
click at [397, 261] on input "checkbox" at bounding box center [393, 264] width 26 height 26
checkbox input "true"
click at [396, 296] on input "checkbox" at bounding box center [393, 301] width 26 height 26
checkbox input "true"
drag, startPoint x: 396, startPoint y: 327, endPoint x: 395, endPoint y: 340, distance: 12.8
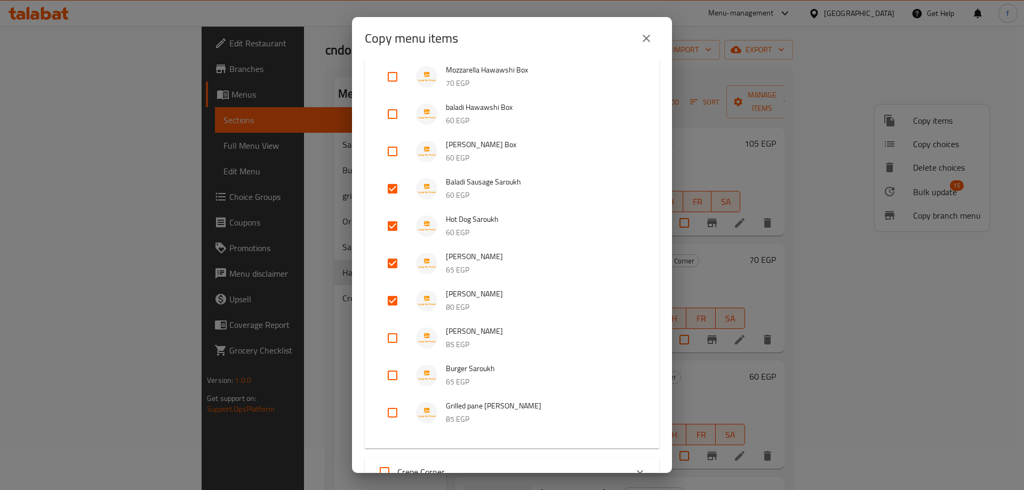
click at [396, 328] on input "checkbox" at bounding box center [393, 338] width 26 height 26
checkbox input "true"
click at [396, 372] on input "checkbox" at bounding box center [393, 376] width 26 height 26
checkbox input "true"
click at [396, 403] on input "checkbox" at bounding box center [393, 413] width 26 height 26
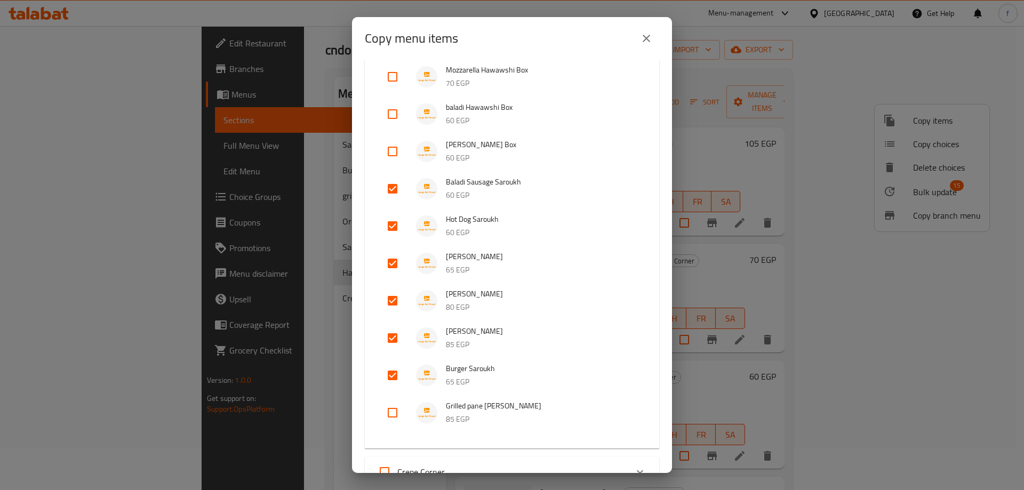
checkbox input "true"
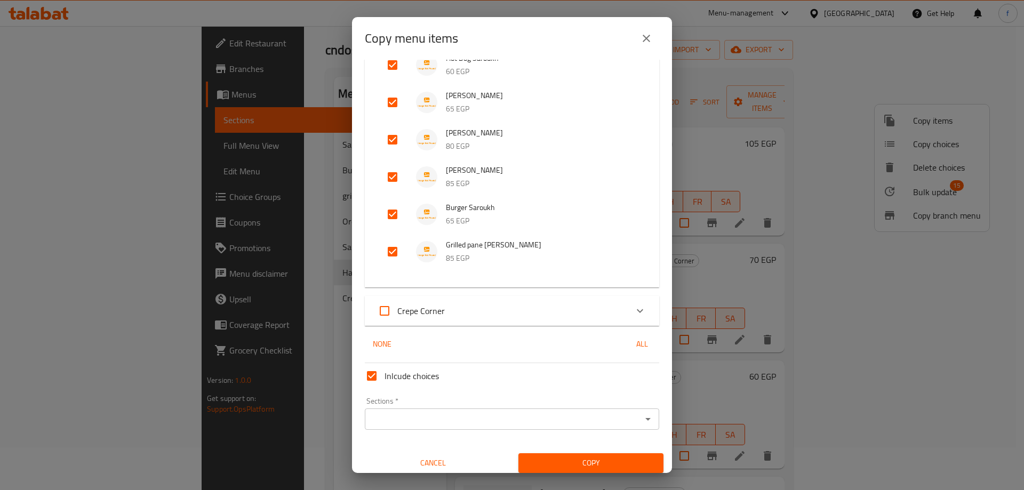
scroll to position [440, 0]
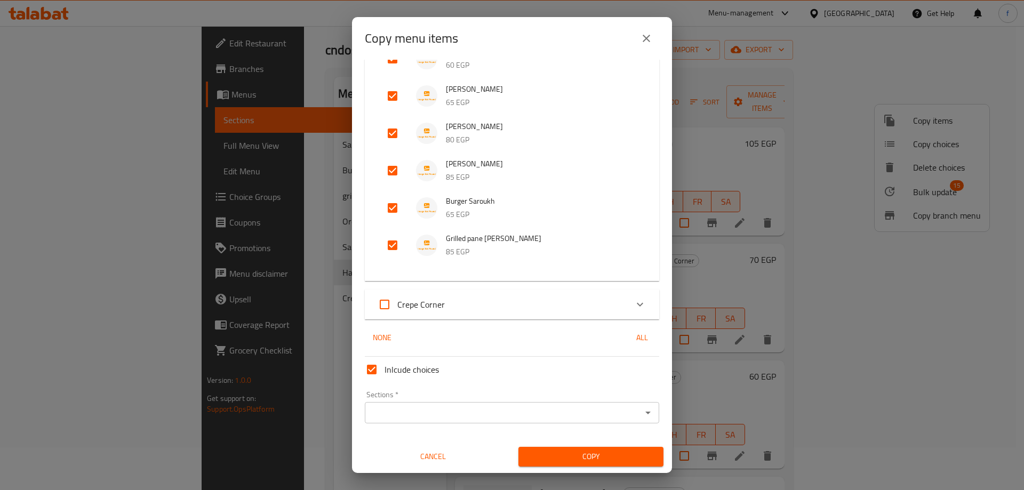
click at [441, 409] on input "Sections   *" at bounding box center [503, 412] width 270 height 15
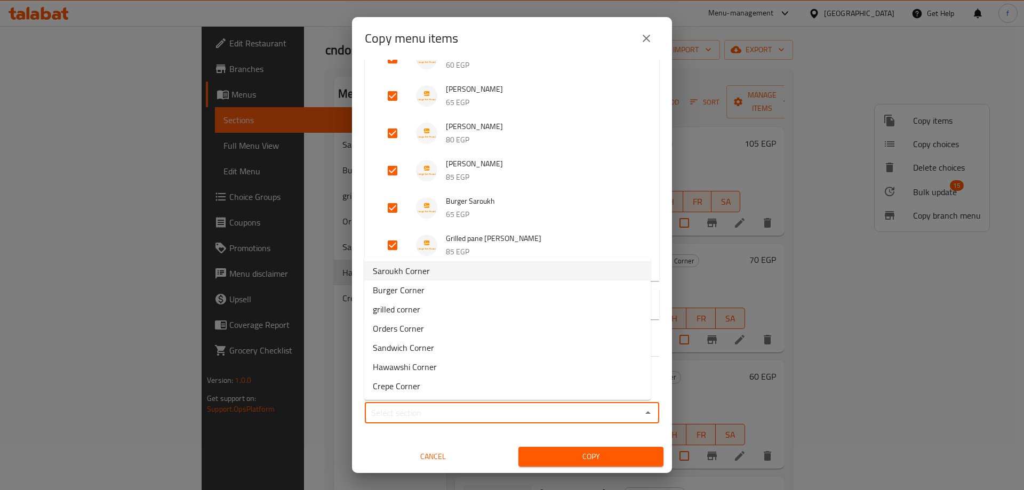
click at [402, 274] on span "Saroukh Corner" at bounding box center [401, 270] width 57 height 13
type input "Saroukh Corner"
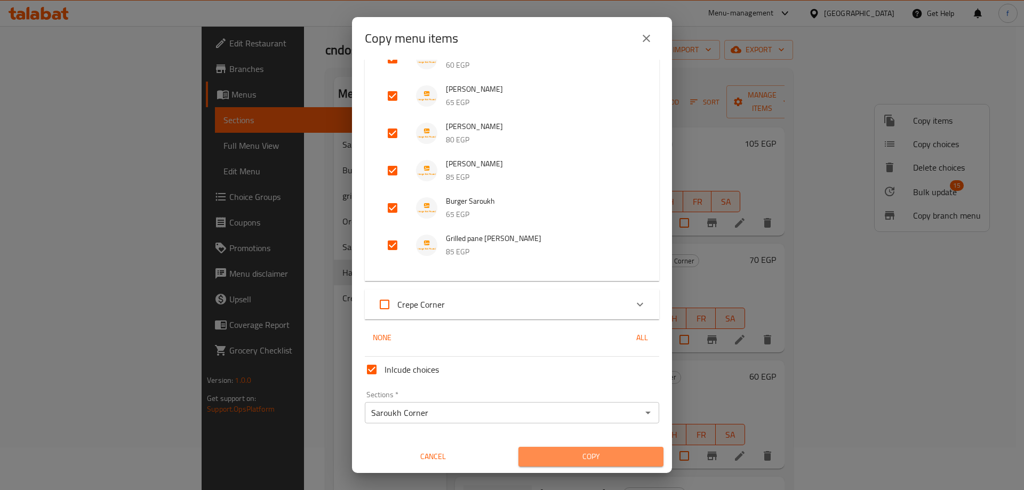
click at [590, 452] on span "Copy" at bounding box center [591, 456] width 128 height 13
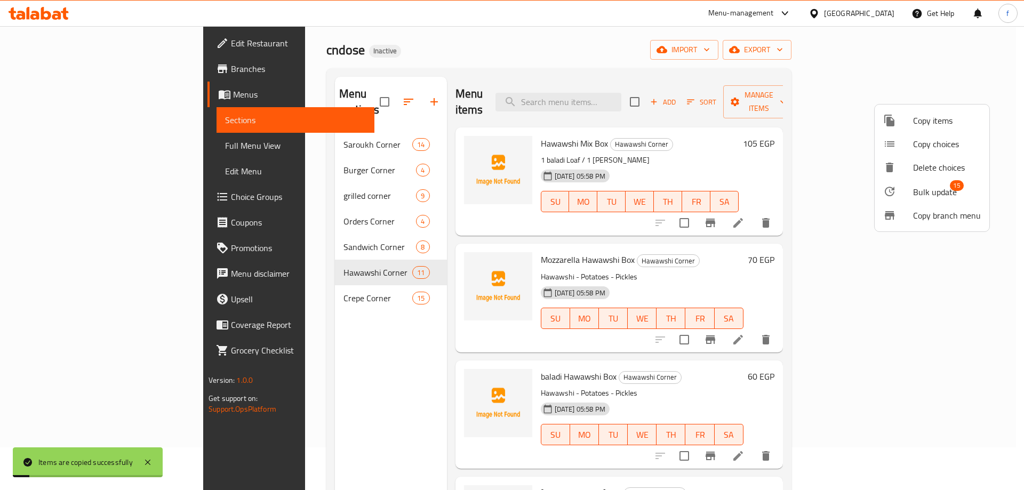
click at [365, 328] on div at bounding box center [512, 245] width 1024 height 490
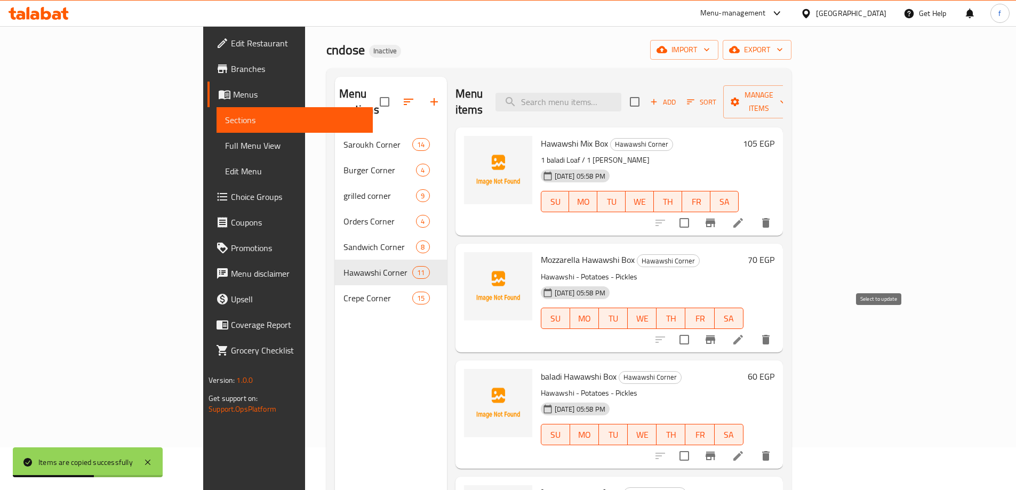
click at [695, 328] on input "checkbox" at bounding box center [684, 339] width 22 height 22
checkbox input "false"
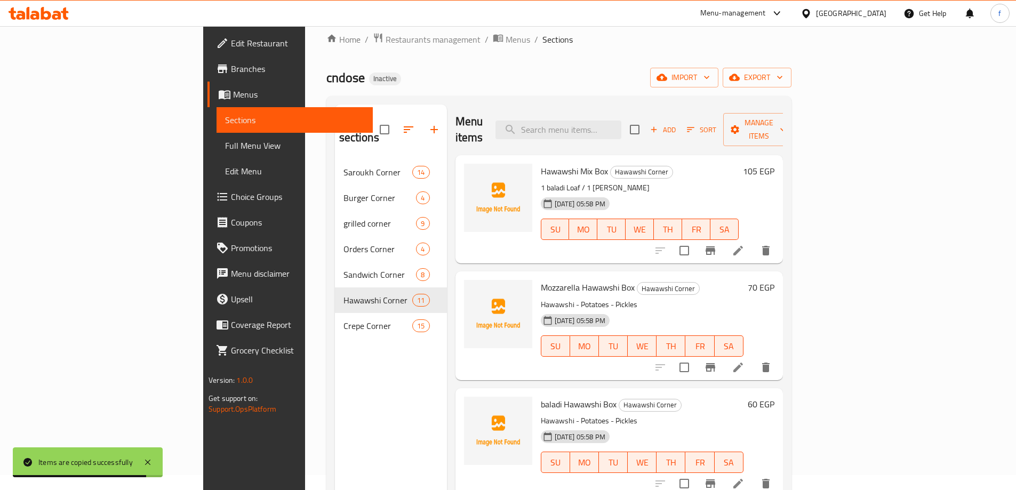
scroll to position [0, 0]
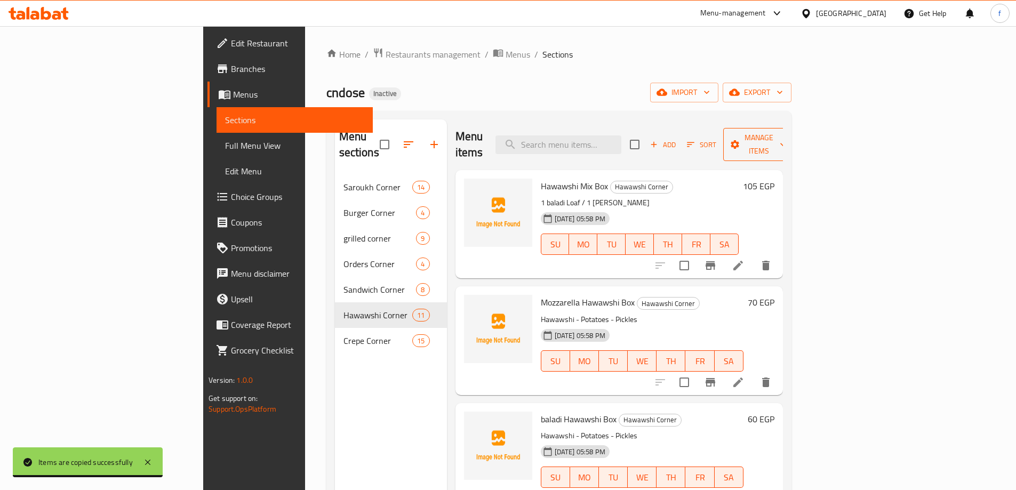
click at [786, 136] on span "Manage items" at bounding box center [759, 144] width 54 height 27
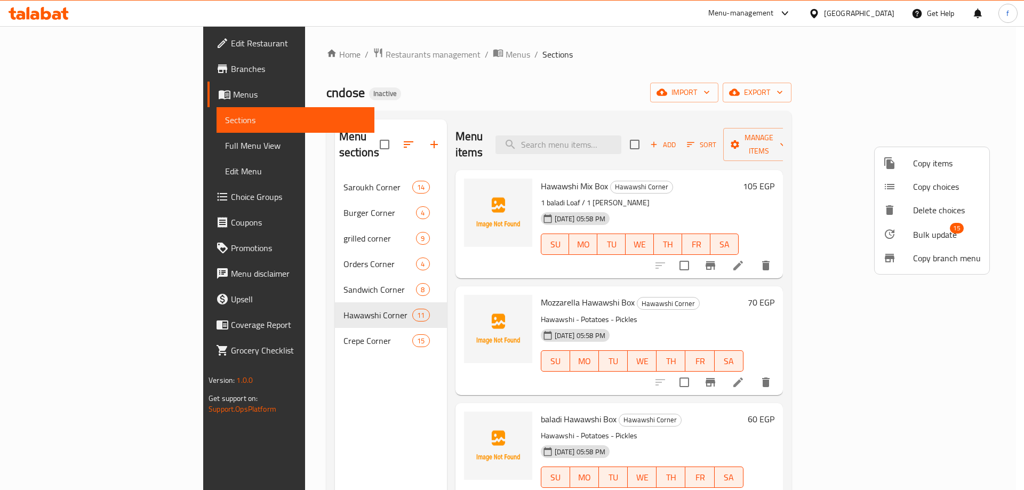
click at [939, 233] on span "Bulk update" at bounding box center [935, 234] width 44 height 13
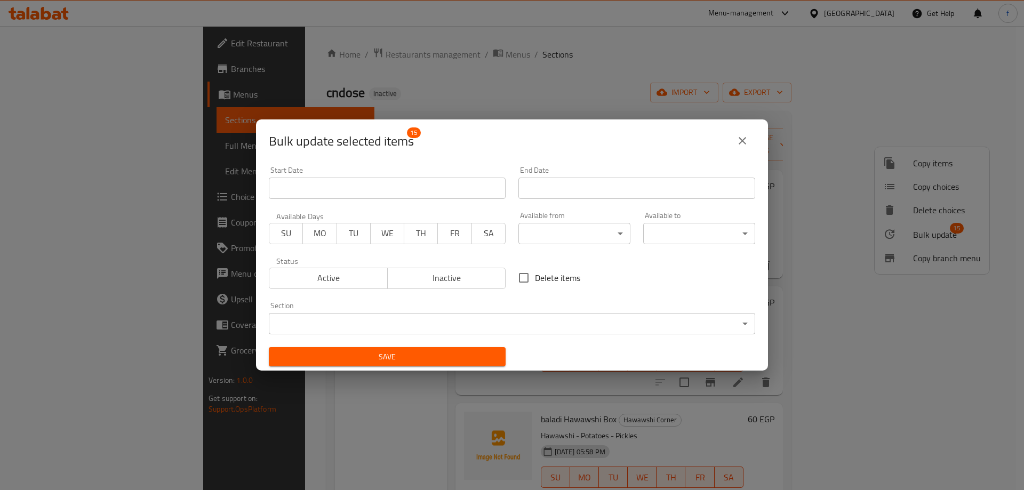
click at [744, 144] on icon "close" at bounding box center [742, 140] width 13 height 13
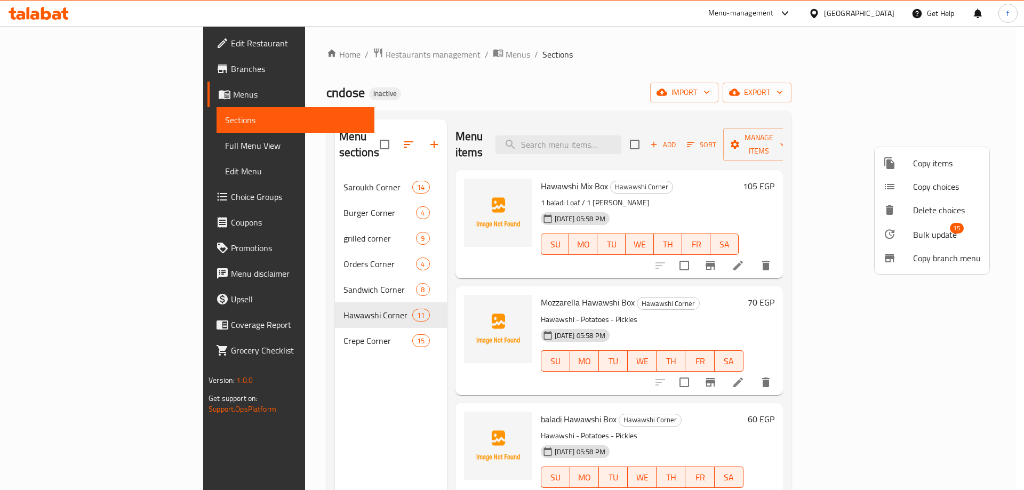
click at [804, 299] on div at bounding box center [512, 245] width 1024 height 490
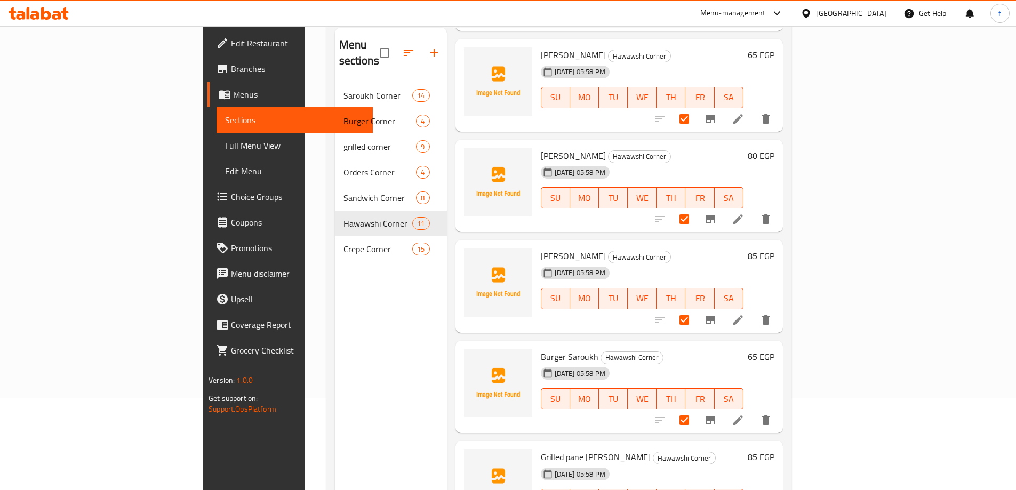
scroll to position [149, 0]
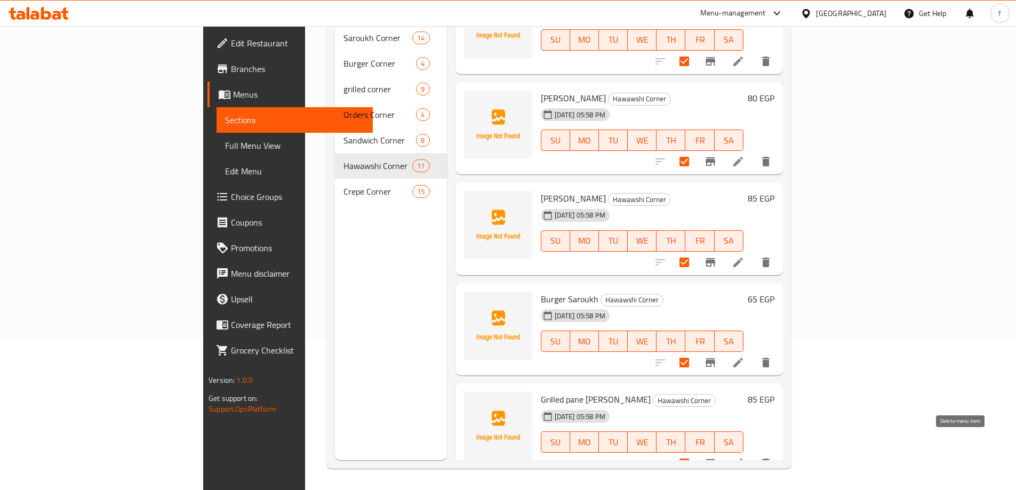
click at [769, 459] on icon "delete" at bounding box center [765, 464] width 7 height 10
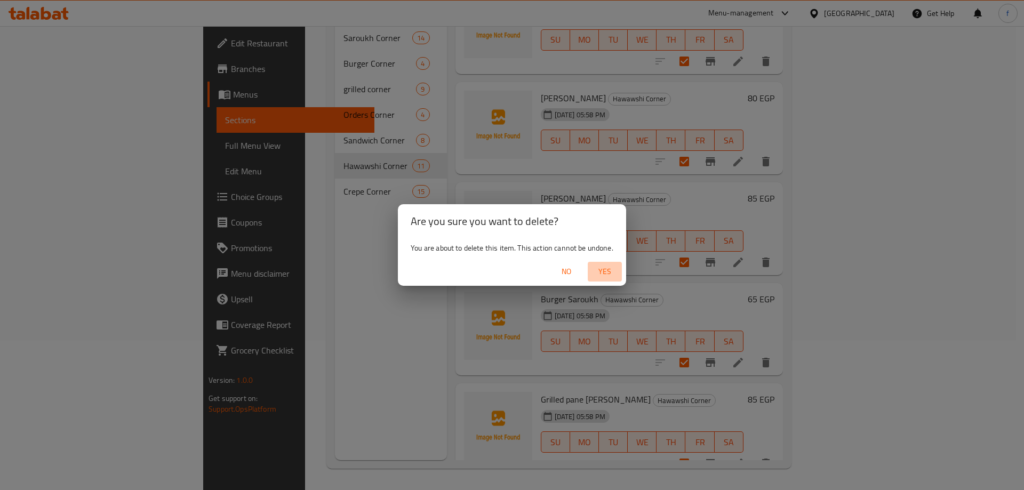
click at [613, 274] on span "Yes" at bounding box center [605, 271] width 26 height 13
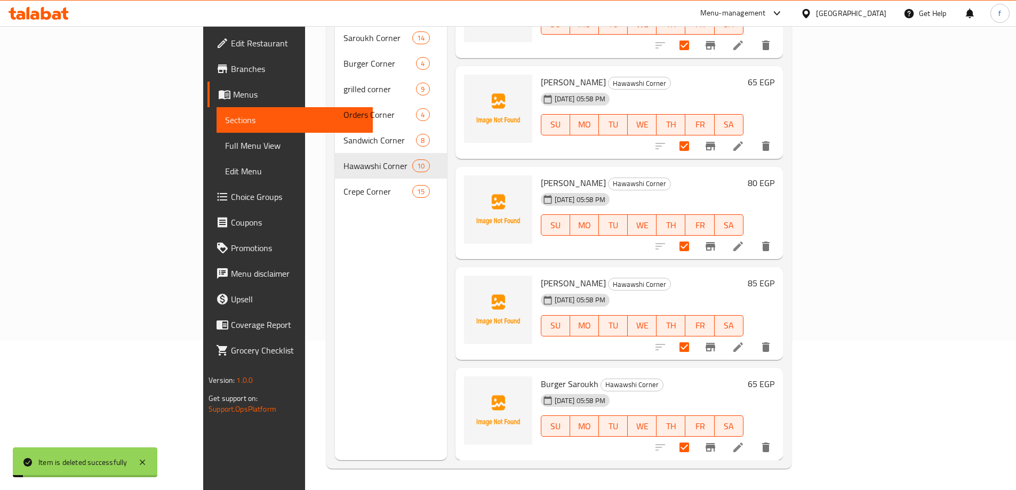
scroll to position [606, 0]
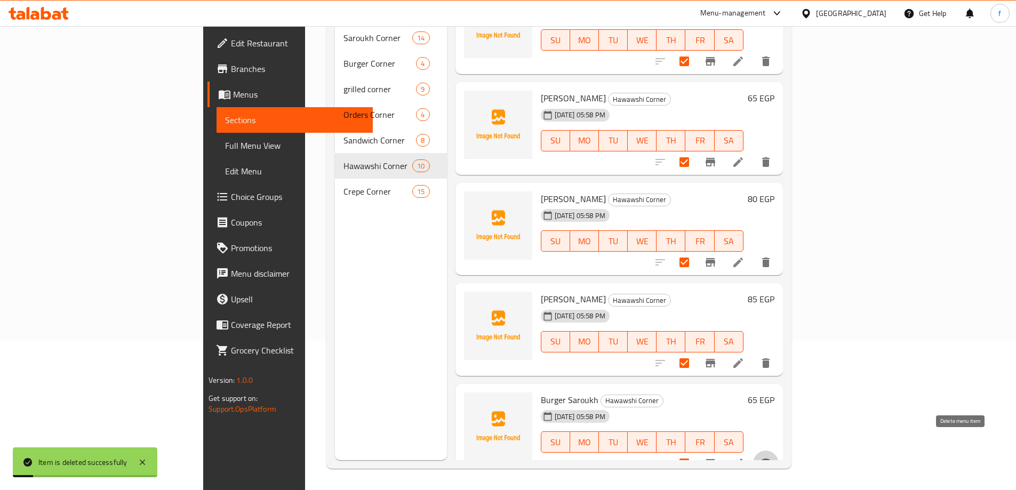
click at [772, 457] on icon "delete" at bounding box center [765, 463] width 13 height 13
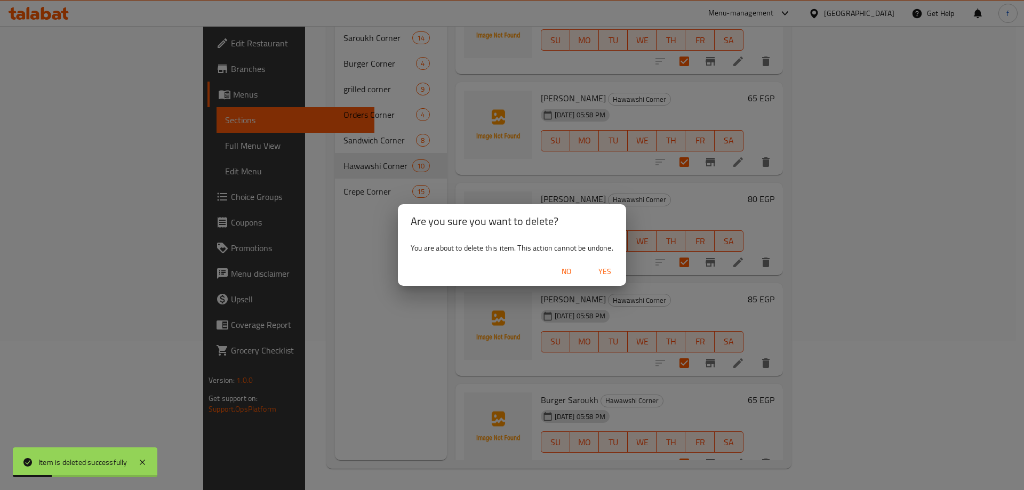
click at [603, 274] on span "Yes" at bounding box center [605, 271] width 26 height 13
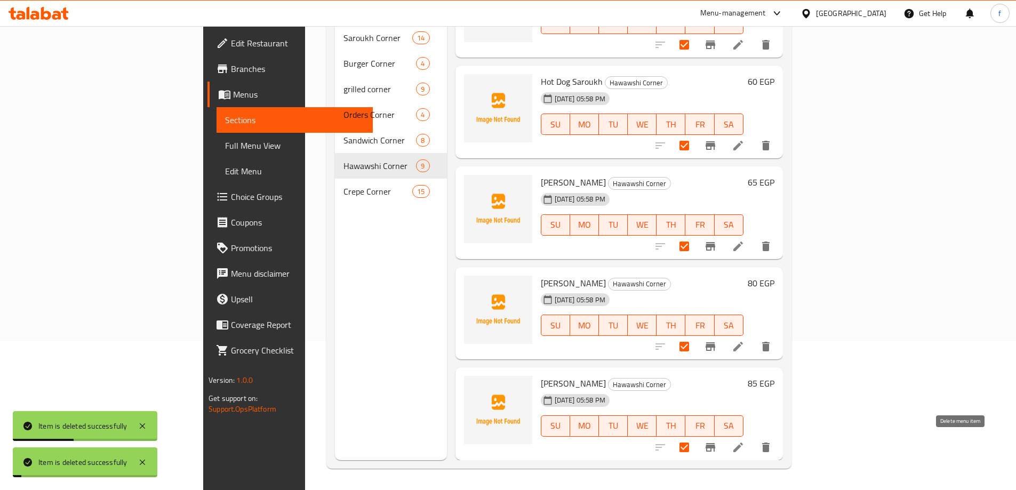
scroll to position [505, 0]
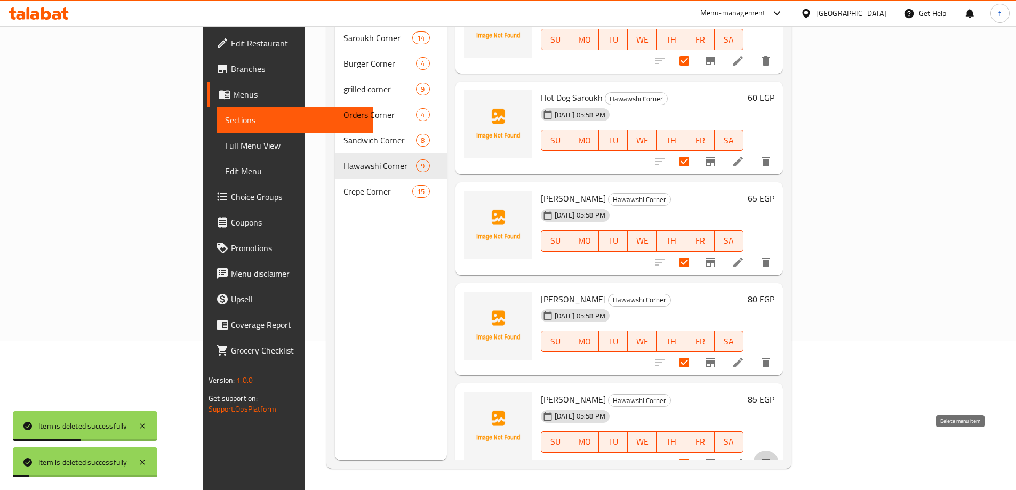
click at [772, 457] on icon "delete" at bounding box center [765, 463] width 13 height 13
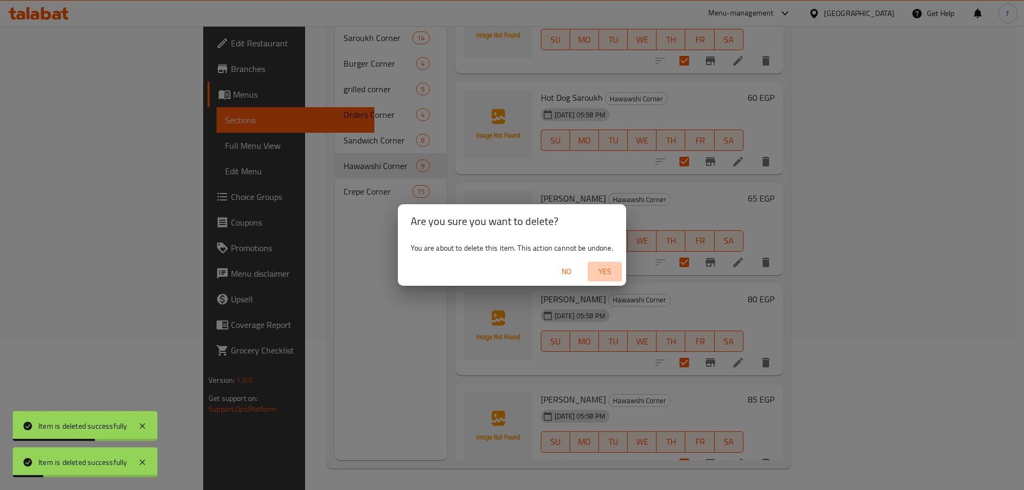
click at [601, 269] on span "Yes" at bounding box center [605, 271] width 26 height 13
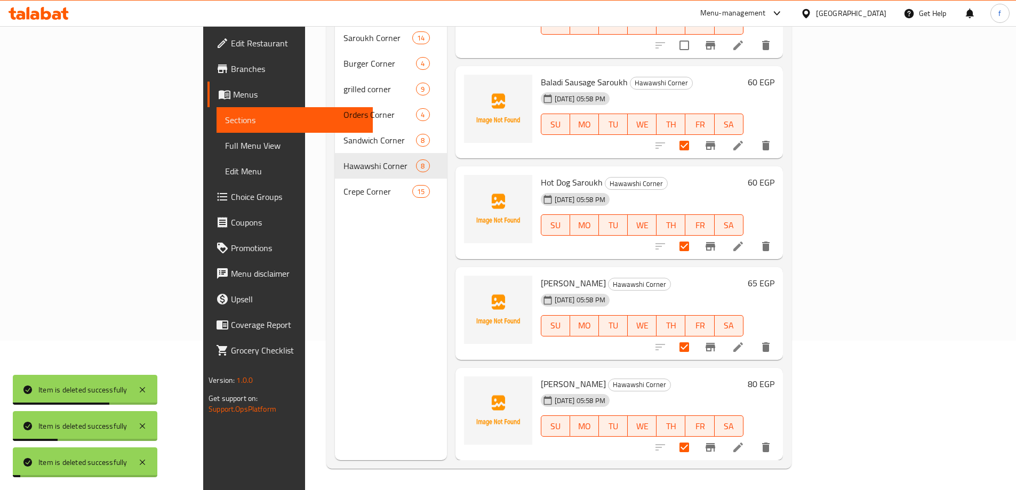
scroll to position [405, 0]
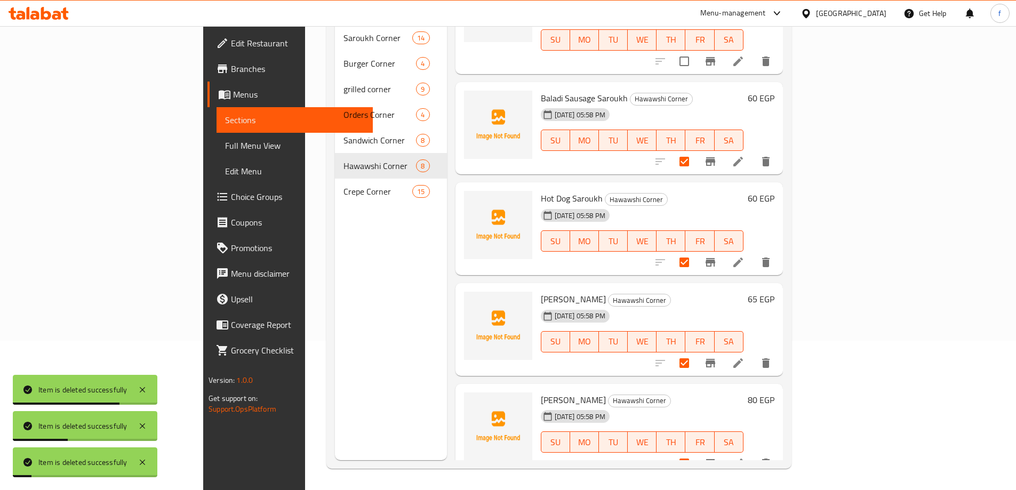
click at [769, 459] on icon "delete" at bounding box center [765, 464] width 7 height 10
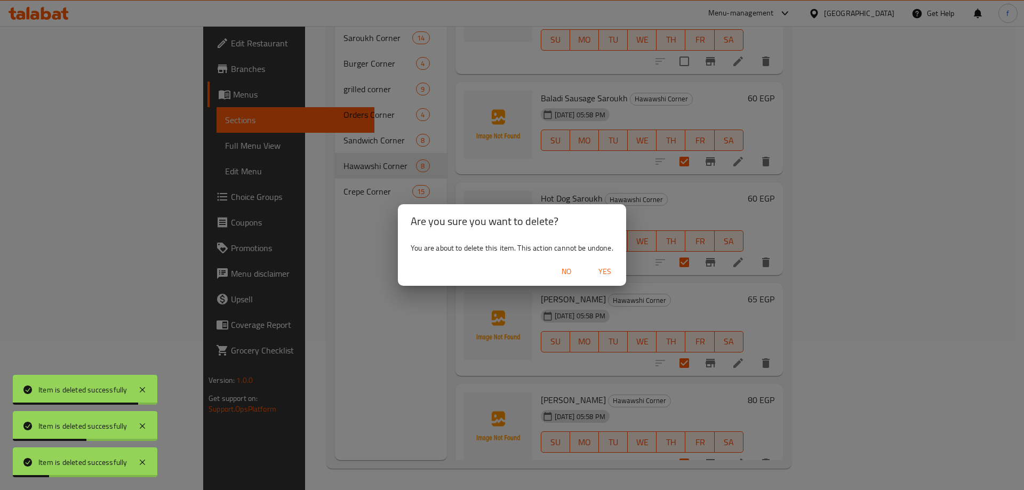
click at [615, 270] on span "Yes" at bounding box center [605, 271] width 26 height 13
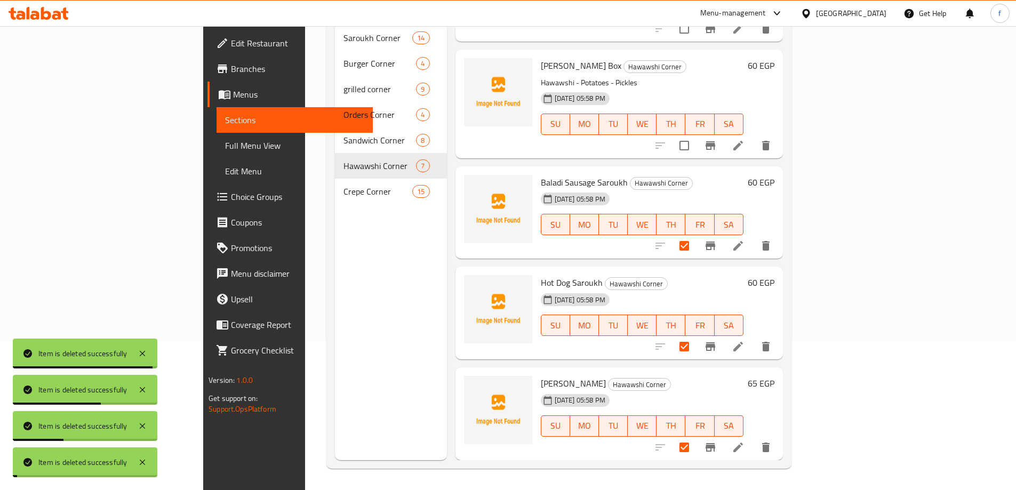
scroll to position [304, 0]
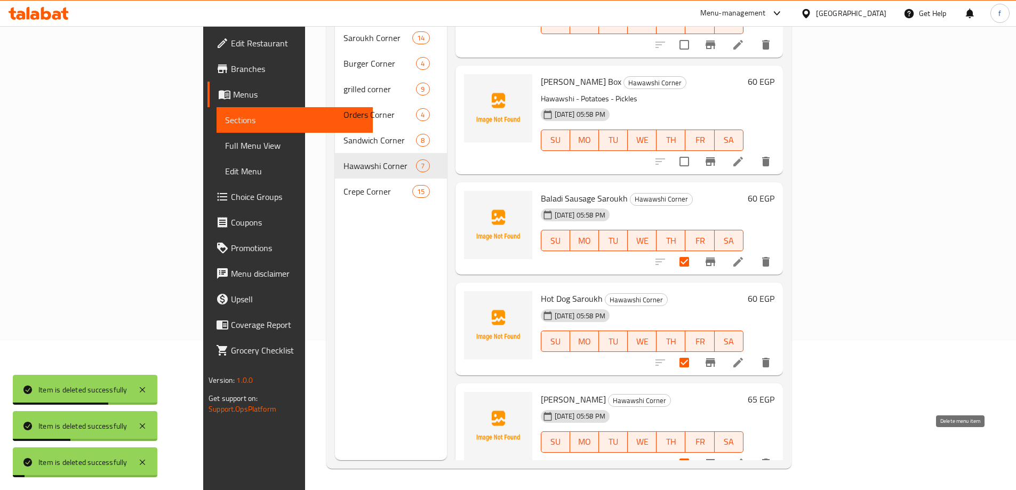
click at [772, 457] on icon "delete" at bounding box center [765, 463] width 13 height 13
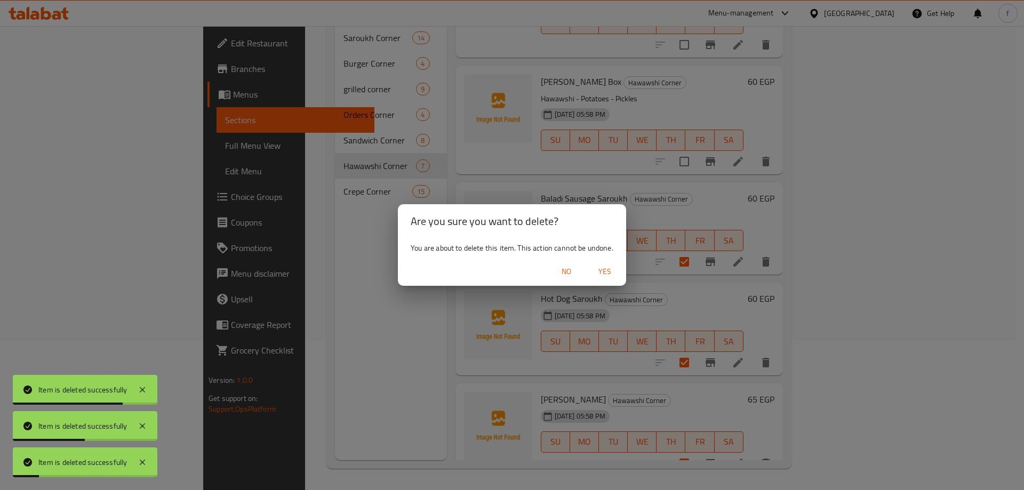
click at [605, 269] on span "Yes" at bounding box center [605, 271] width 26 height 13
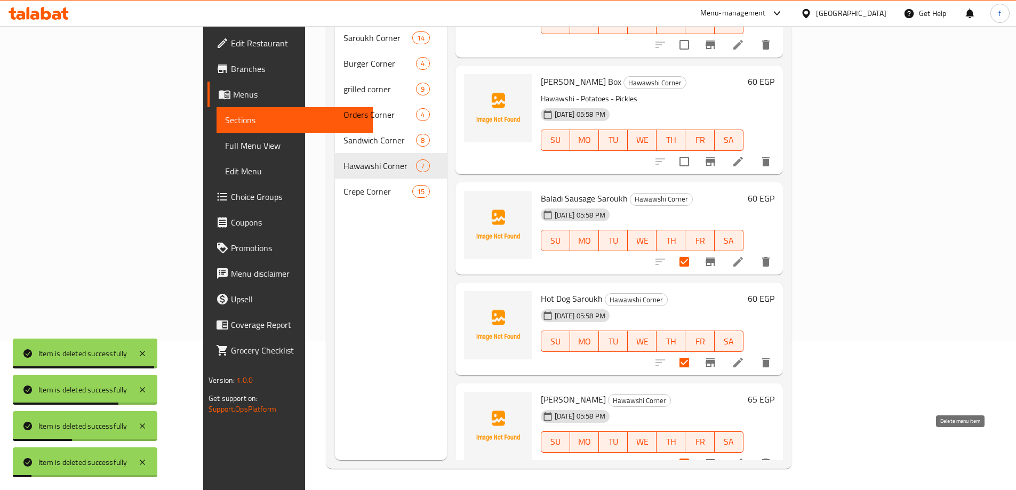
click at [772, 457] on icon "delete" at bounding box center [765, 463] width 13 height 13
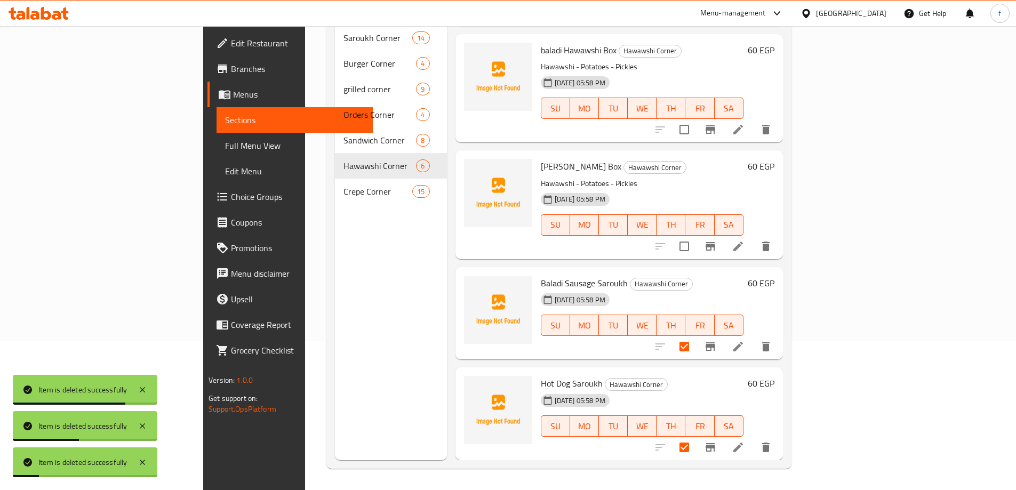
scroll to position [204, 0]
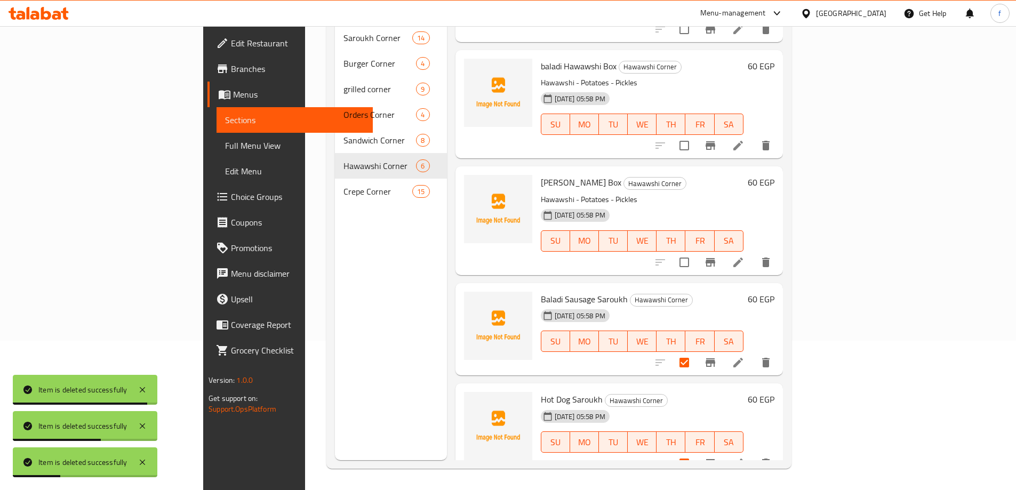
click at [769, 459] on icon "delete" at bounding box center [765, 464] width 7 height 10
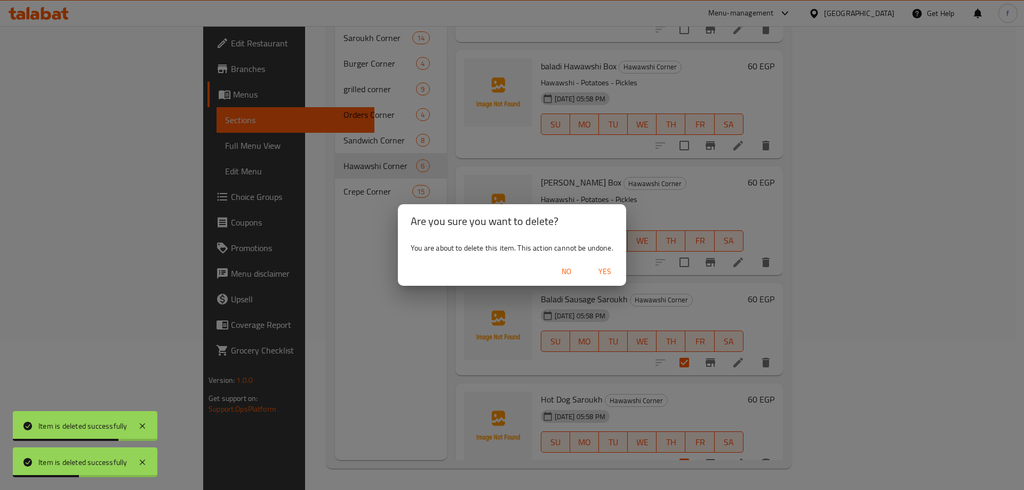
click at [600, 271] on span "Yes" at bounding box center [605, 271] width 26 height 13
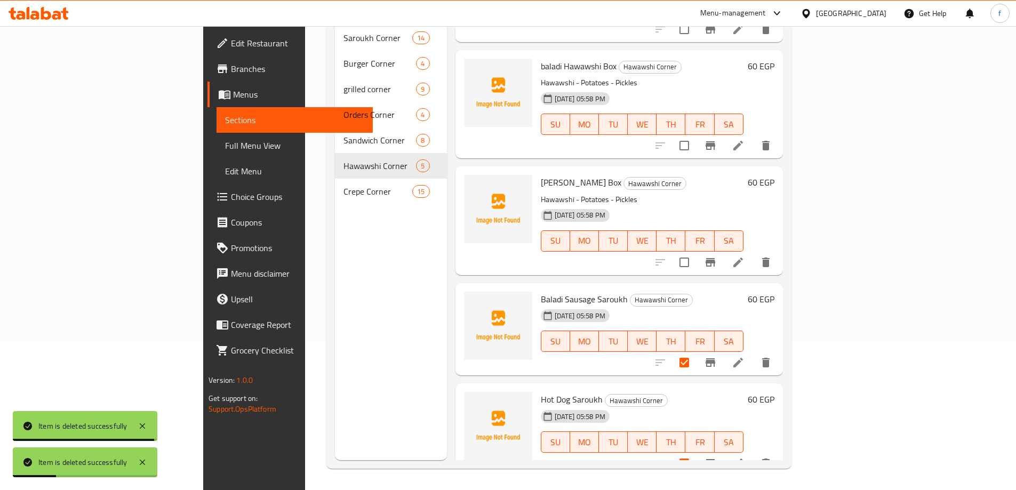
scroll to position [103, 0]
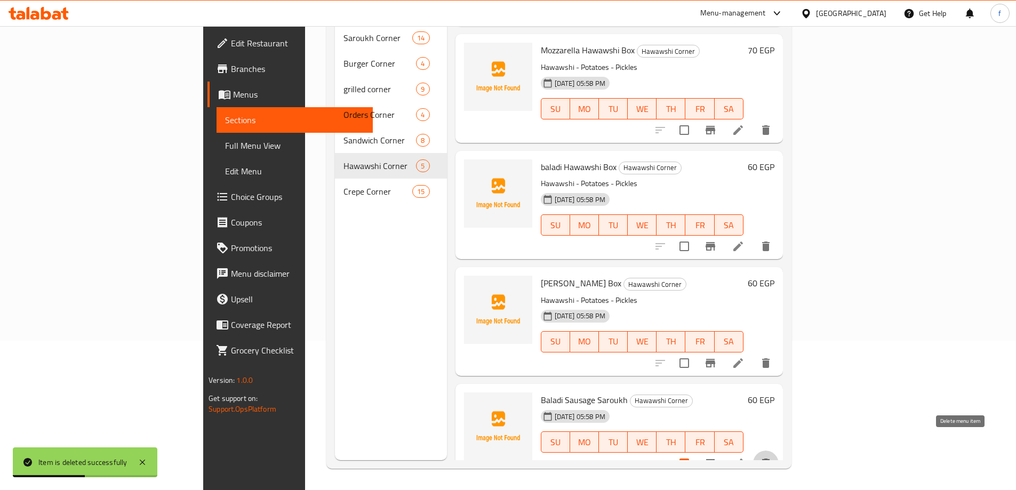
click at [769, 459] on icon "delete" at bounding box center [765, 464] width 7 height 10
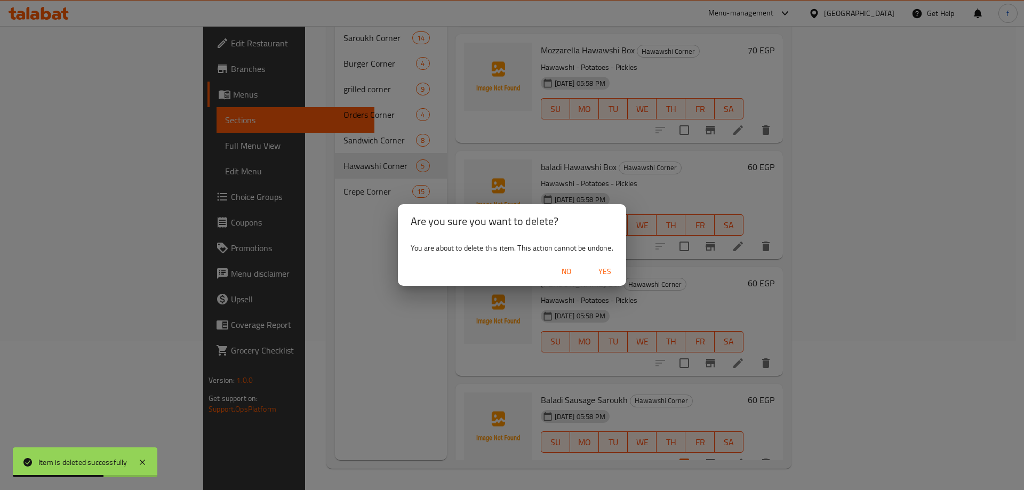
click at [599, 273] on span "Yes" at bounding box center [605, 271] width 26 height 13
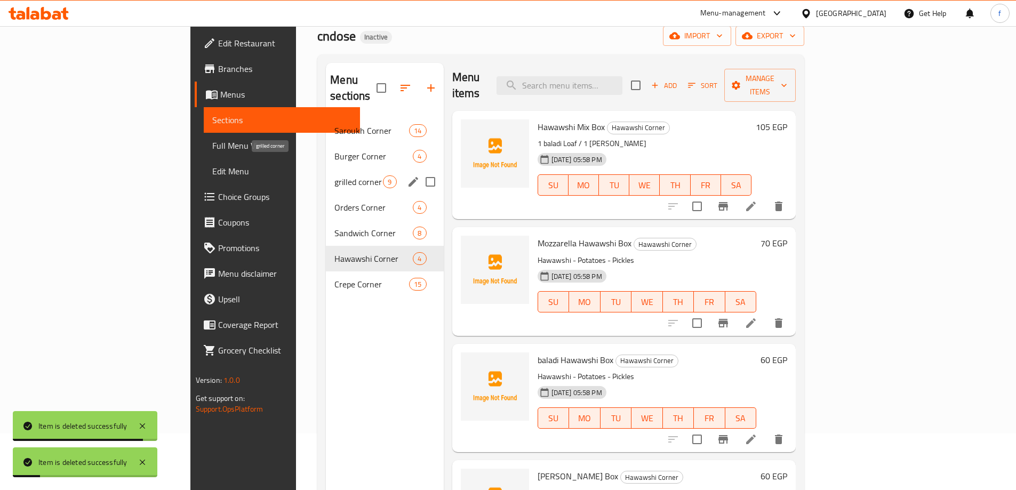
scroll to position [43, 0]
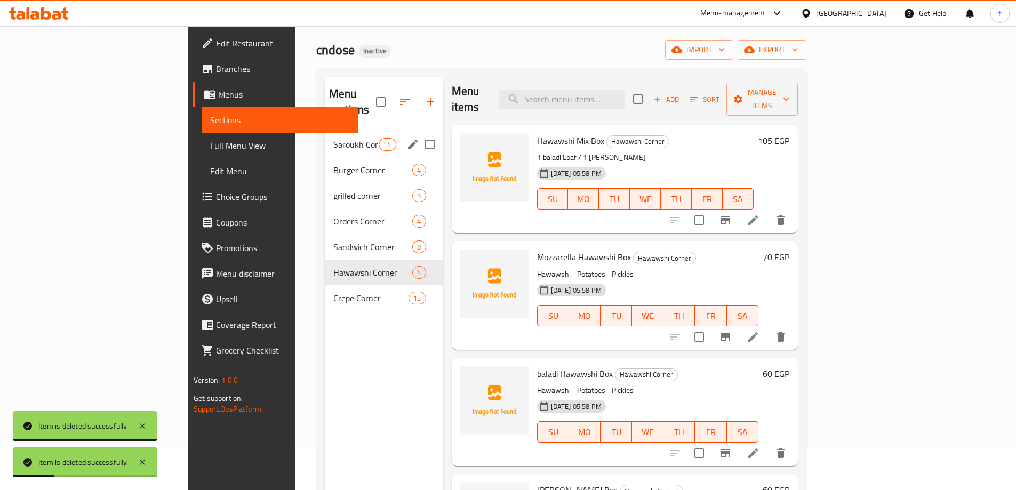
click at [325, 138] on div "Saroukh Corner 14" at bounding box center [384, 145] width 118 height 26
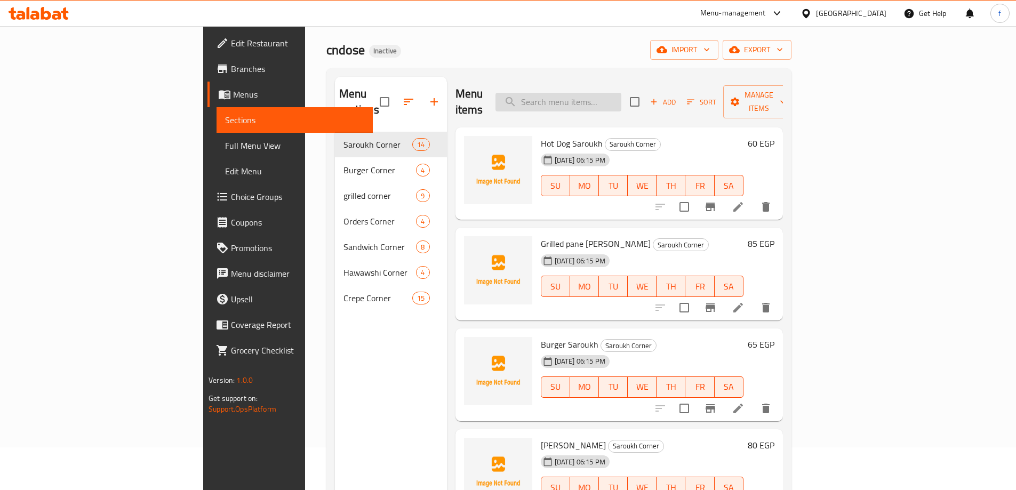
click at [621, 93] on input "search" at bounding box center [558, 102] width 126 height 19
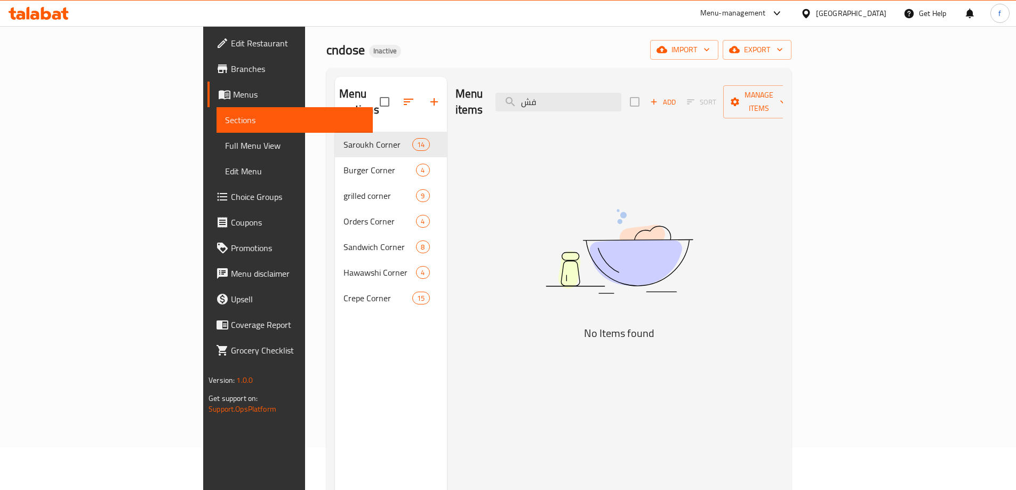
type input "ف"
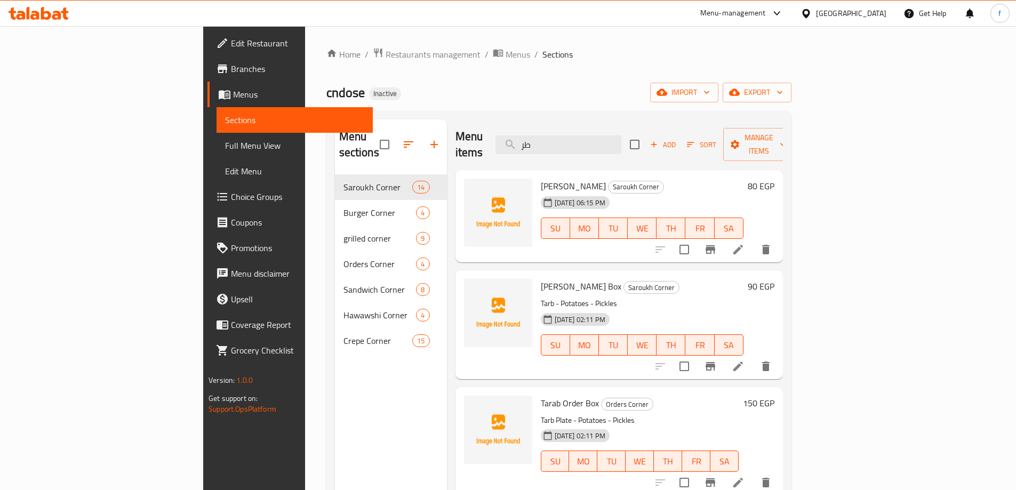
type input "ط"
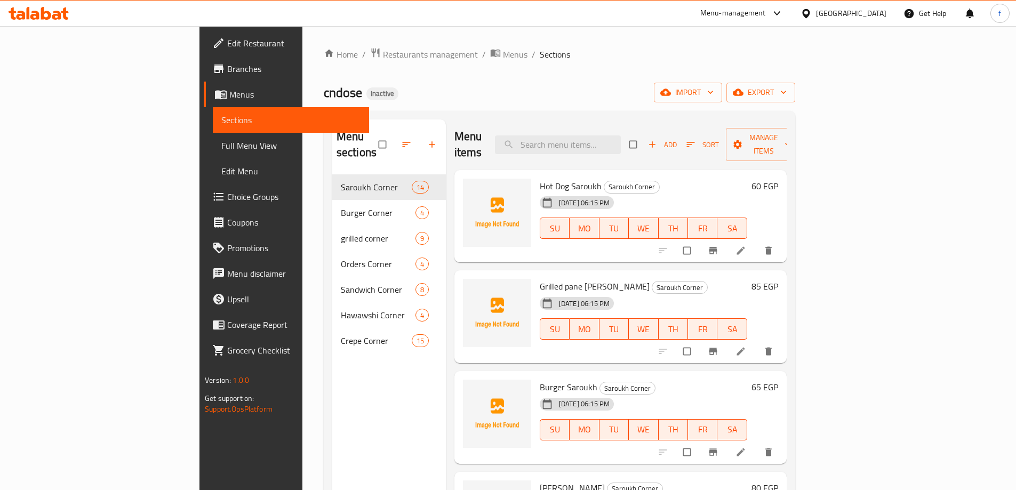
click at [221, 149] on span "Full Menu View" at bounding box center [290, 145] width 139 height 13
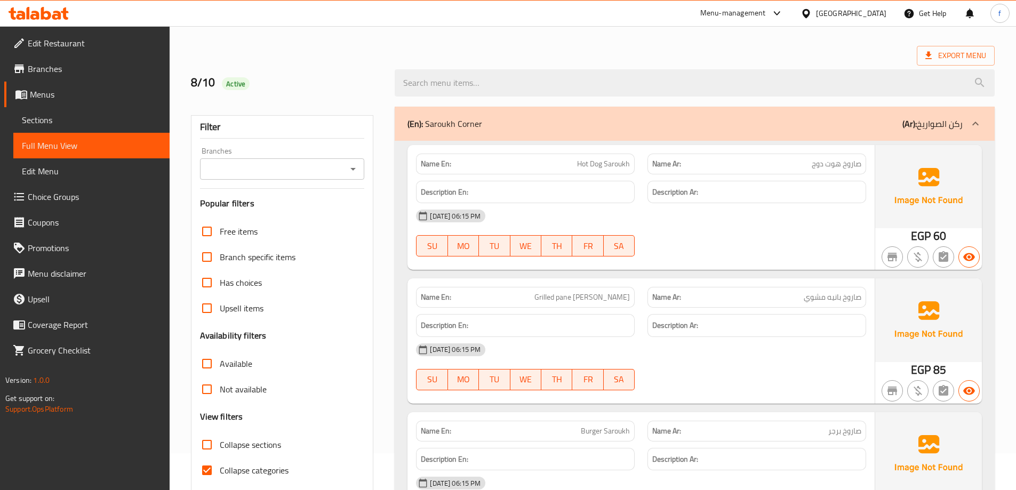
scroll to position [107, 0]
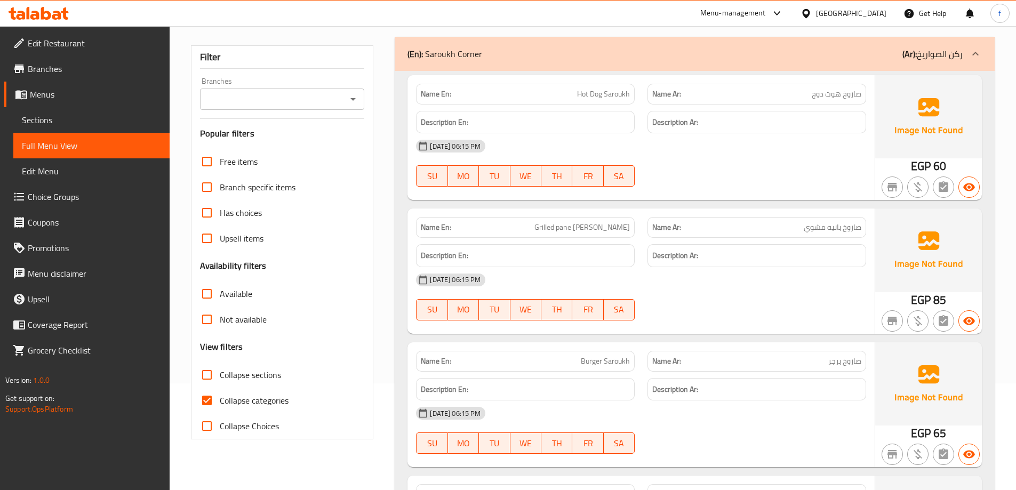
click at [248, 399] on span "Collapse categories" at bounding box center [254, 400] width 69 height 13
click at [220, 399] on input "Collapse categories" at bounding box center [207, 401] width 26 height 26
checkbox input "false"
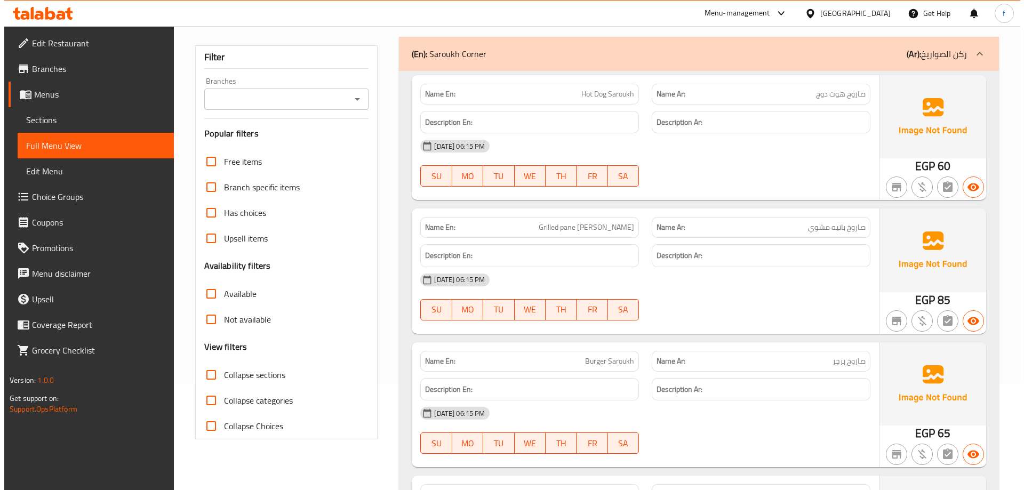
scroll to position [0, 0]
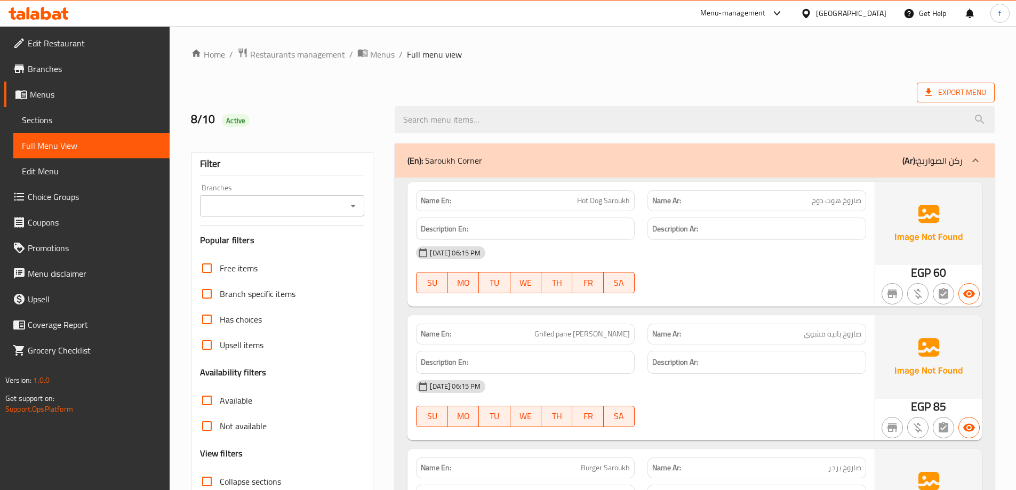
click at [946, 95] on span "Export Menu" at bounding box center [955, 92] width 61 height 13
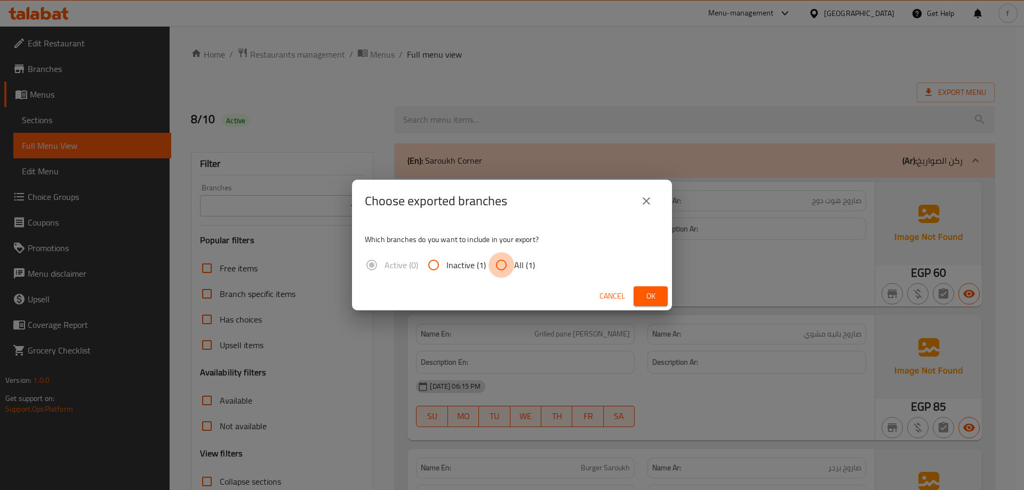
click at [498, 264] on input "All (1)" at bounding box center [501, 265] width 26 height 26
radio input "true"
click at [652, 294] on span "Ok" at bounding box center [650, 296] width 17 height 13
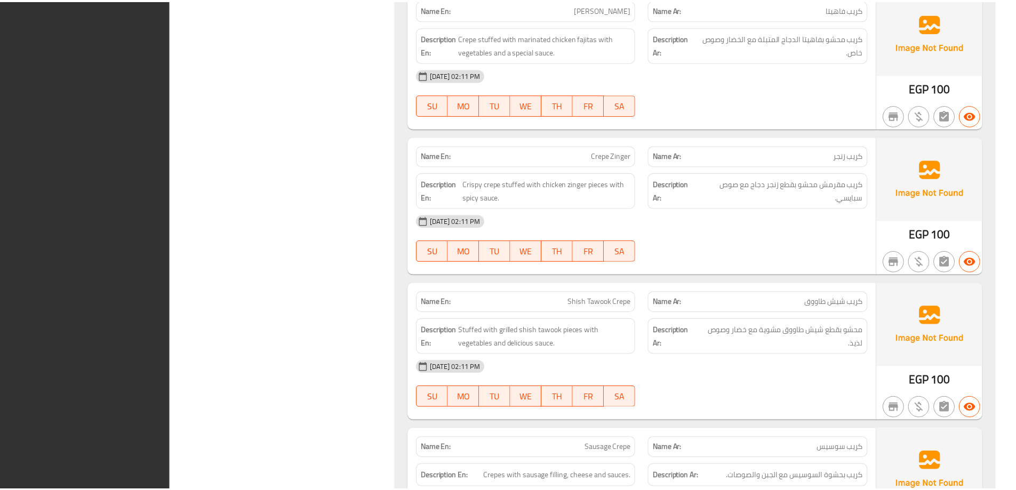
scroll to position [8504, 0]
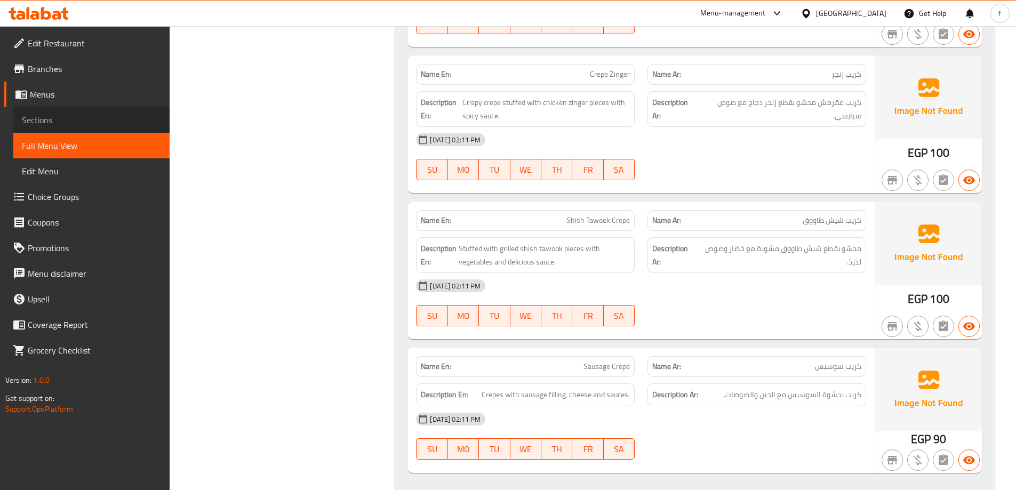
click at [91, 111] on link "Sections" at bounding box center [91, 120] width 156 height 26
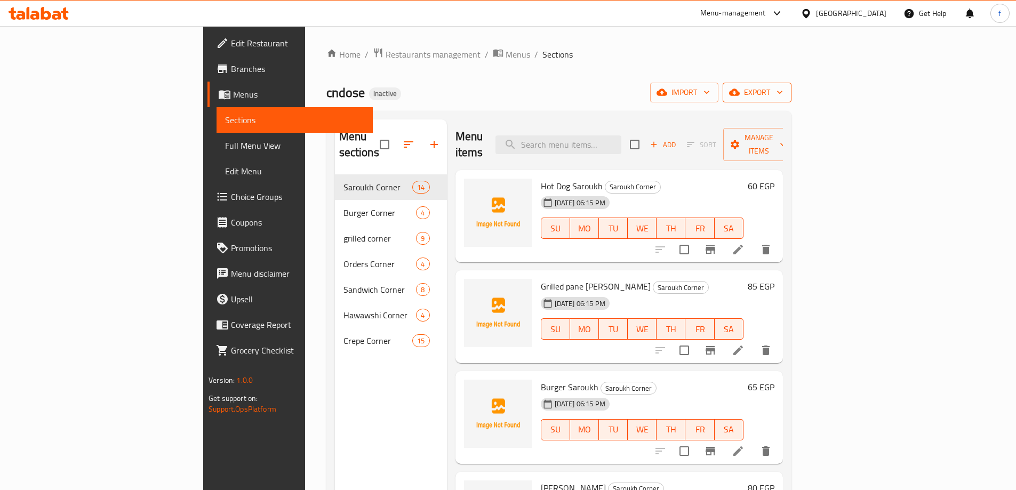
click at [783, 86] on span "export" at bounding box center [757, 92] width 52 height 13
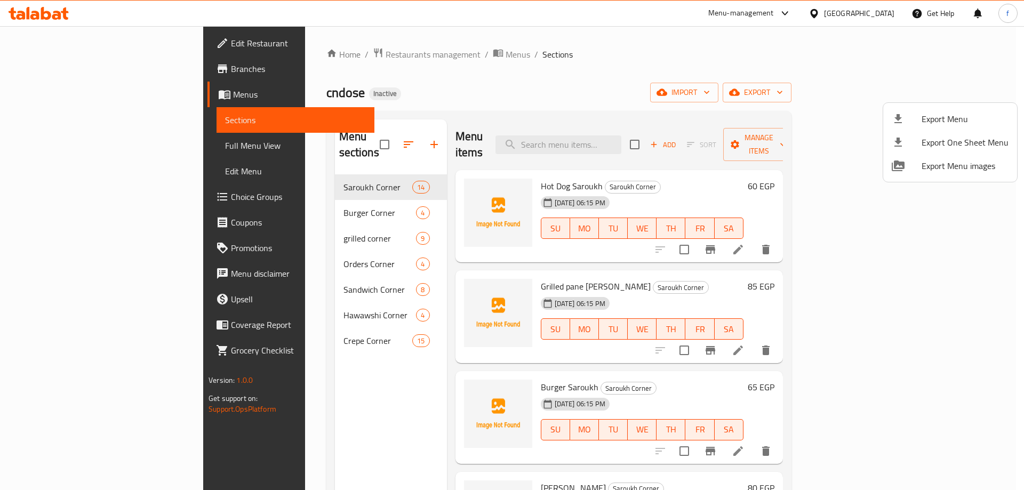
click at [86, 151] on div at bounding box center [512, 245] width 1024 height 490
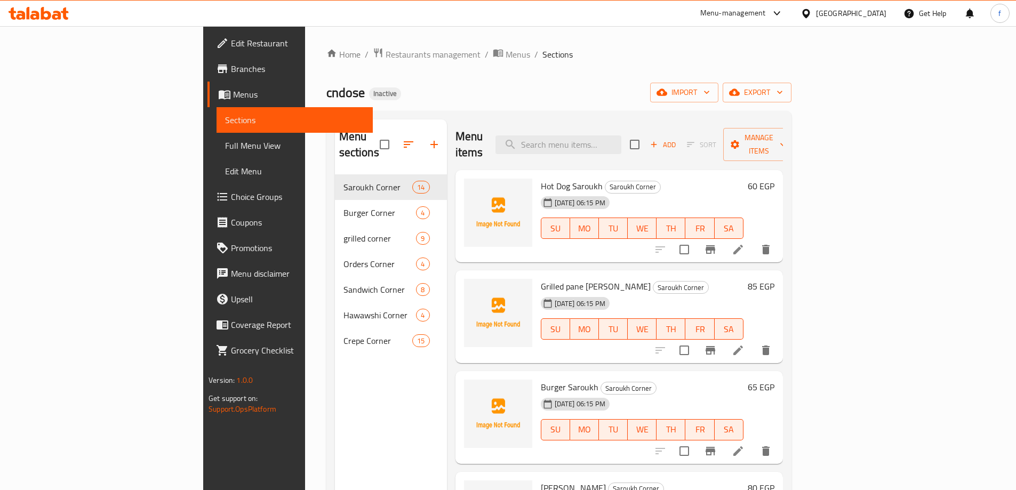
click at [225, 147] on span "Full Menu View" at bounding box center [294, 145] width 139 height 13
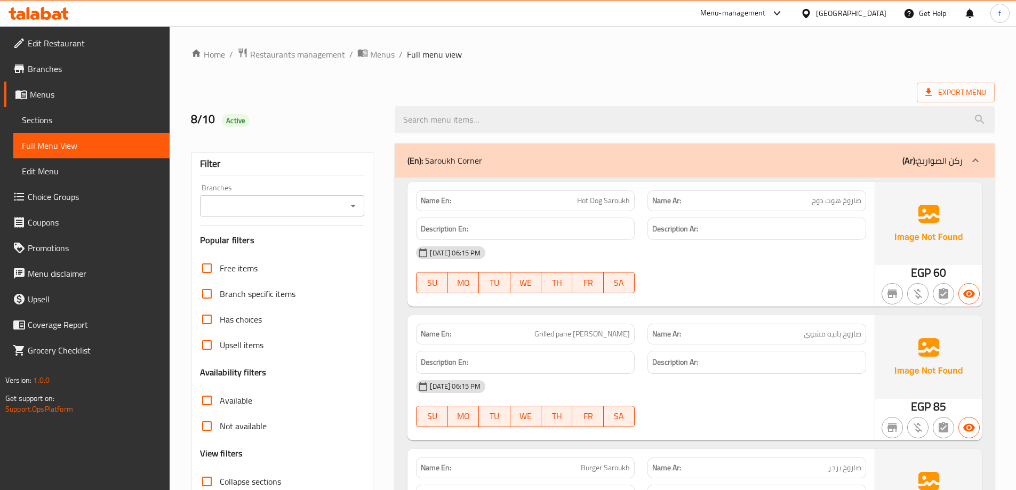
scroll to position [267, 0]
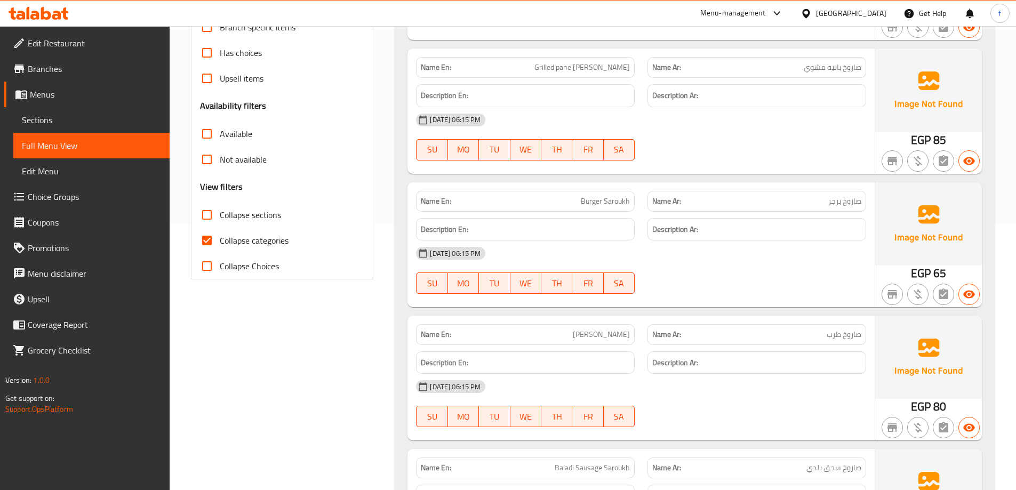
click at [283, 238] on span "Collapse categories" at bounding box center [254, 240] width 69 height 13
click at [220, 238] on input "Collapse categories" at bounding box center [207, 241] width 26 height 26
checkbox input "false"
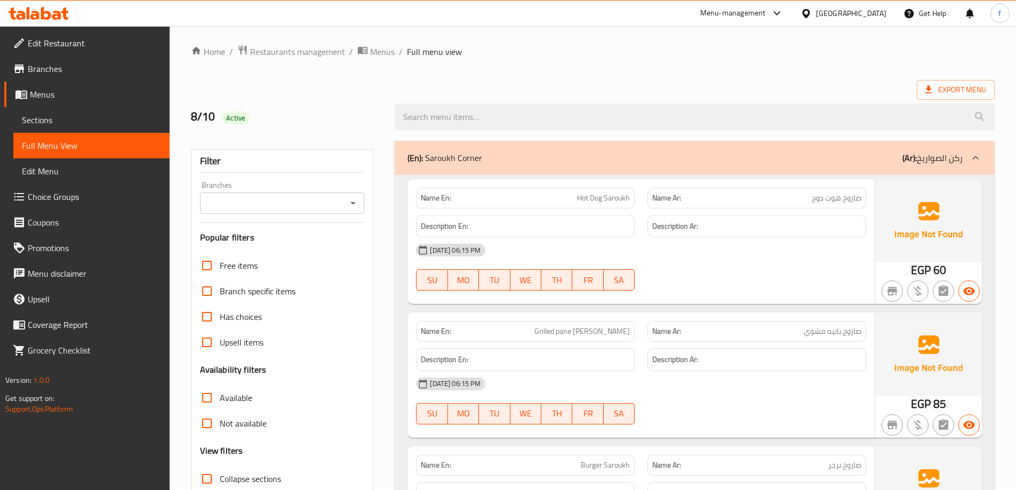
scroll to position [0, 0]
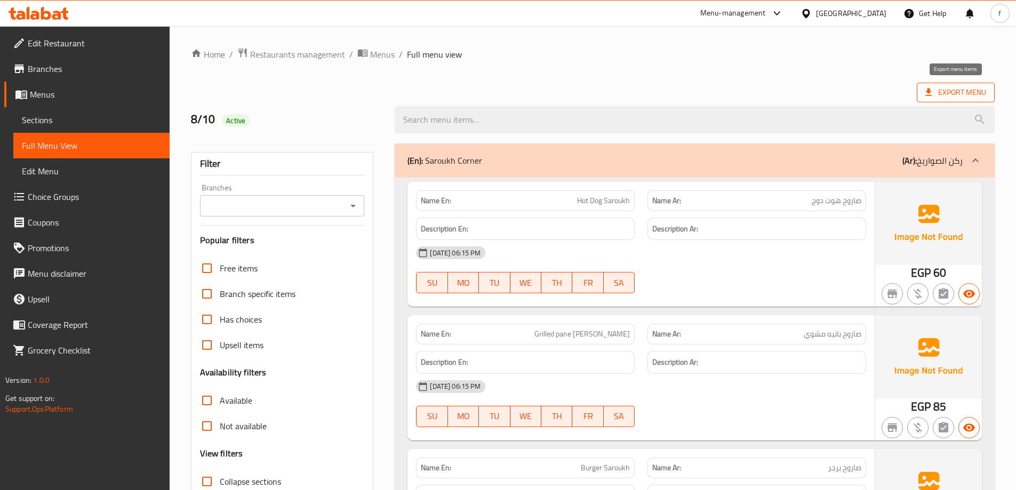
click at [947, 89] on span "Export Menu" at bounding box center [955, 92] width 61 height 13
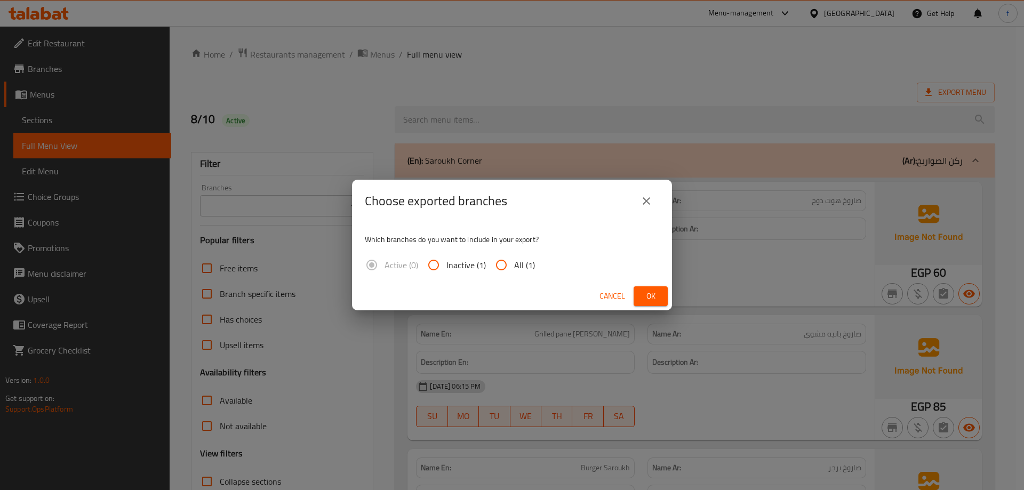
click at [515, 267] on span "All (1)" at bounding box center [524, 265] width 21 height 13
click at [514, 267] on input "All (1)" at bounding box center [501, 265] width 26 height 26
radio input "true"
click at [639, 295] on button "Ok" at bounding box center [650, 296] width 34 height 20
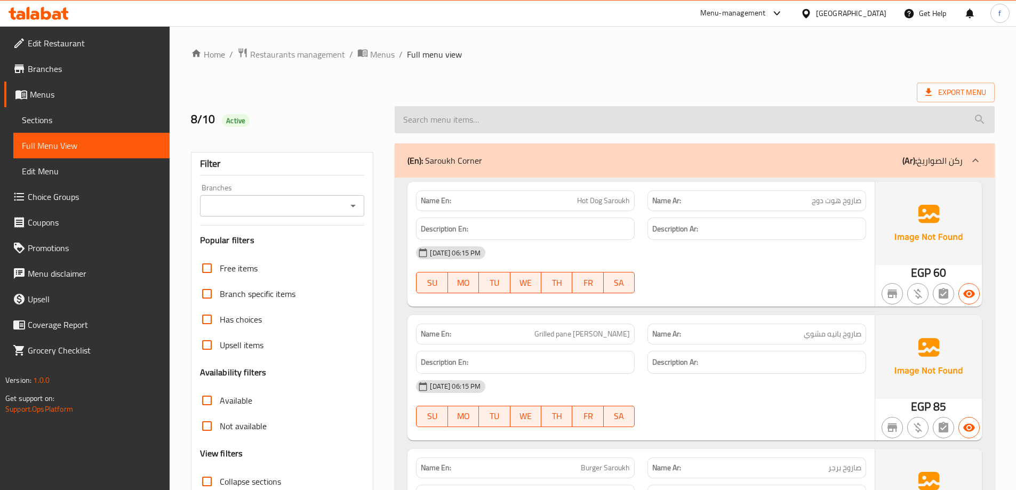
click at [591, 110] on input "search" at bounding box center [695, 119] width 600 height 27
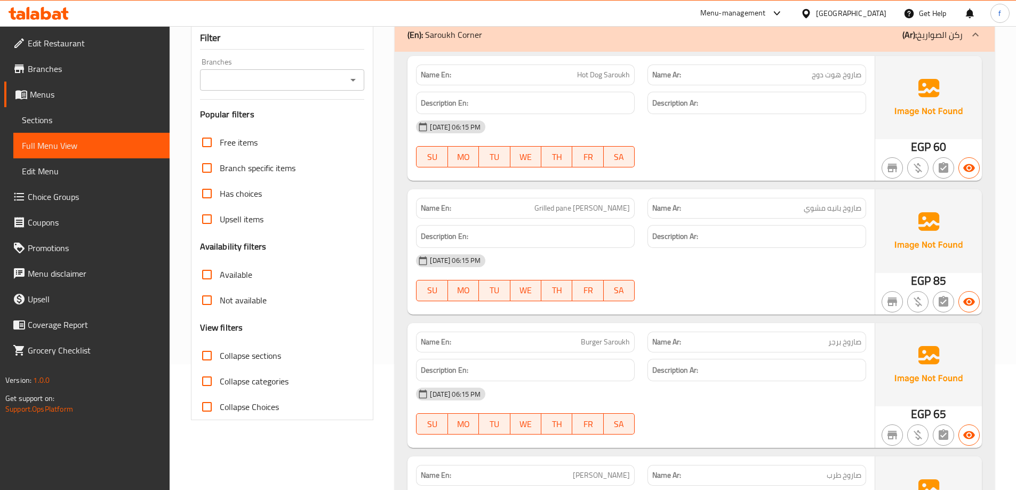
scroll to position [213, 0]
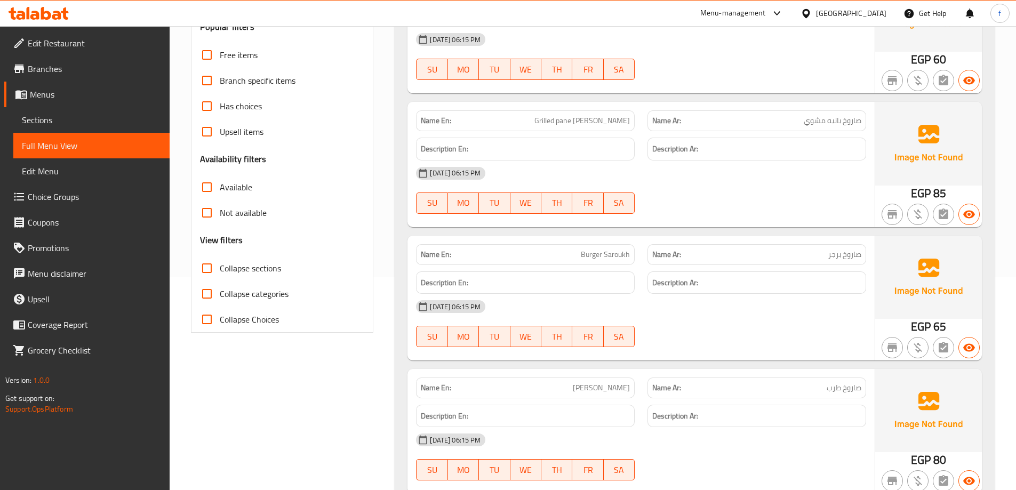
click at [86, 123] on span "Sections" at bounding box center [91, 120] width 139 height 13
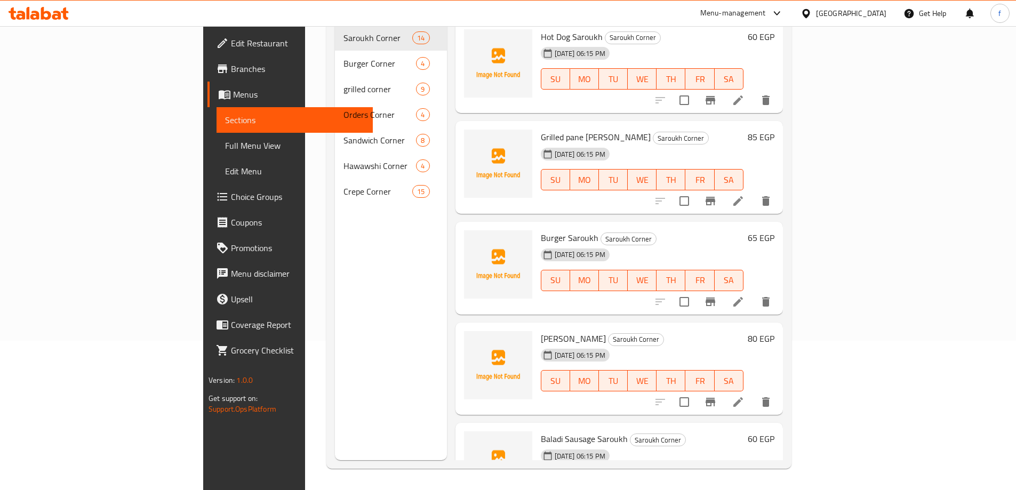
scroll to position [149, 0]
